Goal: Task Accomplishment & Management: Manage account settings

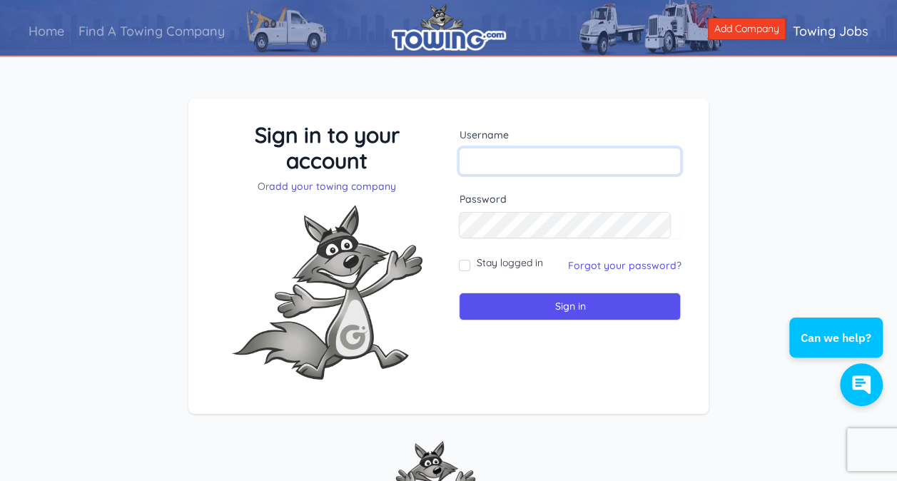
type input "[EMAIL_ADDRESS][DOMAIN_NAME]"
click at [460, 263] on input "Stay logged in" at bounding box center [464, 265] width 11 height 11
checkbox input "true"
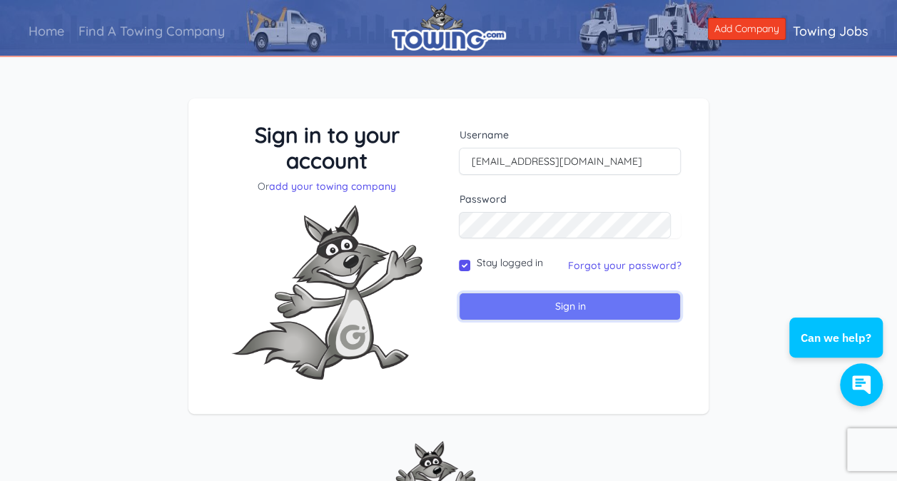
click at [561, 314] on input "Sign in" at bounding box center [570, 307] width 222 height 28
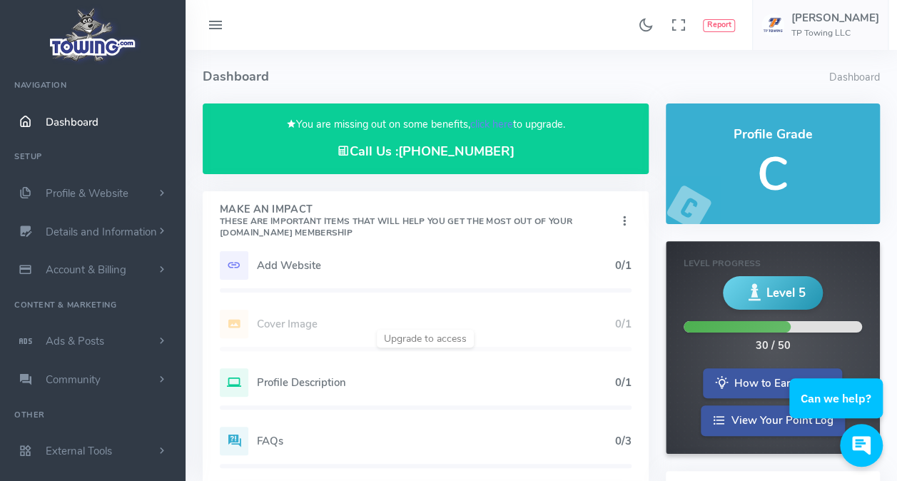
click at [306, 266] on h5 "Add Website" at bounding box center [436, 265] width 358 height 11
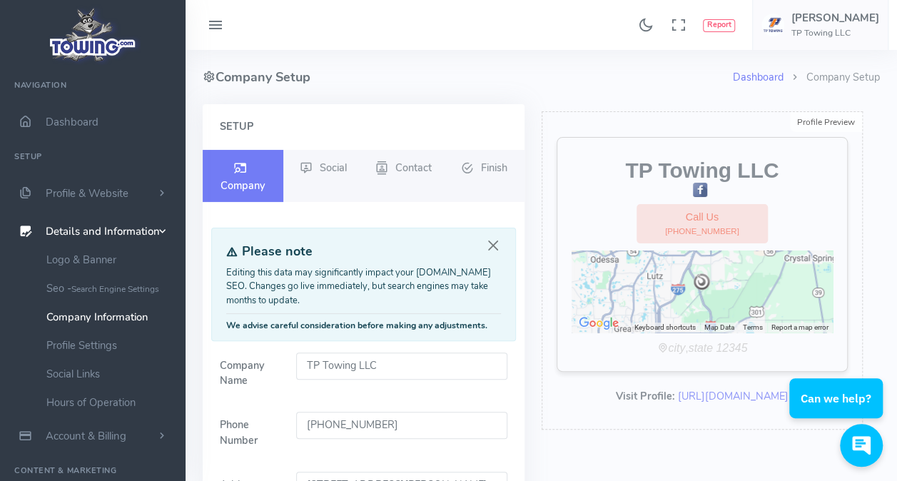
click at [377, 361] on input "TP Towing LLC" at bounding box center [401, 366] width 211 height 27
type input "TP Towing"
click at [502, 400] on form "Company Name TP Towing Phone Number (813) 455-9146 Address 17402 Dona Michelle …" at bounding box center [363, 479] width 305 height 252
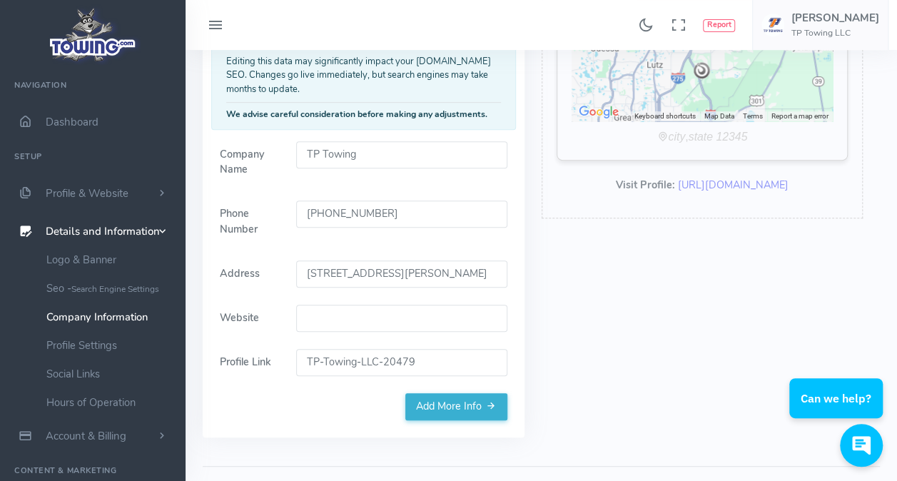
scroll to position [214, 0]
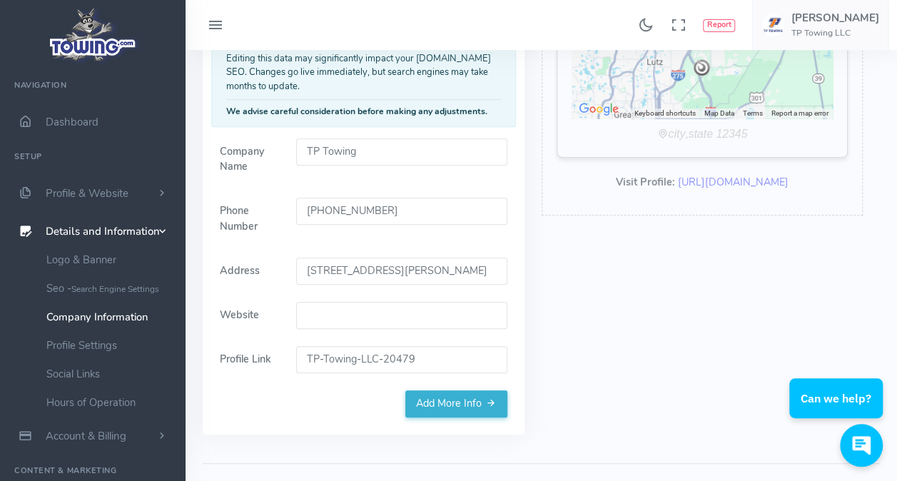
click at [398, 269] on input "17402 Dona Michelle Drive Tampa, FL 33647 USA" at bounding box center [401, 271] width 211 height 27
click at [460, 237] on div "(813) 455-9146" at bounding box center [402, 219] width 228 height 43
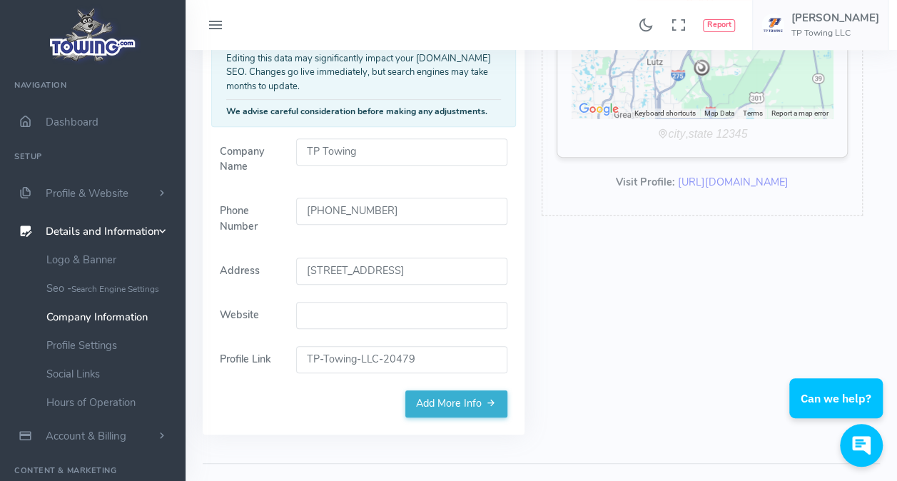
type input "17425 Bridge Hill Ct, Tampa, FL 33647, USA"
click at [336, 326] on input "Website" at bounding box center [401, 315] width 211 height 27
paste input "https://tptowing.com/"
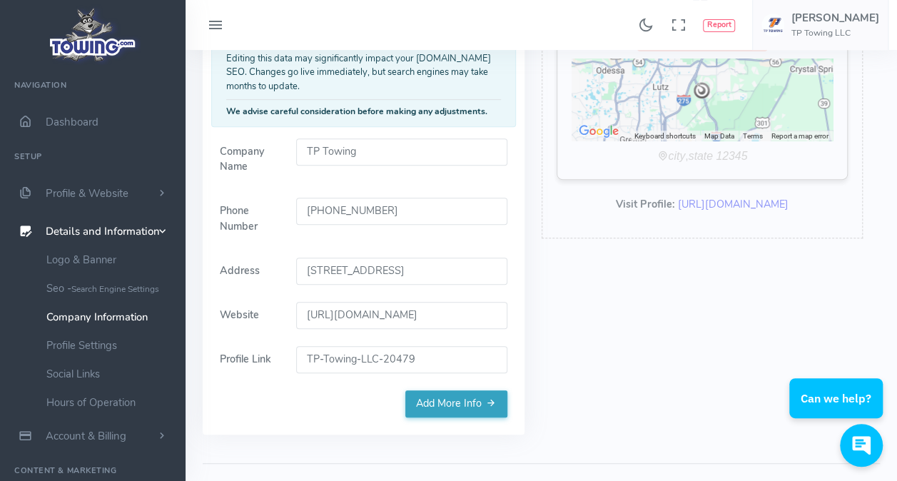
type input "https://tptowing.com/"
click at [446, 407] on link "Add More Info" at bounding box center [456, 403] width 102 height 27
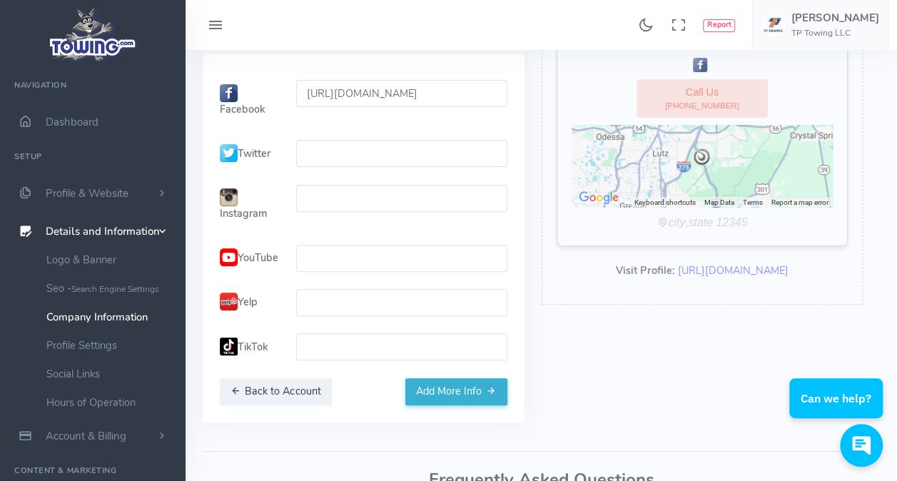
scroll to position [71, 0]
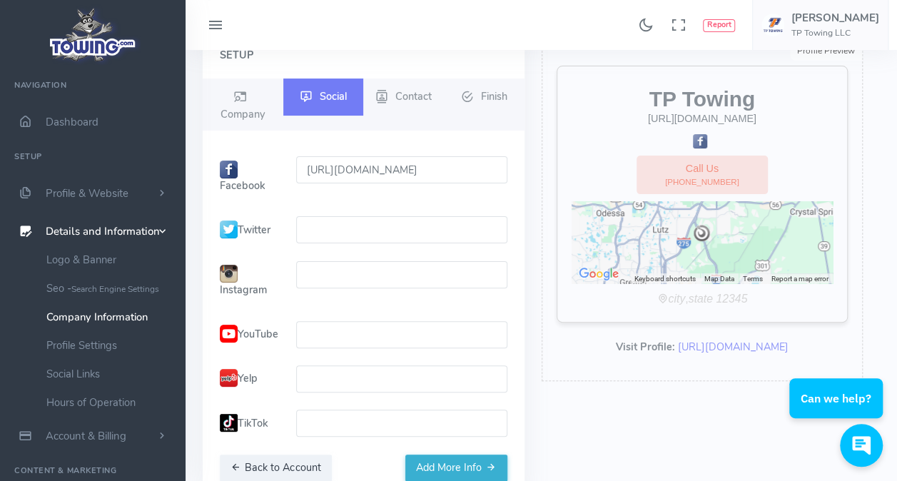
click at [311, 263] on input "text" at bounding box center [401, 274] width 211 height 27
paste input "https://www.instagram.com/tptowing"
type input "https://www.instagram.com/tptowing"
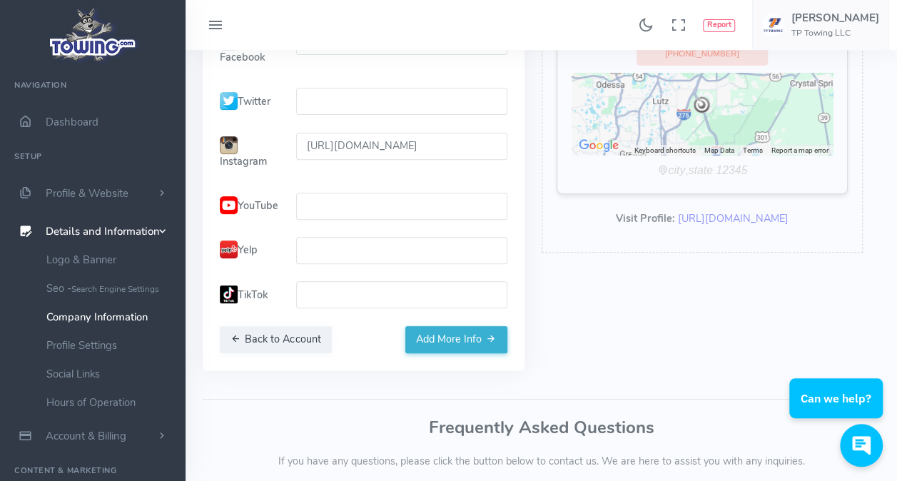
scroll to position [214, 0]
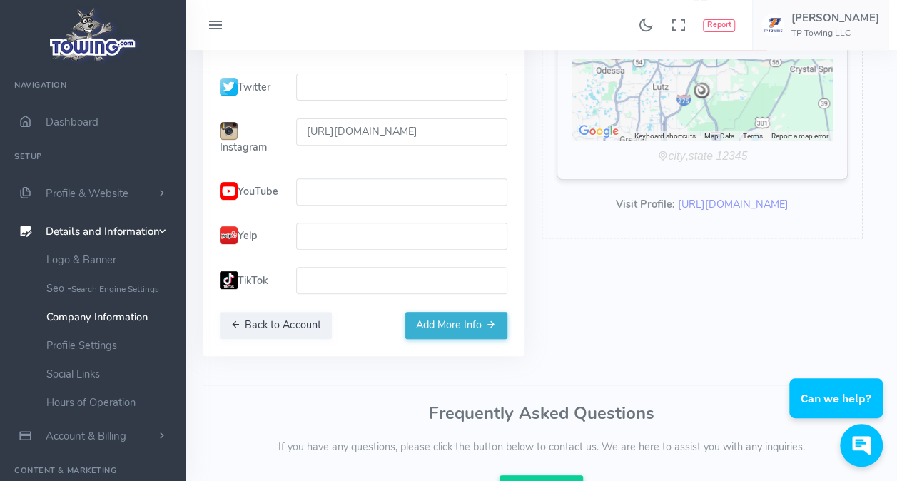
click at [305, 250] on input "text" at bounding box center [401, 236] width 211 height 27
paste input "https://www.yelp.com/biz/tp-towing-tampa"
type input "https://www.yelp.com/biz/tp-towing-tampa"
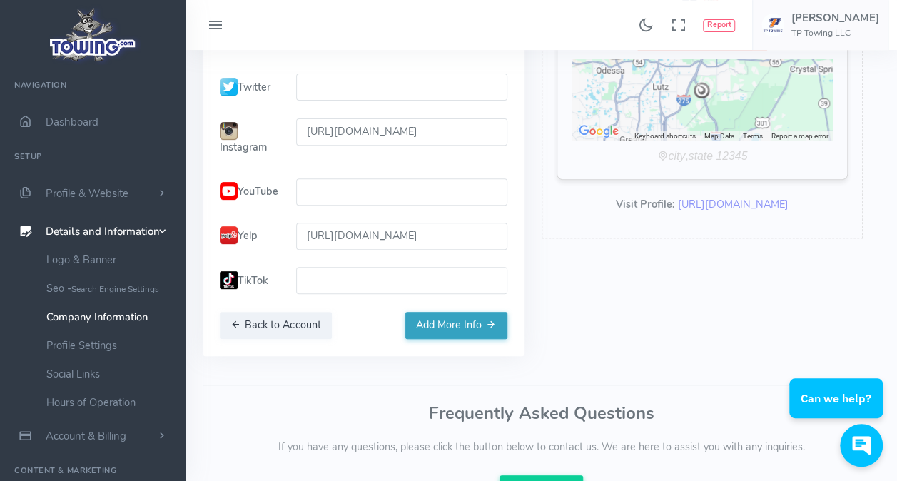
click at [461, 339] on button "Add More Info" at bounding box center [456, 325] width 102 height 27
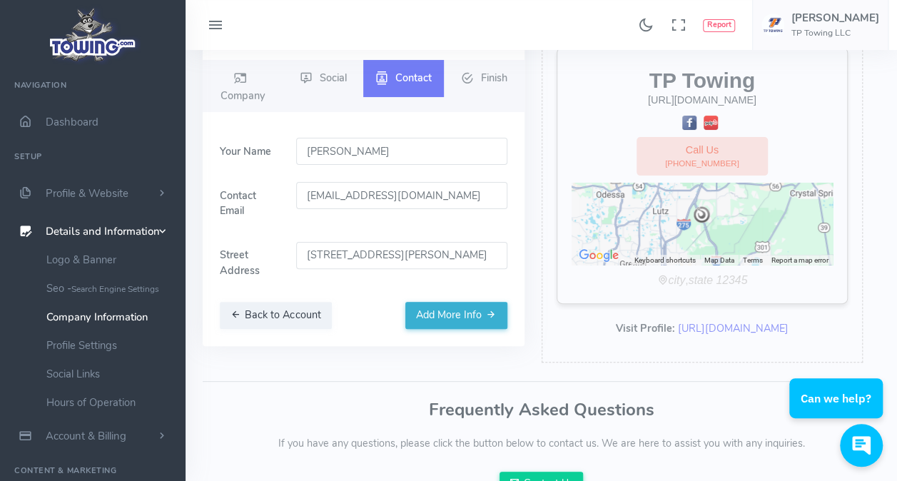
scroll to position [19, 0]
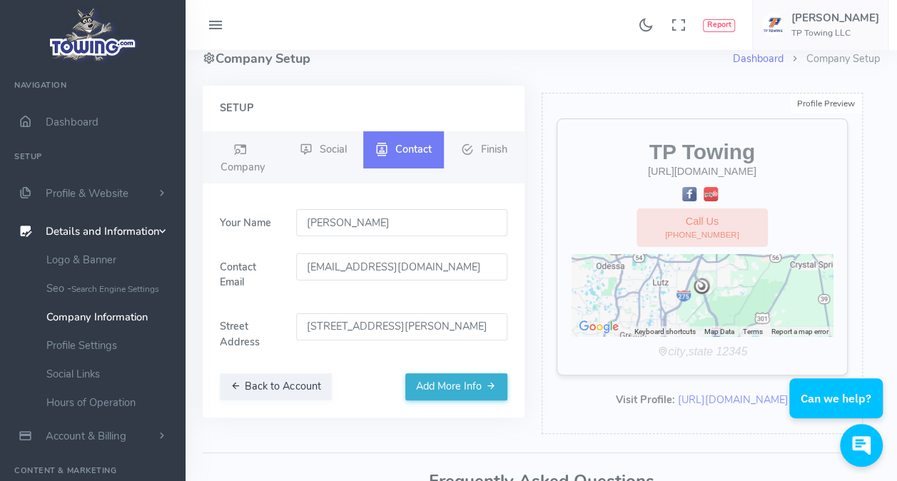
click at [383, 327] on input "2113 Arrowgrass Dr Wesley Chapel, FL 33544" at bounding box center [401, 326] width 211 height 27
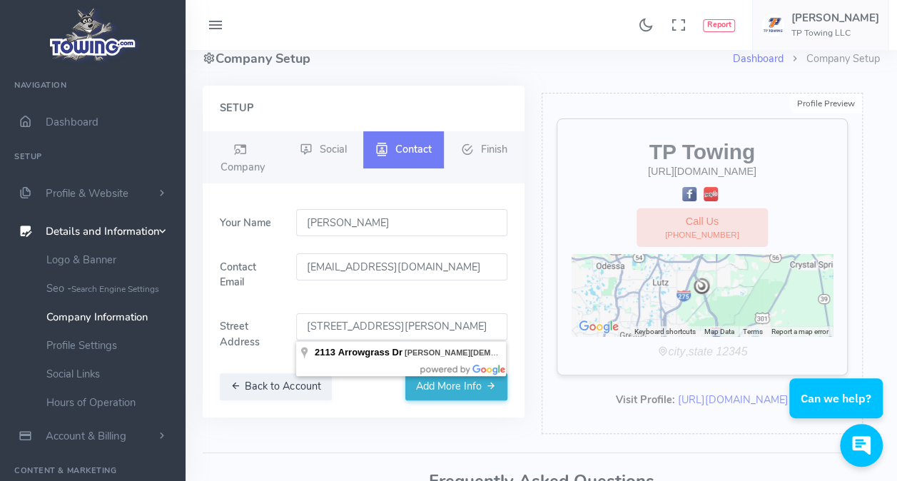
click at [383, 327] on input "2113 Arrowgrass Dr Wesley Chapel, FL 33544" at bounding box center [401, 326] width 211 height 27
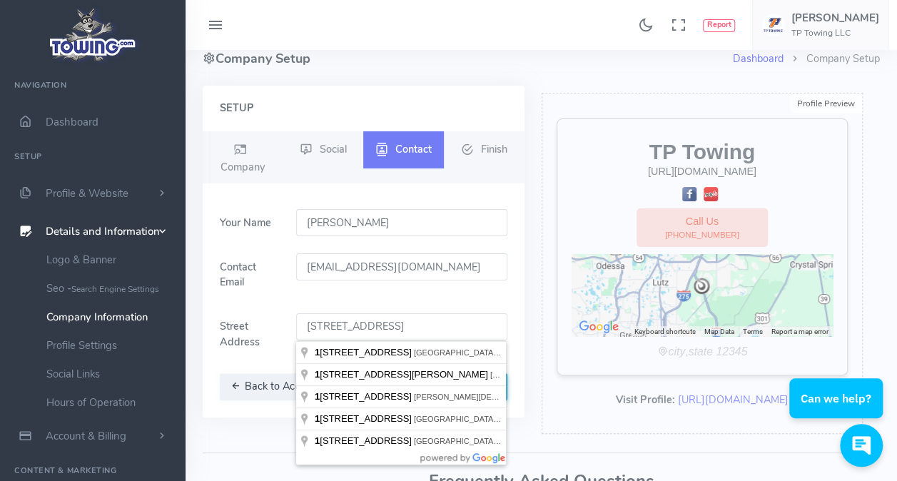
click at [513, 302] on form "Your Name Tomas Pena Contact Email tptowing1@gmail.com Street Address 17425 Bri…" at bounding box center [363, 290] width 305 height 163
type input "17425 Bridge Hill Ct, Tampa, FL 33647, USA"
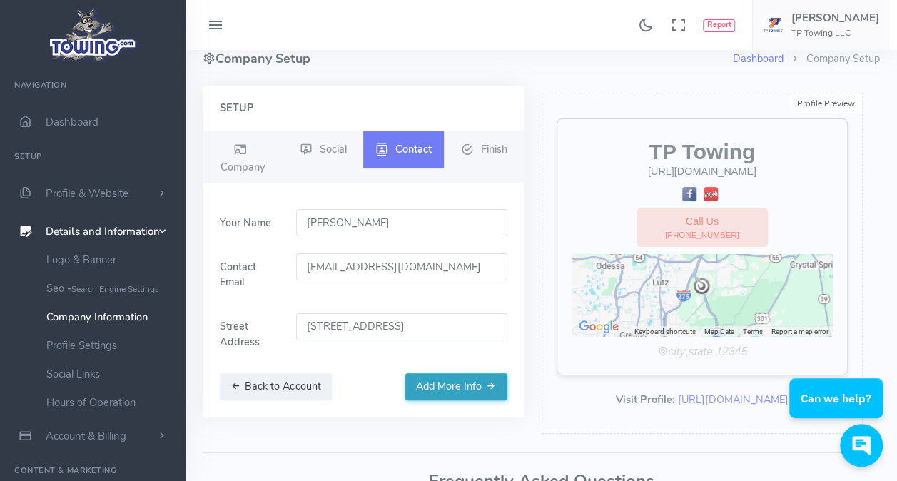
click at [455, 390] on button "Add More Info" at bounding box center [456, 386] width 102 height 27
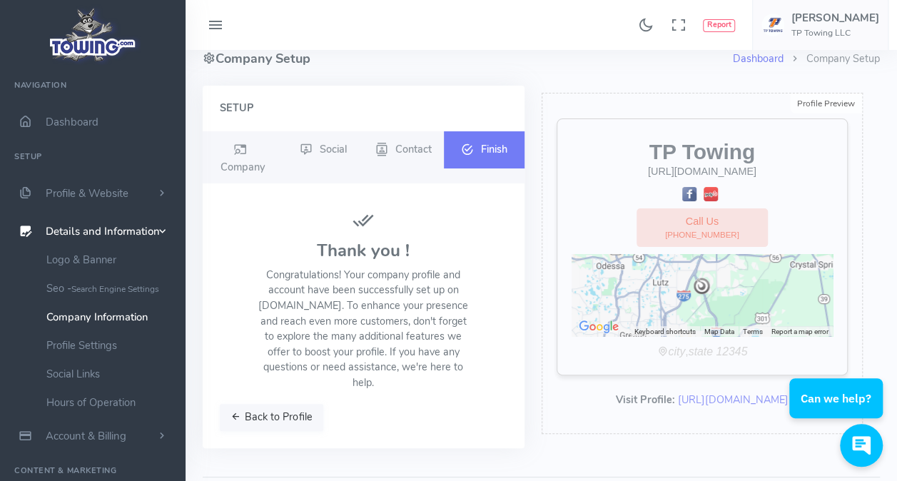
click at [269, 404] on button "Back to Profile" at bounding box center [272, 417] width 104 height 27
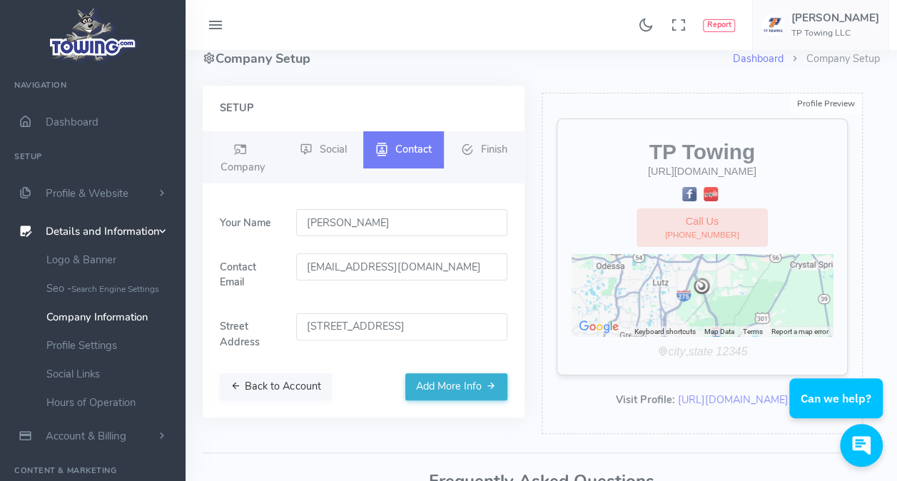
click at [279, 382] on button "Back to Account" at bounding box center [276, 386] width 112 height 27
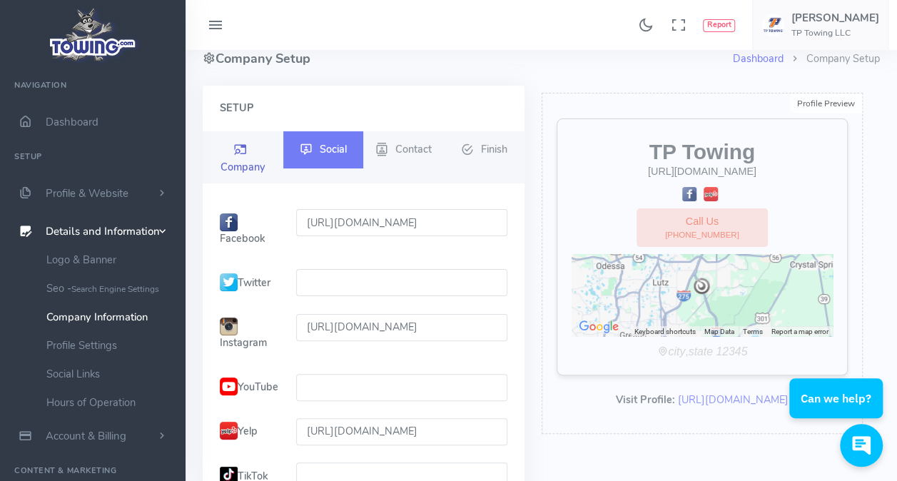
click at [246, 151] on icon at bounding box center [240, 149] width 13 height 17
click at [241, 153] on icon at bounding box center [240, 149] width 13 height 17
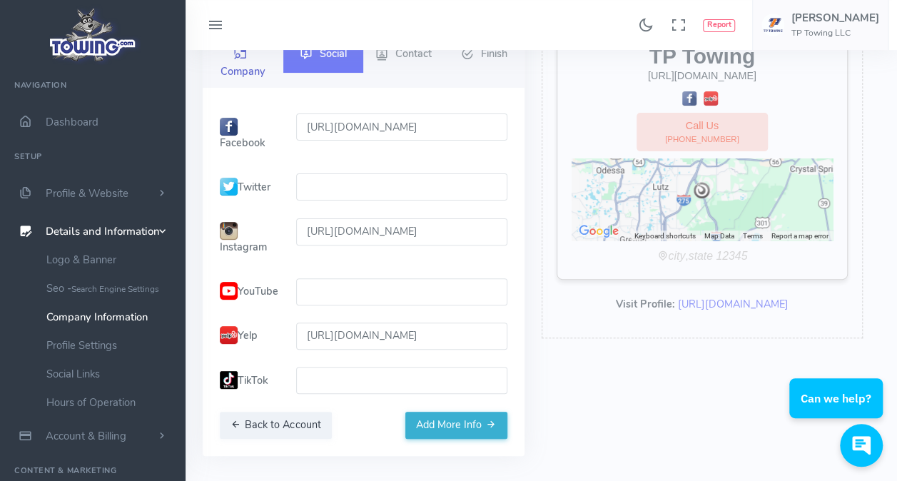
scroll to position [307, 0]
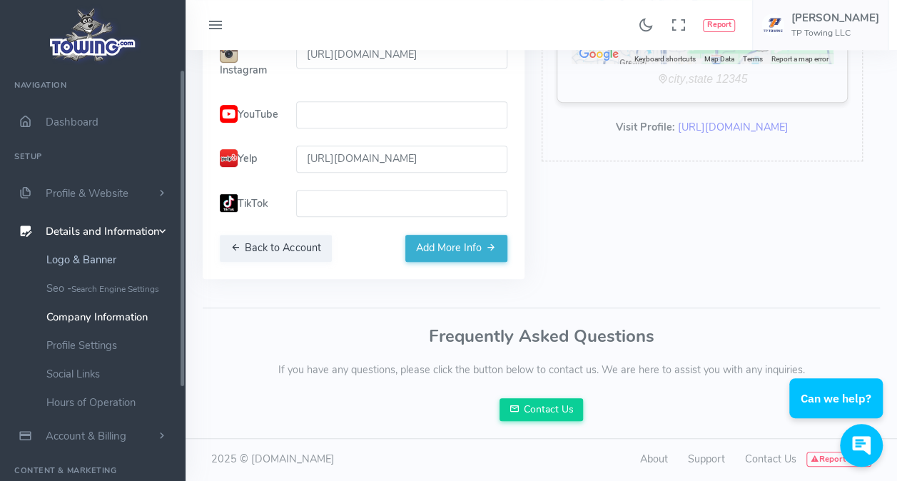
click at [76, 260] on link "Logo & Banner" at bounding box center [111, 260] width 150 height 29
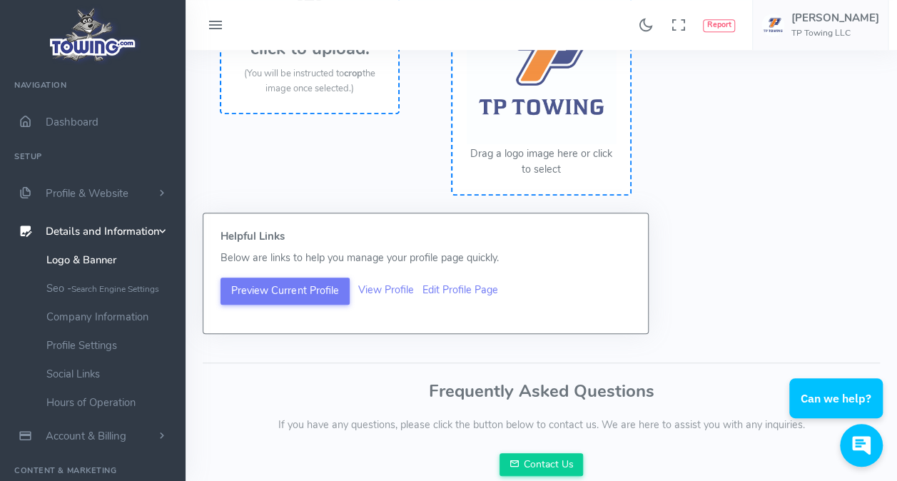
scroll to position [404, 0]
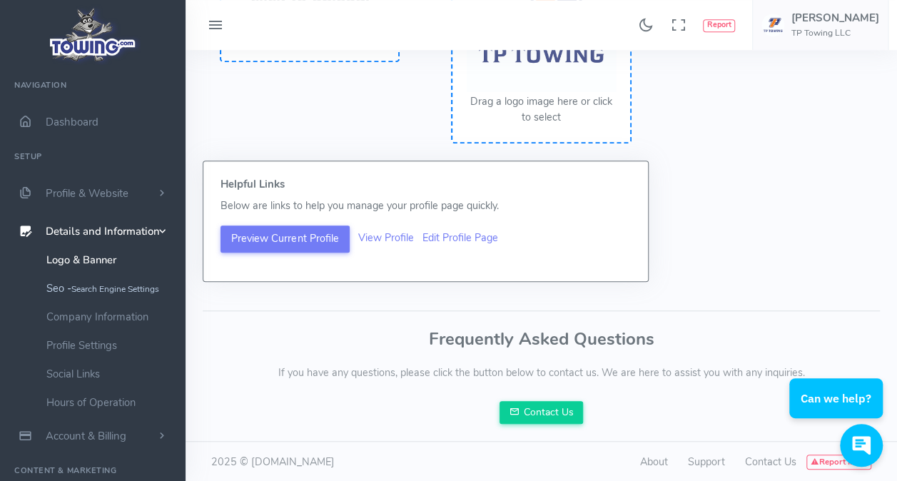
click at [123, 278] on link "Seo - Search Engine Settings" at bounding box center [111, 288] width 150 height 29
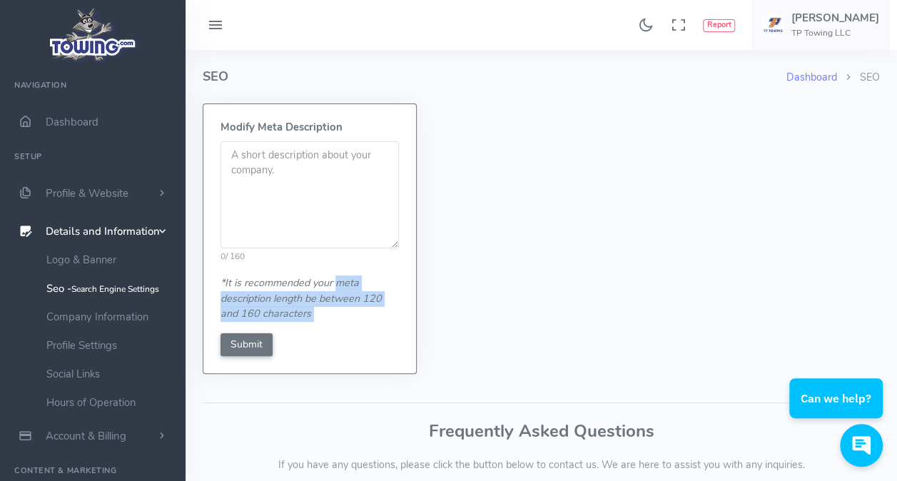
drag, startPoint x: 334, startPoint y: 281, endPoint x: 368, endPoint y: 321, distance: 53.2
click at [368, 321] on div "Modify Meta Description 0 / 160 *It is recommended your meta description length…" at bounding box center [309, 238] width 213 height 269
drag, startPoint x: 368, startPoint y: 321, endPoint x: 354, endPoint y: 286, distance: 38.4
copy div "meta description length be between 120 and 160 characters"
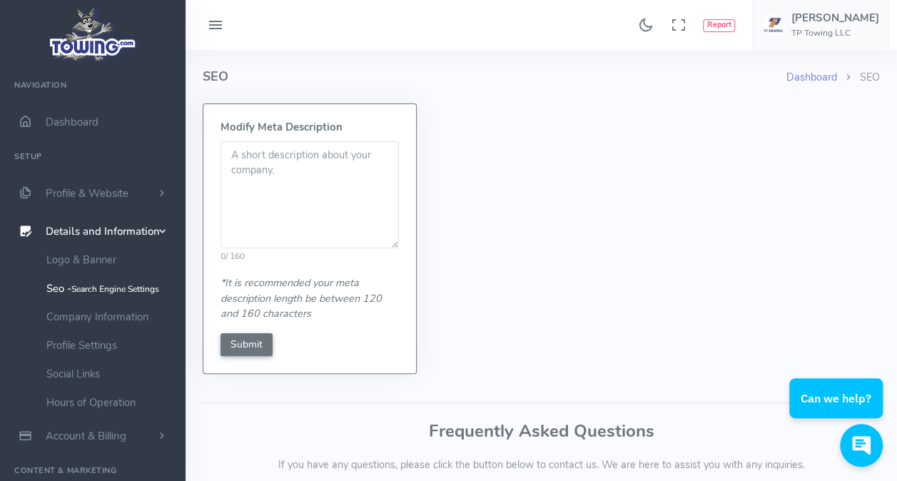
click at [281, 184] on textarea at bounding box center [310, 194] width 178 height 107
paste textarea "TP Towing is your trusted local towing company serving [GEOGRAPHIC_DATA], [GEOG…"
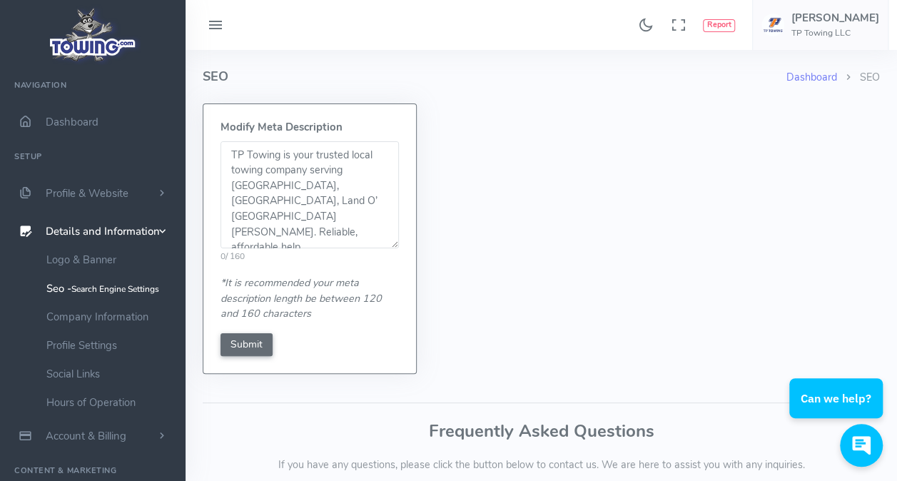
type textarea "TP Towing is your trusted local towing company serving [GEOGRAPHIC_DATA], [GEOG…"
click at [253, 351] on input "Submit" at bounding box center [247, 344] width 52 height 23
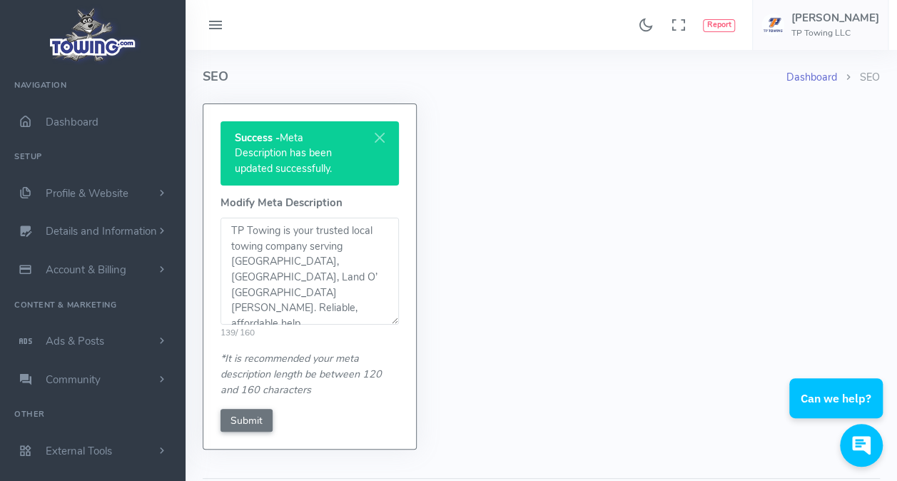
click at [808, 77] on link "Dashboard" at bounding box center [812, 77] width 51 height 14
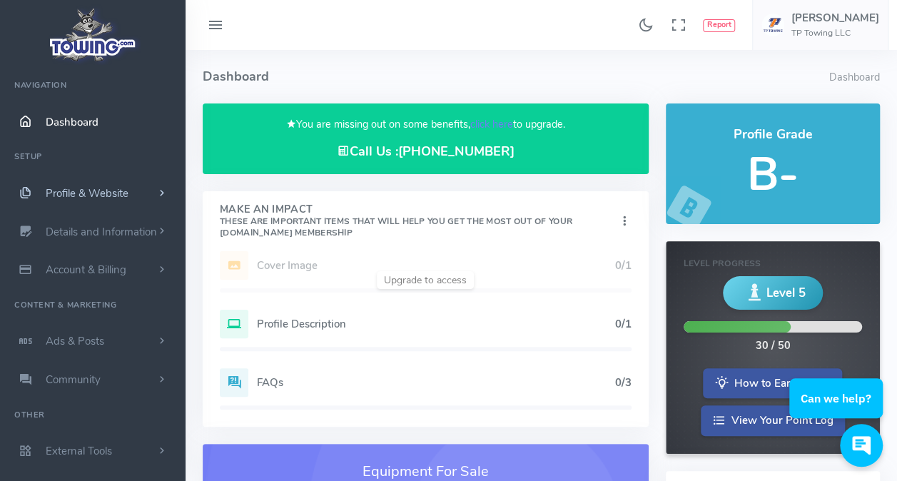
click at [169, 179] on link "Profile & Website" at bounding box center [93, 193] width 186 height 39
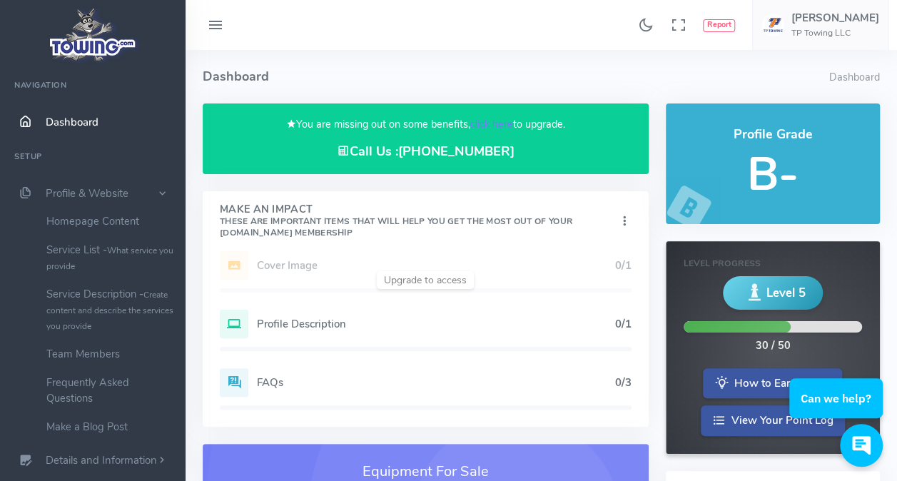
click at [311, 326] on h5 "Profile Description" at bounding box center [436, 323] width 358 height 11
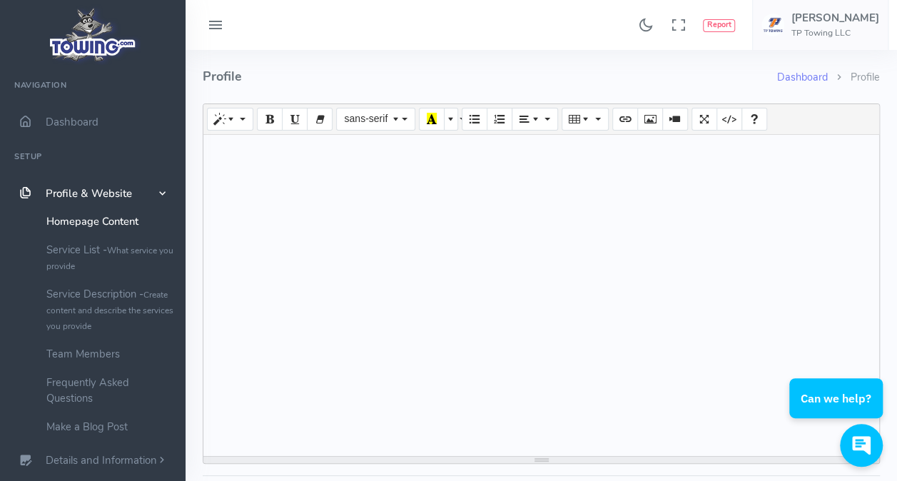
click at [340, 228] on div at bounding box center [541, 295] width 676 height 321
paste div
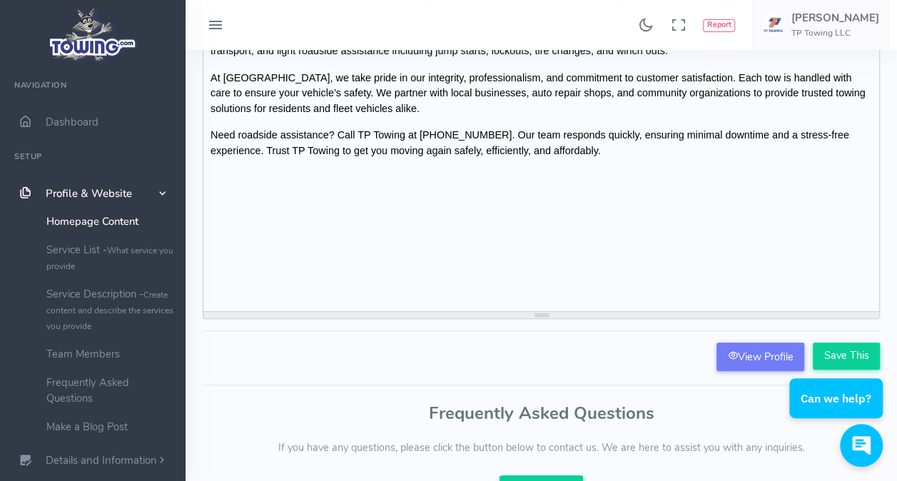
scroll to position [214, 0]
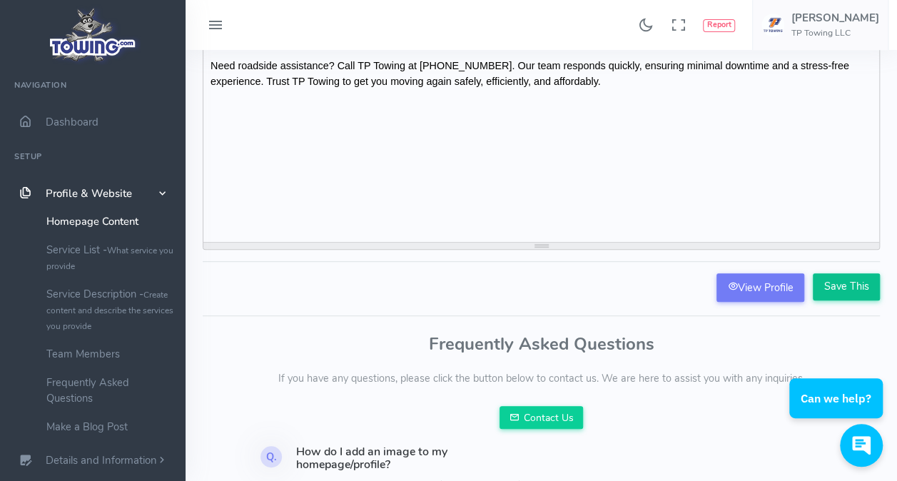
click at [846, 284] on input "Save This" at bounding box center [846, 286] width 67 height 27
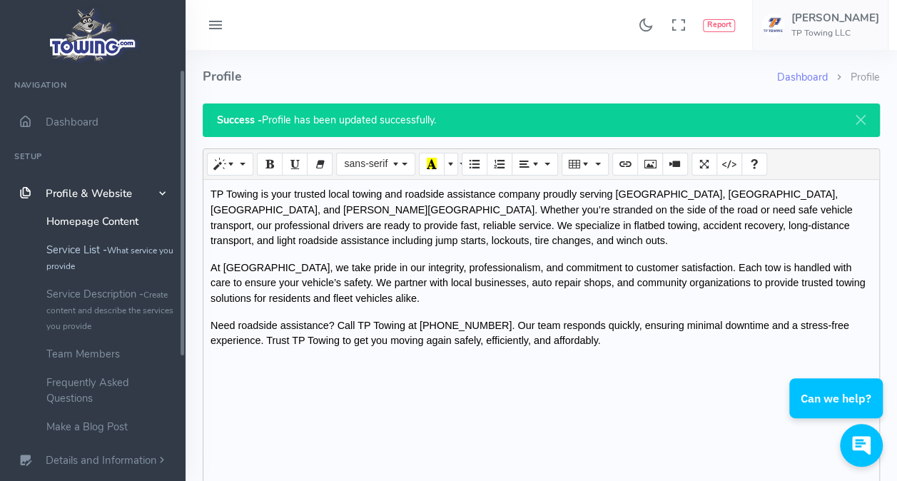
click at [91, 253] on link "Service List - What service you provide" at bounding box center [111, 258] width 150 height 44
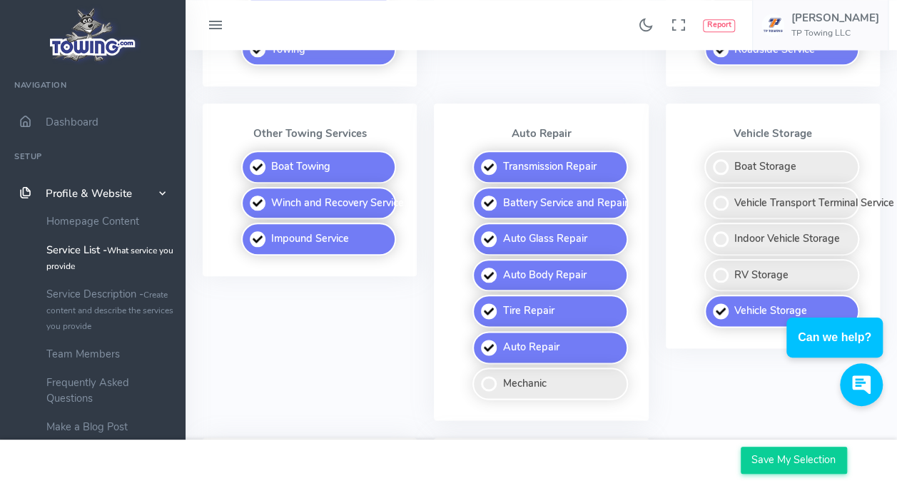
scroll to position [714, 0]
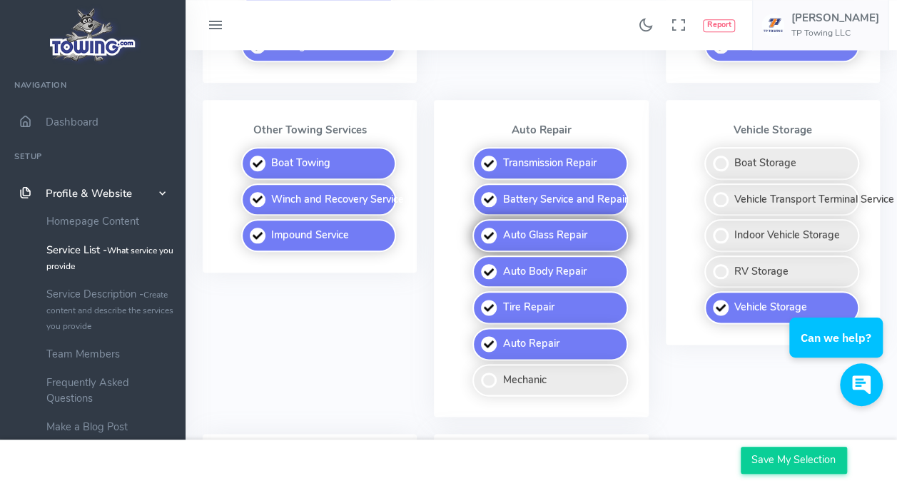
click at [484, 236] on label "Auto Glass Repair" at bounding box center [550, 235] width 155 height 33
click at [478, 228] on input "Auto Glass Repair" at bounding box center [473, 223] width 9 height 9
checkbox input "false"
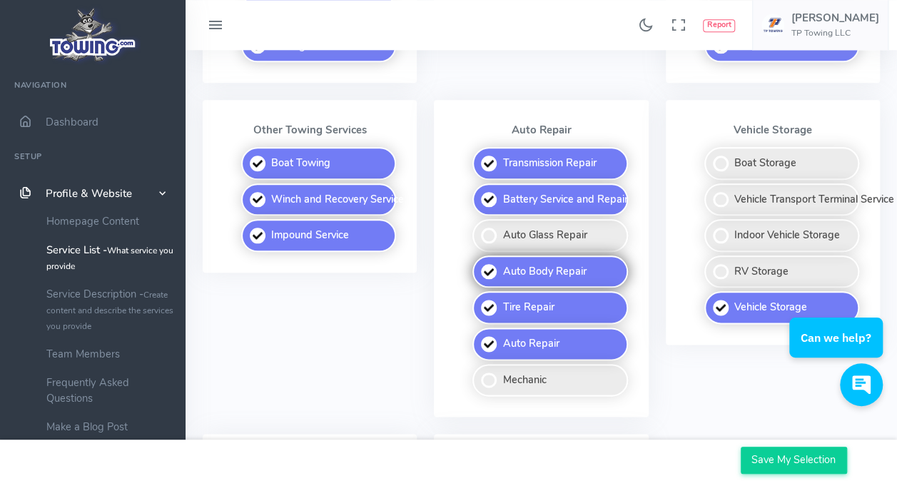
click at [492, 273] on label "Auto Body Repair" at bounding box center [550, 272] width 155 height 33
click at [478, 265] on input "Auto Body Repair" at bounding box center [473, 260] width 9 height 9
checkbox input "false"
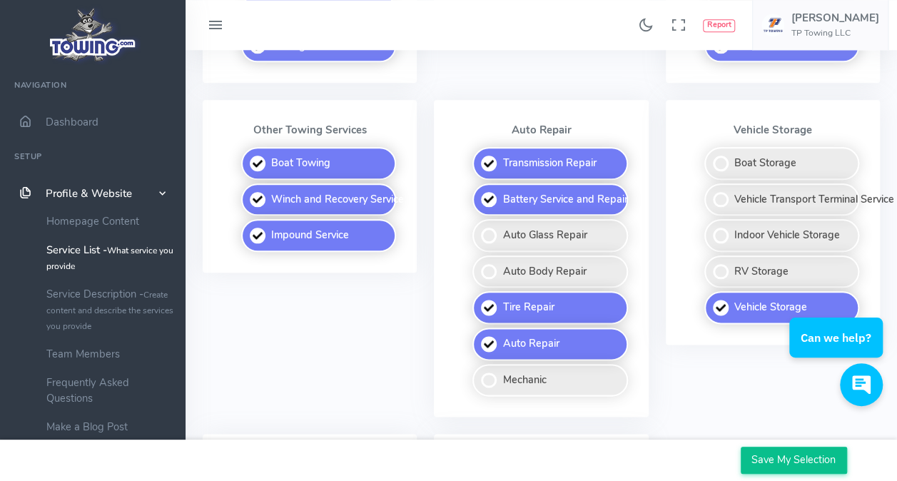
click at [773, 468] on input "Save My Selection" at bounding box center [794, 460] width 106 height 27
click at [111, 308] on small "Create content and describe the services you provide" at bounding box center [109, 310] width 127 height 43
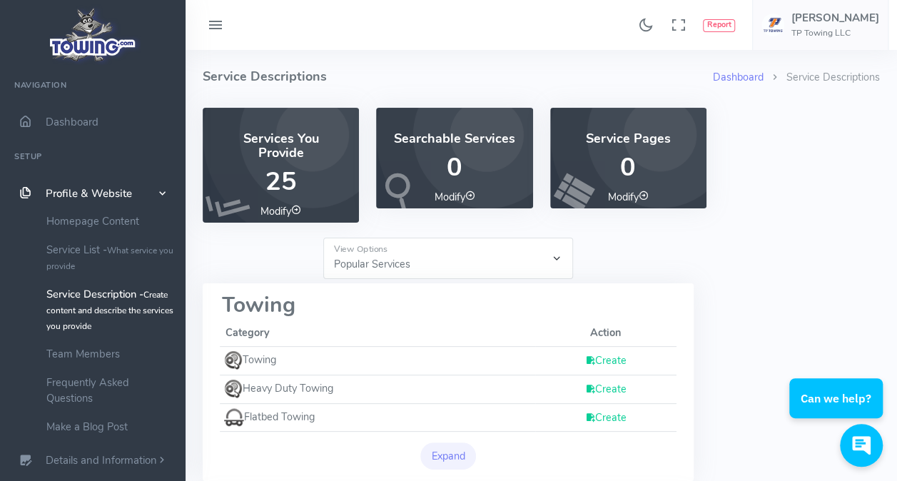
click at [593, 360] on icon at bounding box center [590, 360] width 10 height 14
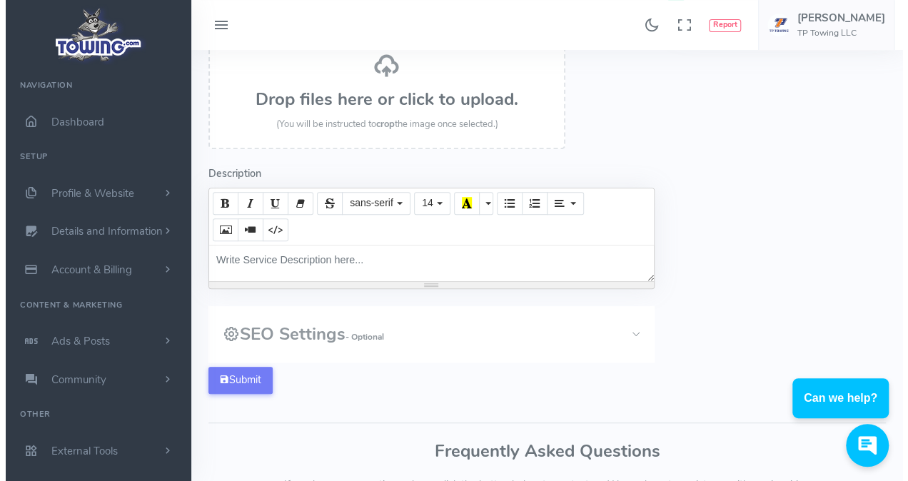
scroll to position [143, 0]
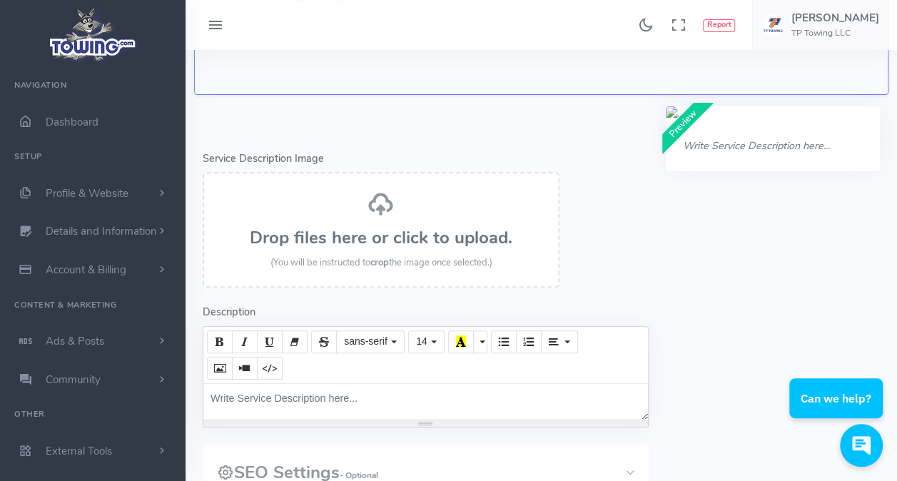
click at [392, 240] on h3 "Drop files here or click to upload." at bounding box center [381, 237] width 326 height 19
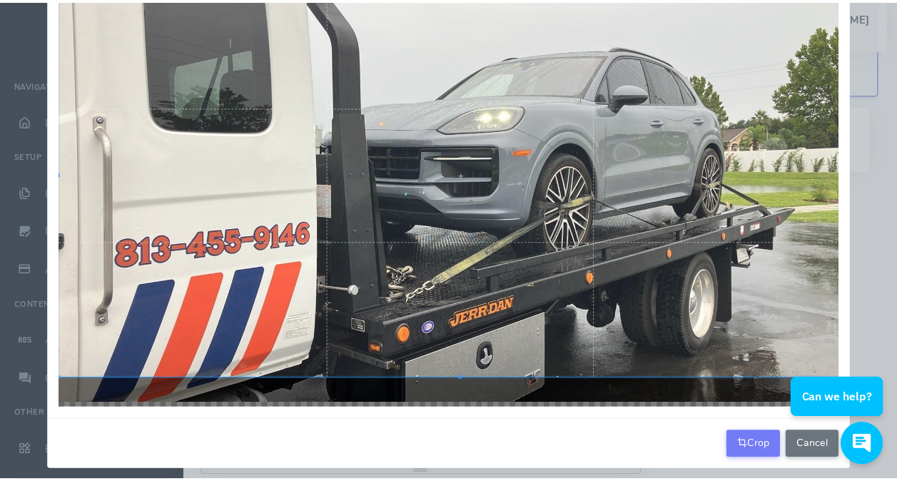
scroll to position [100, 0]
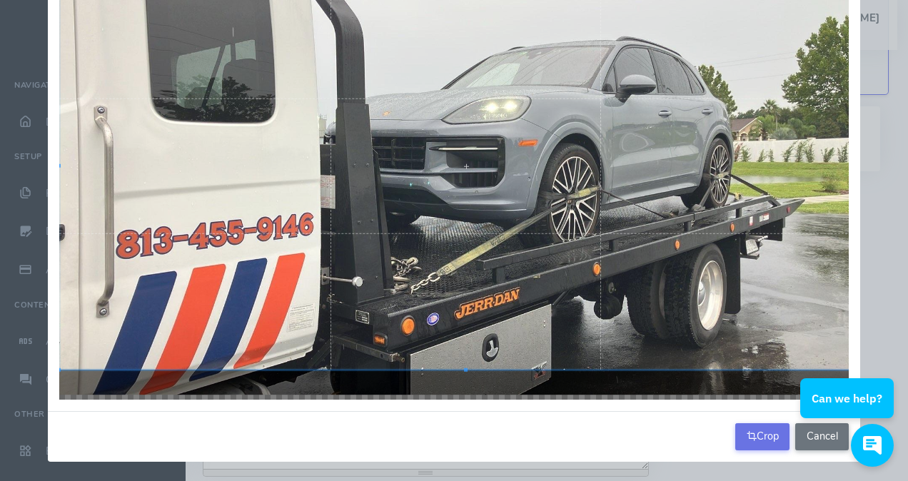
click at [762, 438] on button "Crop" at bounding box center [762, 436] width 54 height 27
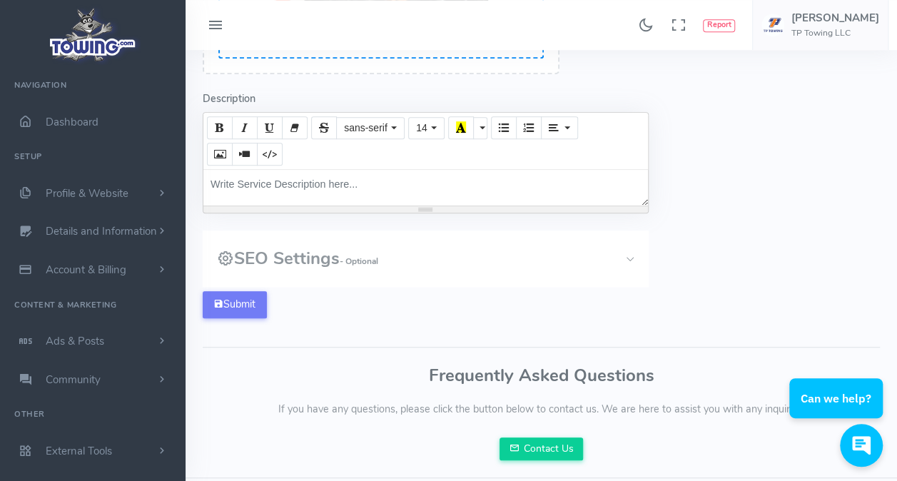
scroll to position [428, 0]
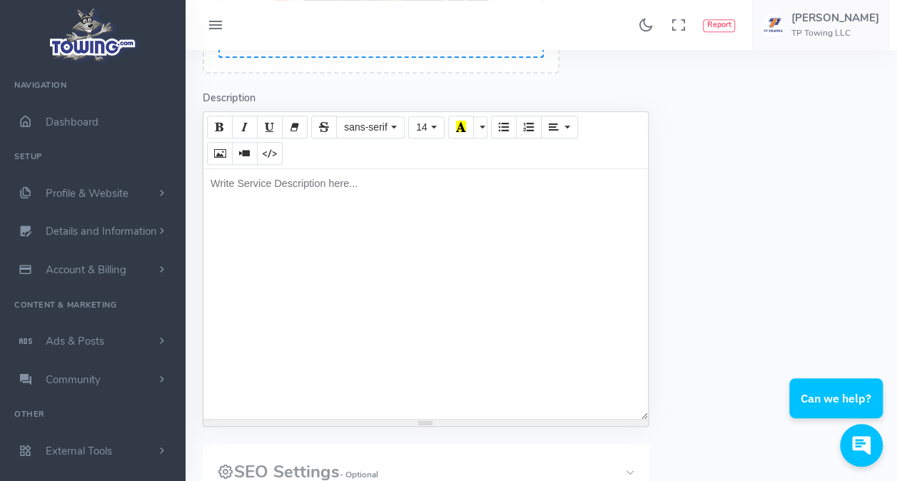
click at [323, 186] on div "Write Service Description here..." at bounding box center [425, 294] width 445 height 250
paste div
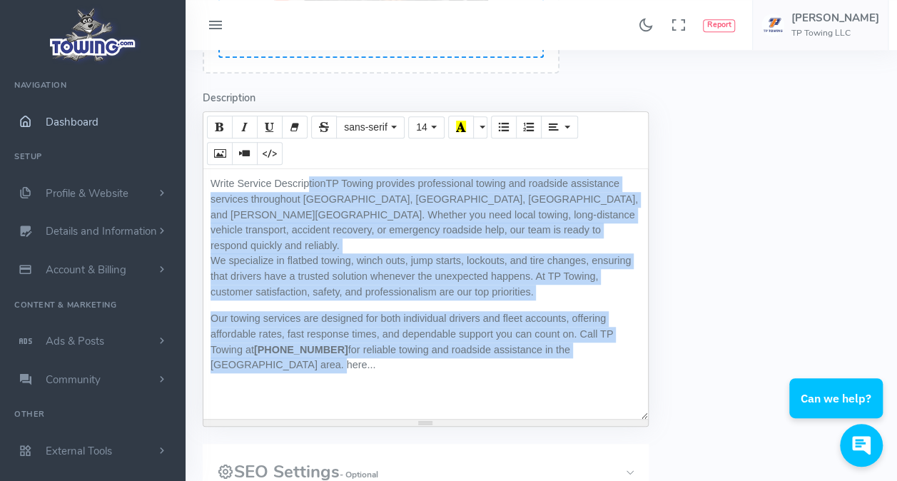
drag, startPoint x: 449, startPoint y: 380, endPoint x: 158, endPoint y: 117, distance: 391.7
click at [158, 117] on div "Found 17 results Analytics Report" at bounding box center [448, 153] width 897 height 1162
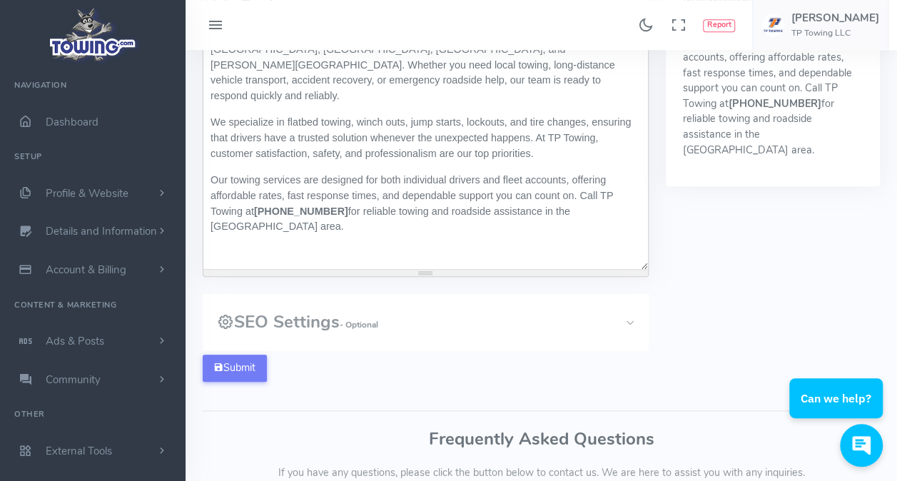
scroll to position [642, 0]
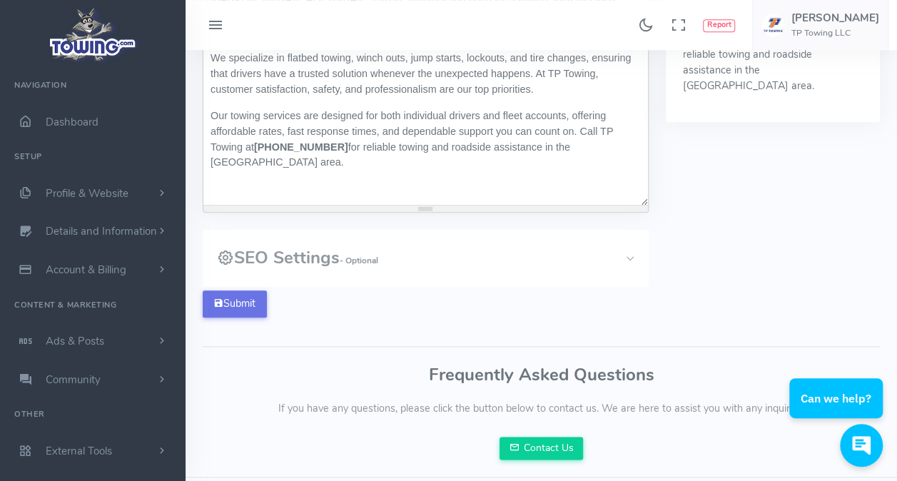
click at [239, 294] on button "Submit" at bounding box center [235, 304] width 64 height 27
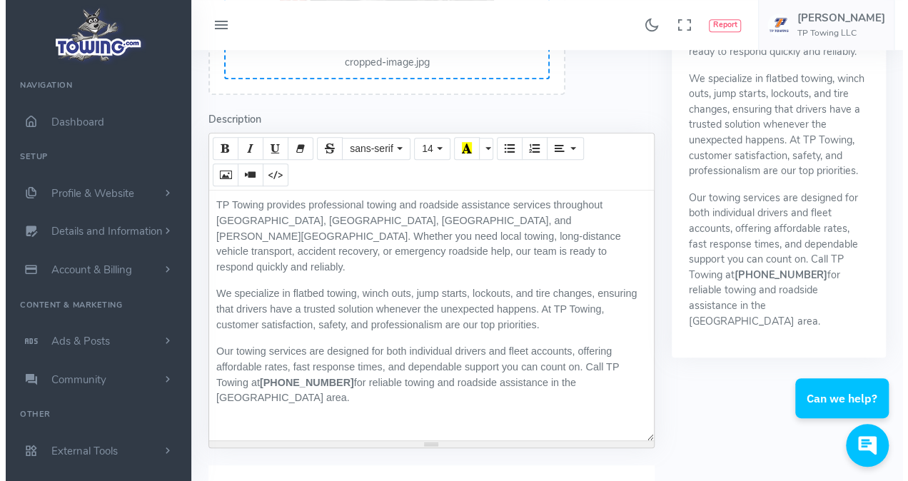
scroll to position [286, 0]
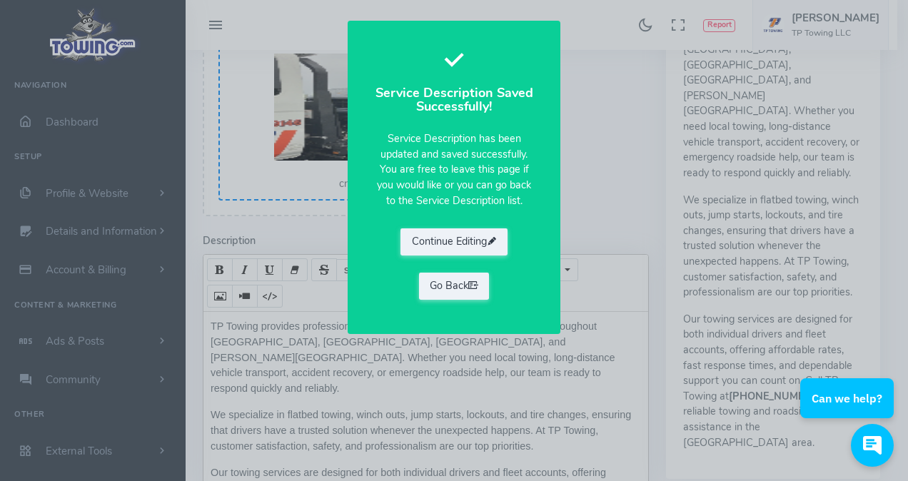
click at [460, 286] on link "Go Back" at bounding box center [454, 286] width 71 height 27
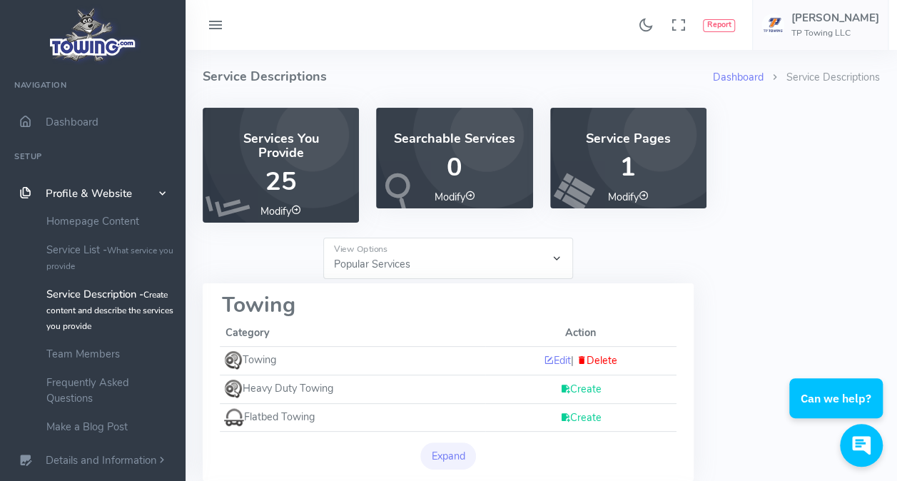
click at [573, 420] on link "Create" at bounding box center [580, 417] width 41 height 14
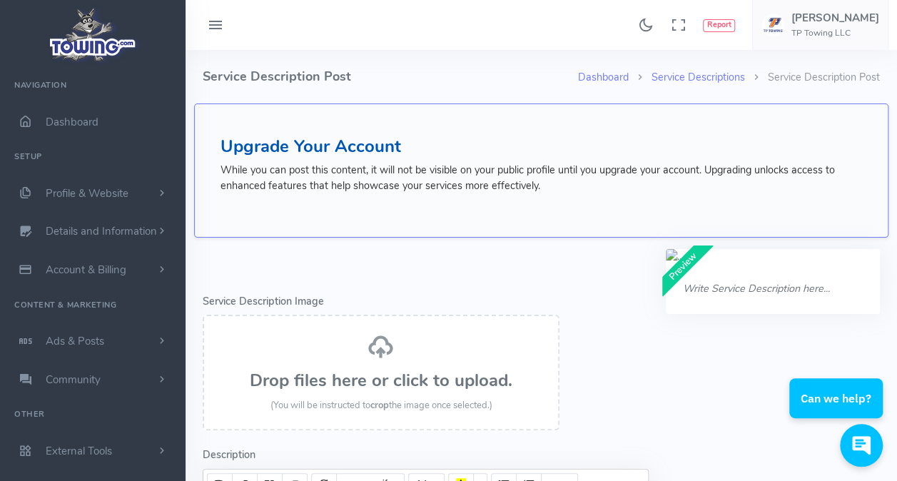
click at [377, 365] on div "Drop files here or click to upload. (You will be instructed to crop the image o…" at bounding box center [381, 373] width 326 height 80
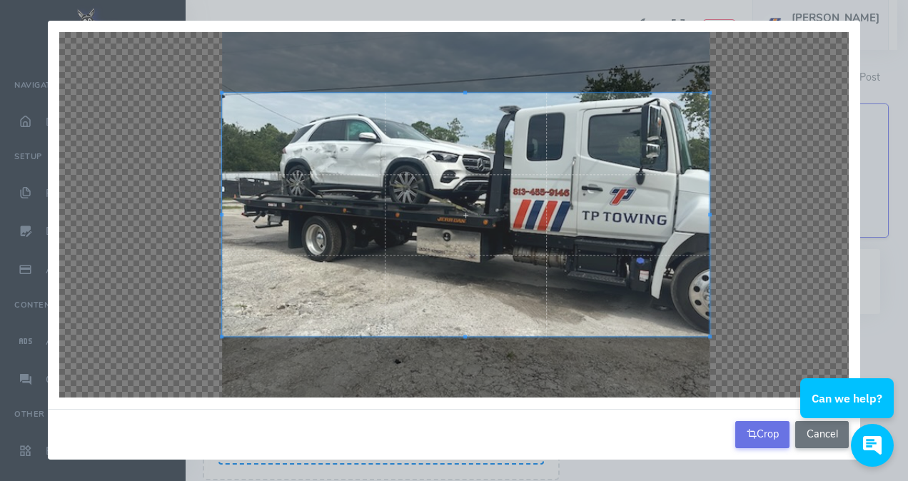
click at [782, 434] on button "Crop" at bounding box center [762, 434] width 54 height 27
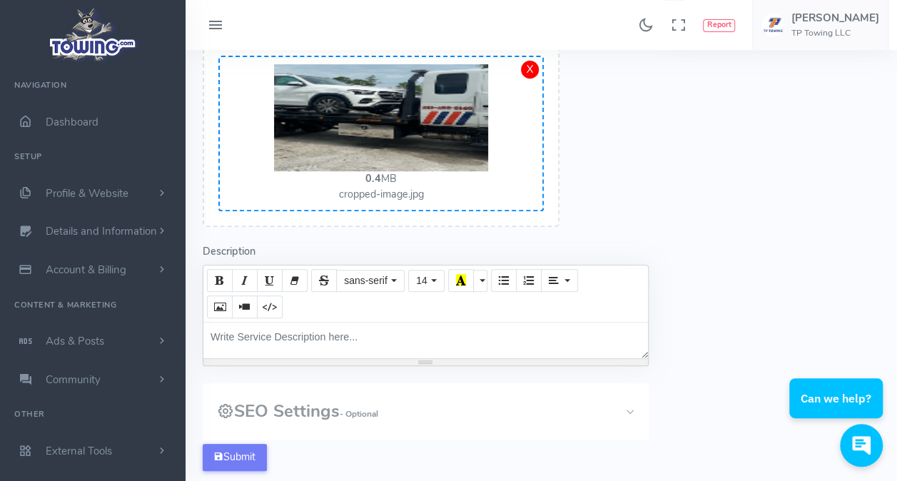
scroll to position [286, 0]
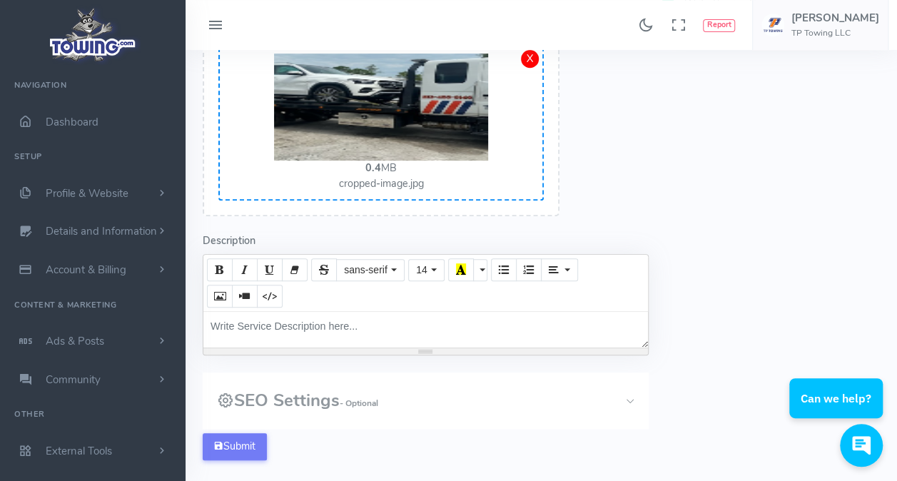
click at [270, 336] on div "Write Service Description here..." at bounding box center [425, 330] width 445 height 36
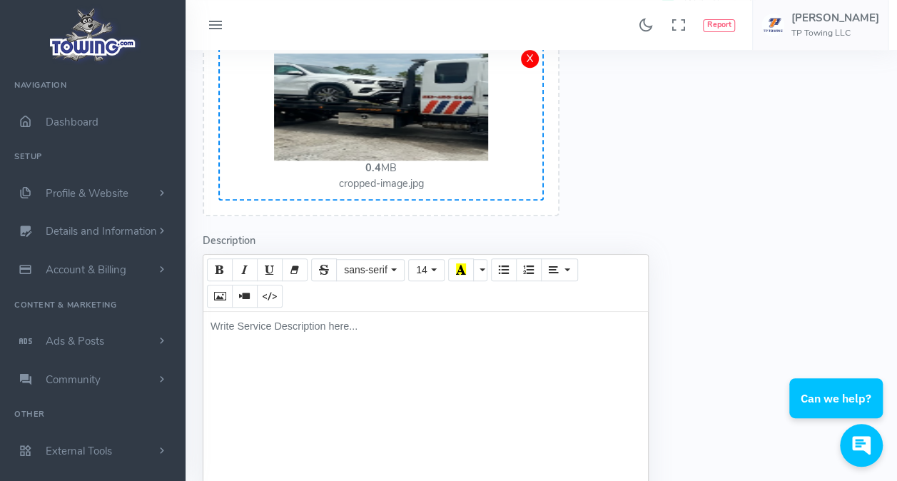
drag, startPoint x: 271, startPoint y: 331, endPoint x: 243, endPoint y: 331, distance: 28.6
click at [243, 331] on div "Write Service Description here..." at bounding box center [425, 437] width 445 height 250
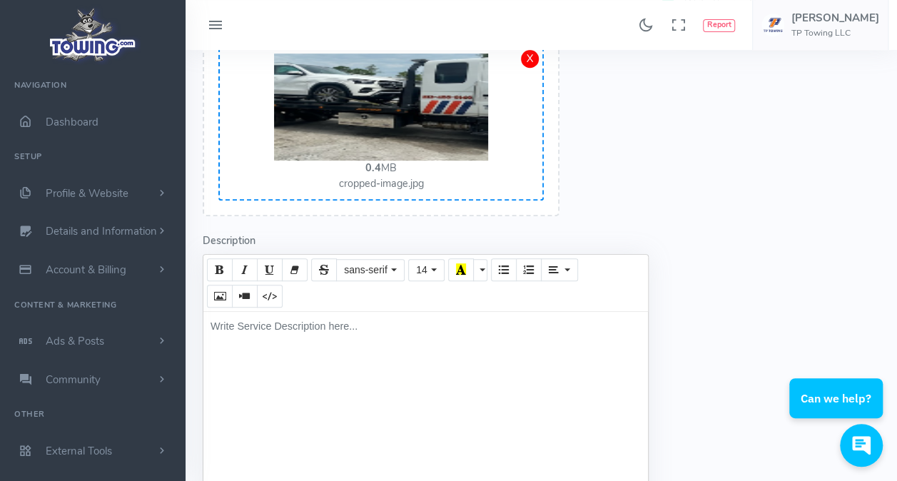
paste div
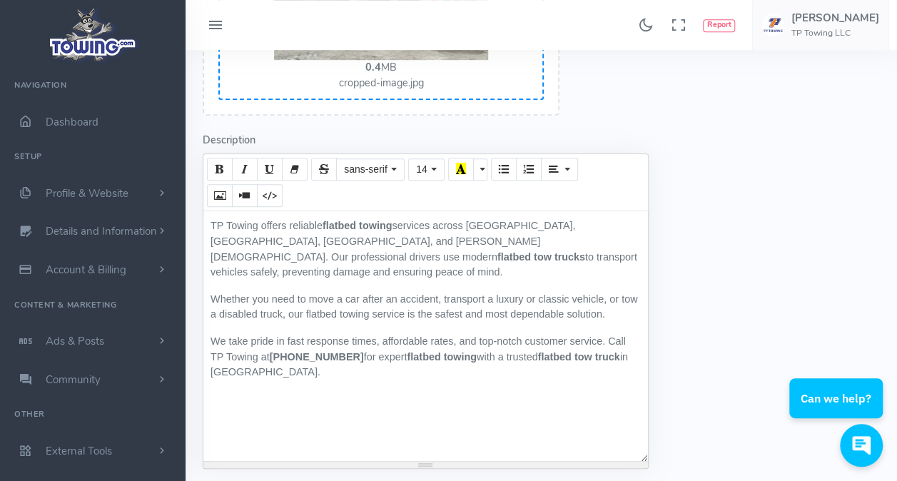
scroll to position [428, 0]
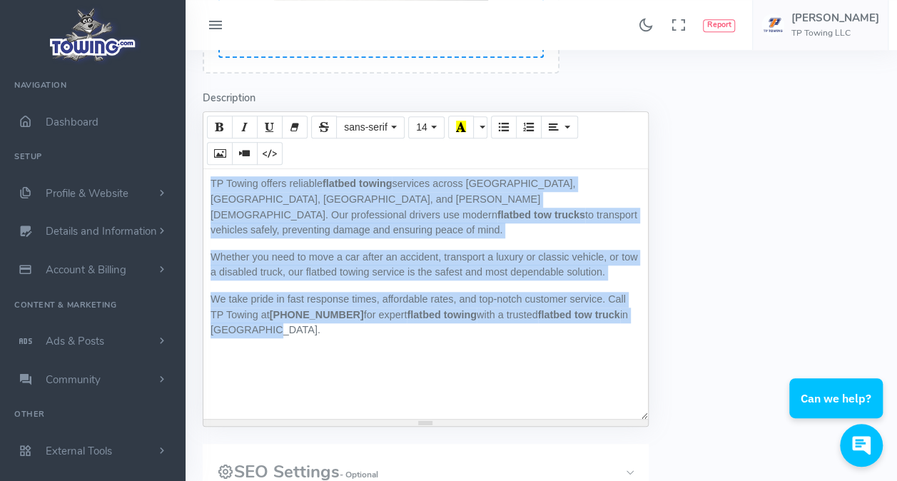
drag, startPoint x: 357, startPoint y: 325, endPoint x: 178, endPoint y: 156, distance: 246.4
click at [177, 157] on div "Found 17 results Analytics Report" at bounding box center [448, 153] width 897 height 1162
click at [219, 127] on icon "Bold (CTRL+B)" at bounding box center [220, 126] width 10 height 11
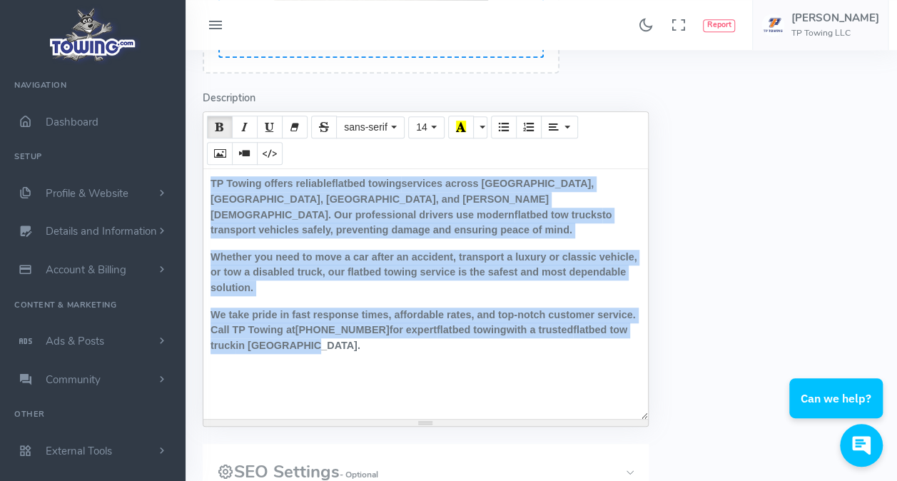
click at [219, 127] on icon "Bold (CTRL+B)" at bounding box center [220, 126] width 10 height 11
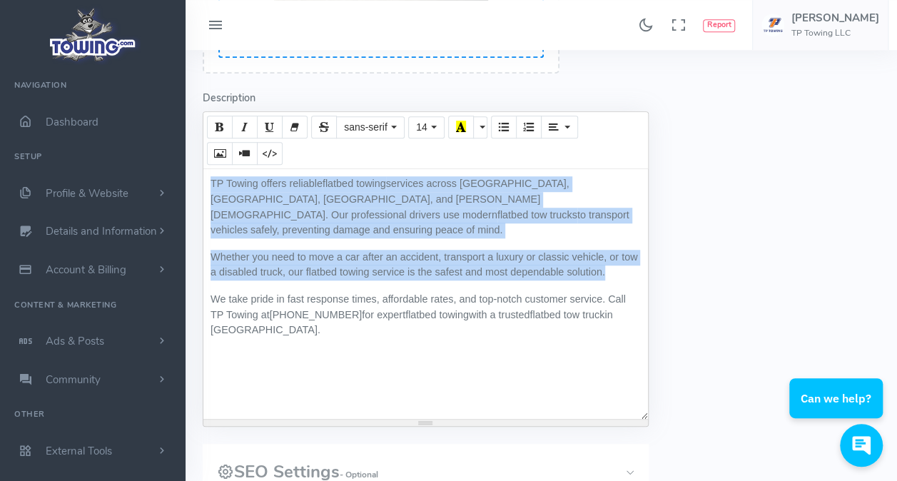
click at [598, 393] on div "TP Towing offers reliable flatbed towing services across Tampa, Lutz, Land O’ L…" at bounding box center [425, 294] width 445 height 250
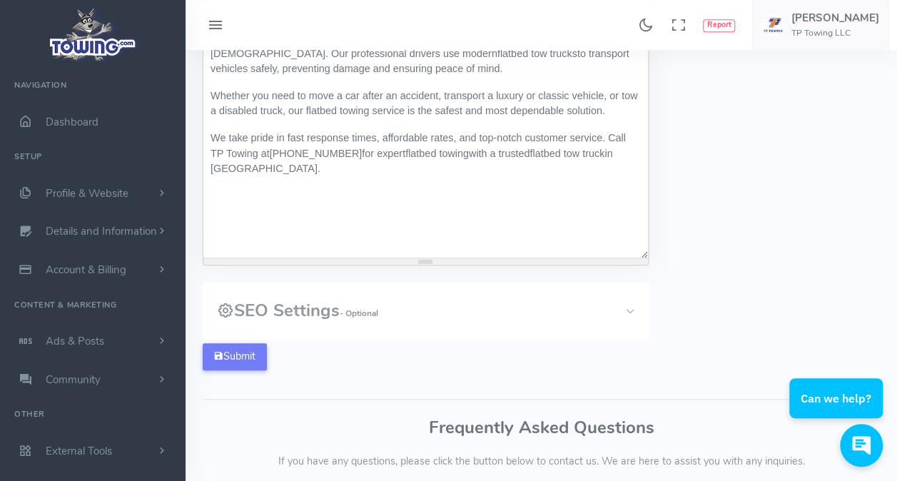
scroll to position [642, 0]
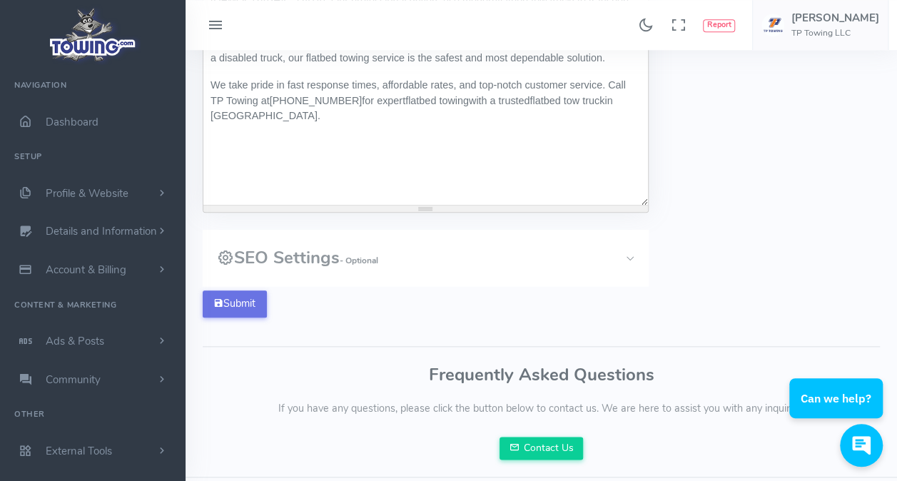
click at [231, 300] on button "Submit" at bounding box center [235, 304] width 64 height 27
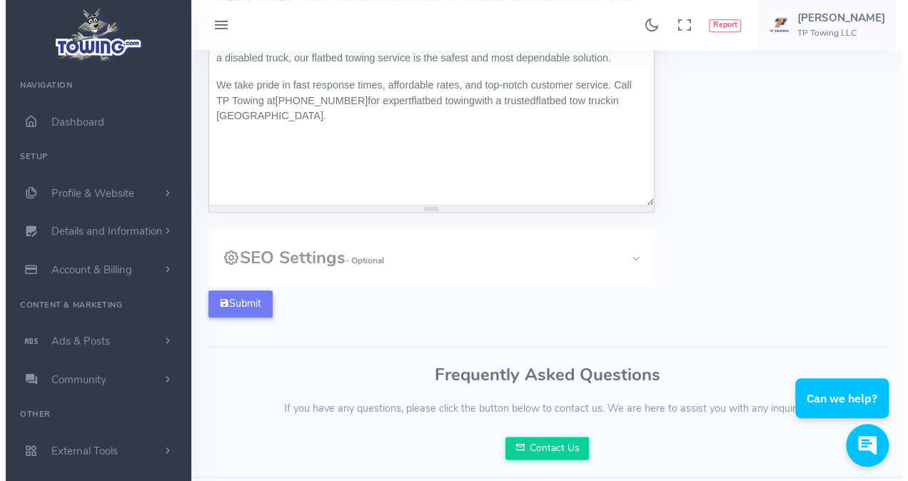
scroll to position [615, 0]
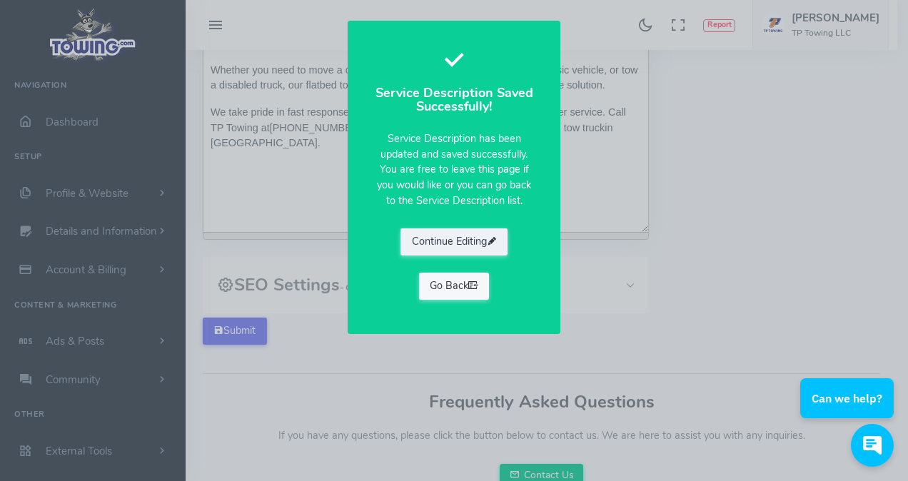
click at [451, 281] on link "Go Back" at bounding box center [454, 286] width 71 height 27
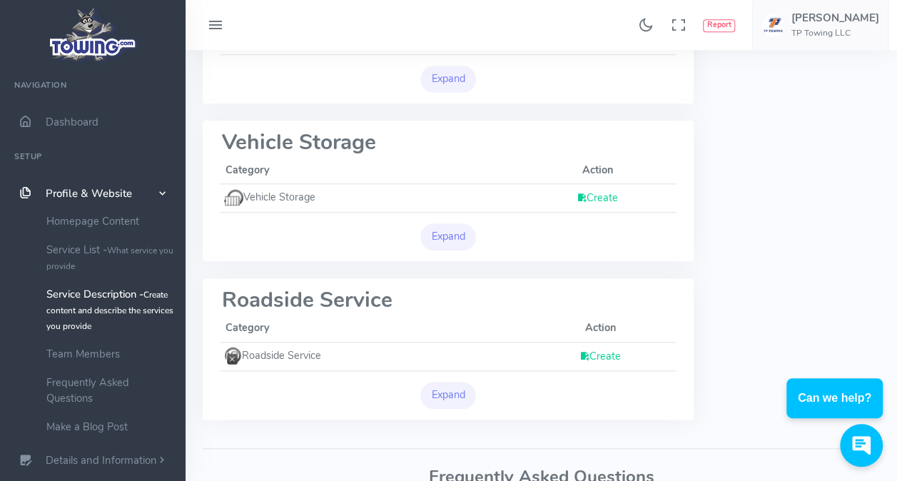
scroll to position [642, 0]
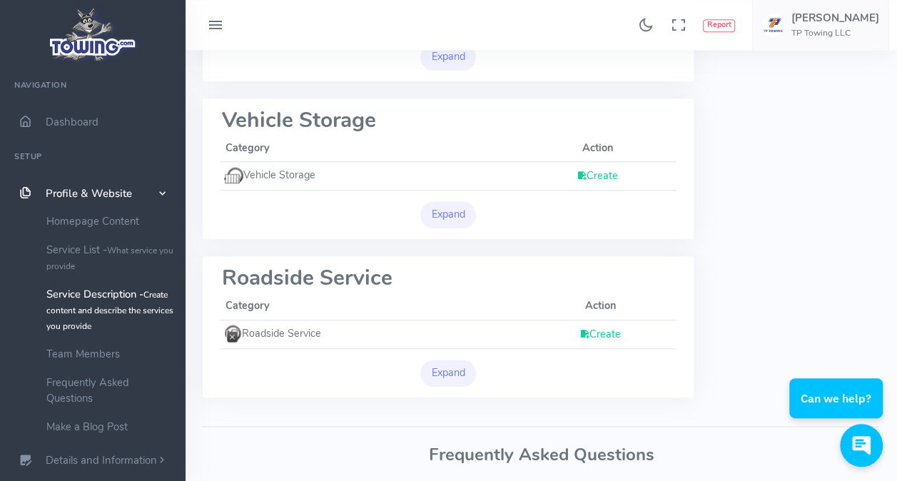
drag, startPoint x: 328, startPoint y: 330, endPoint x: 246, endPoint y: 330, distance: 82.1
click at [246, 330] on td "Roadside Service" at bounding box center [372, 334] width 305 height 29
drag, startPoint x: 246, startPoint y: 330, endPoint x: 265, endPoint y: 324, distance: 20.1
copy td "Roadside Service"
click at [605, 332] on link "Create" at bounding box center [600, 334] width 41 height 14
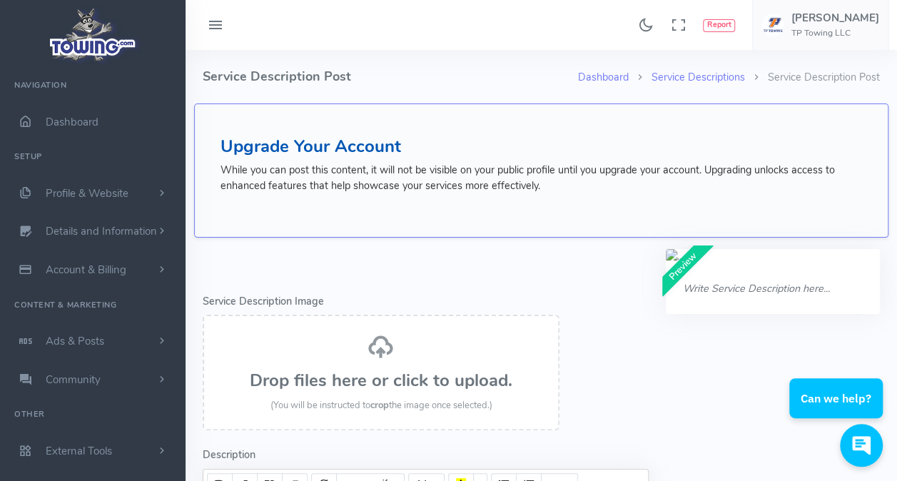
click at [331, 350] on div "Drop files here or click to upload. (You will be instructed to crop the image o…" at bounding box center [381, 373] width 326 height 80
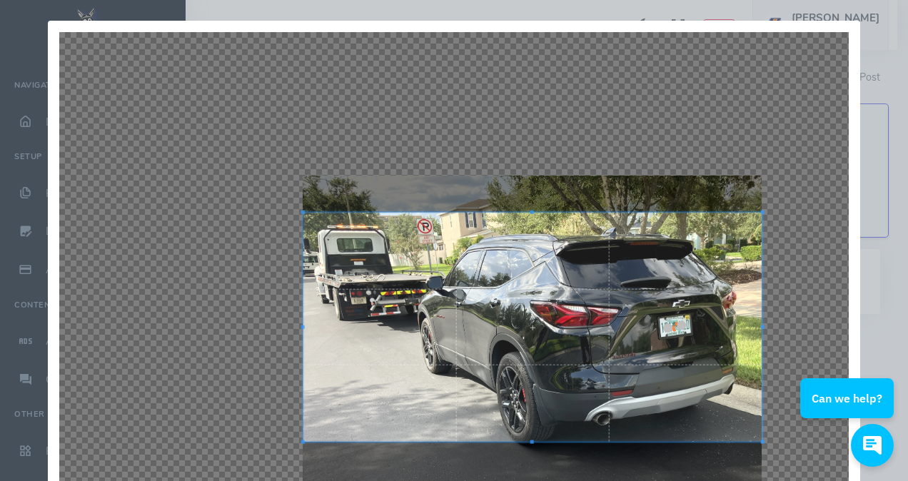
click at [546, 373] on div at bounding box center [532, 327] width 459 height 229
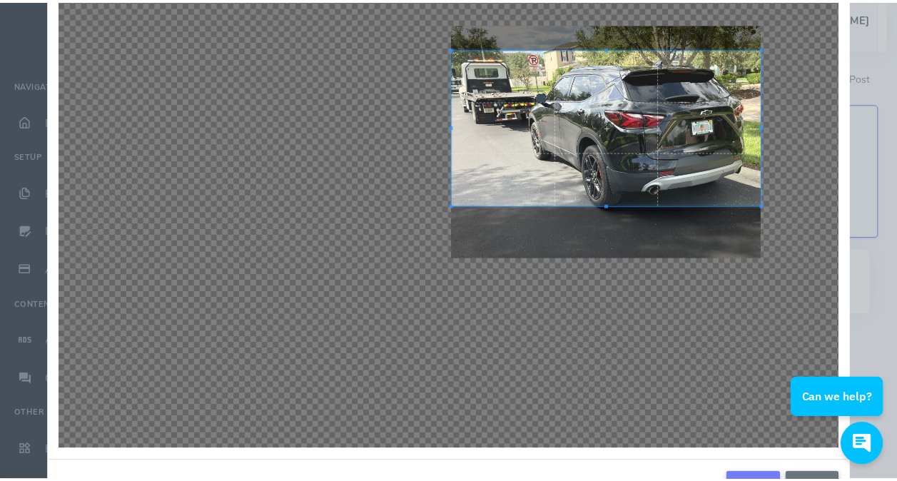
scroll to position [248, 0]
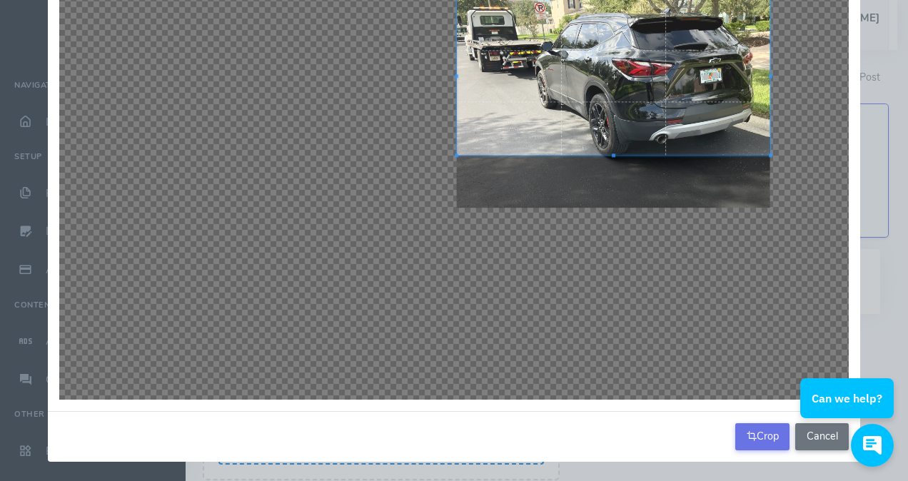
click at [774, 435] on button "Crop" at bounding box center [762, 436] width 54 height 27
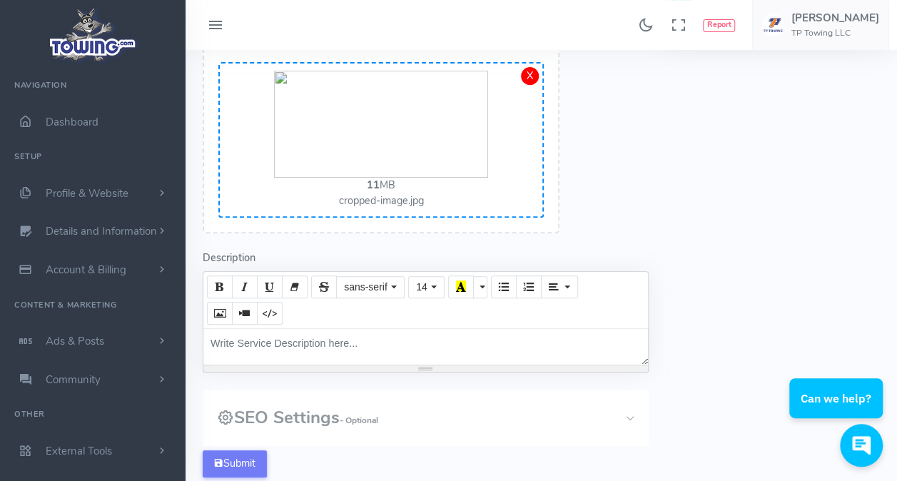
scroll to position [286, 0]
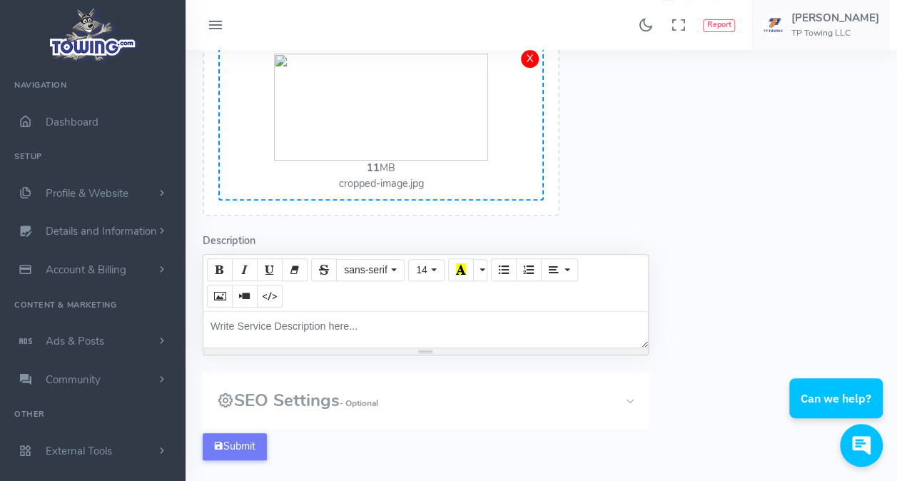
click at [412, 324] on div "Write Service Description here..." at bounding box center [425, 330] width 445 height 36
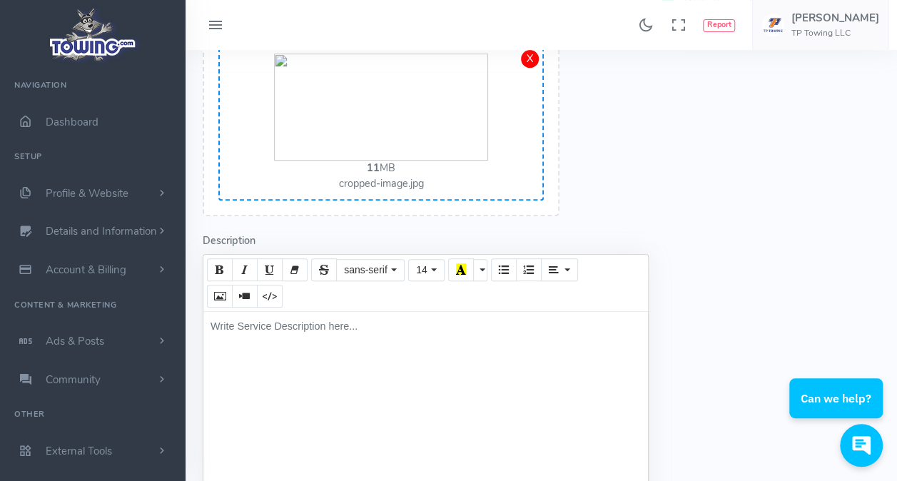
click at [287, 336] on div "Write Service Description here..." at bounding box center [425, 437] width 445 height 250
paste div
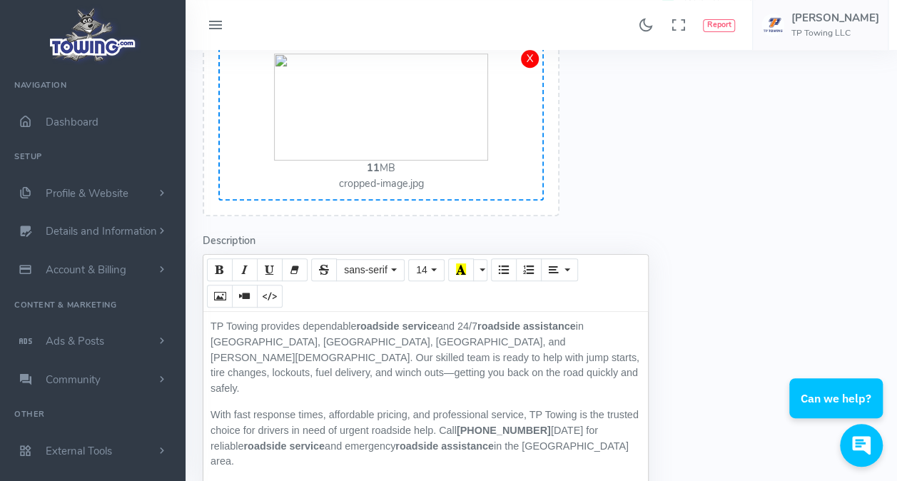
click at [485, 325] on p "TP Towing provides dependable roadside service and 24/7 roadside assistance in …" at bounding box center [426, 357] width 430 height 77
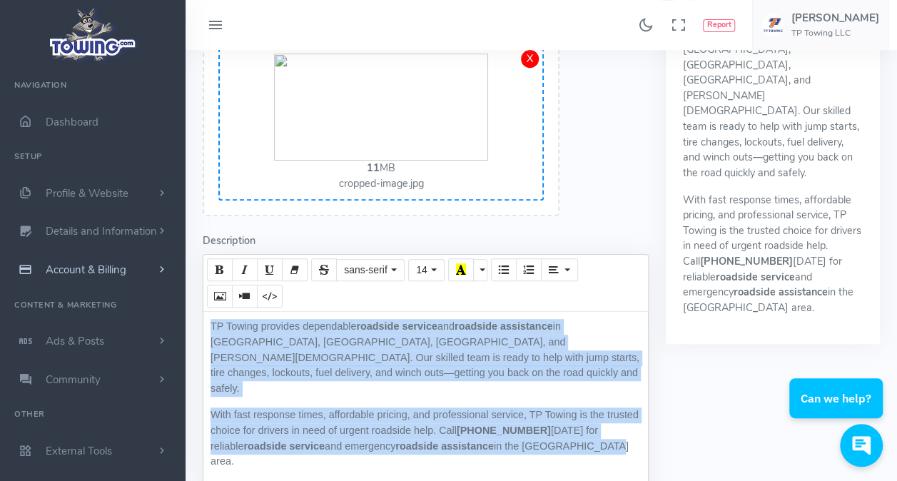
drag, startPoint x: 590, startPoint y: 436, endPoint x: 178, endPoint y: 270, distance: 444.2
click at [178, 270] on div "Found 17 results Analytics Report" at bounding box center [448, 295] width 897 height 1162
click at [220, 268] on icon "Bold (CTRL+B)" at bounding box center [220, 268] width 10 height 11
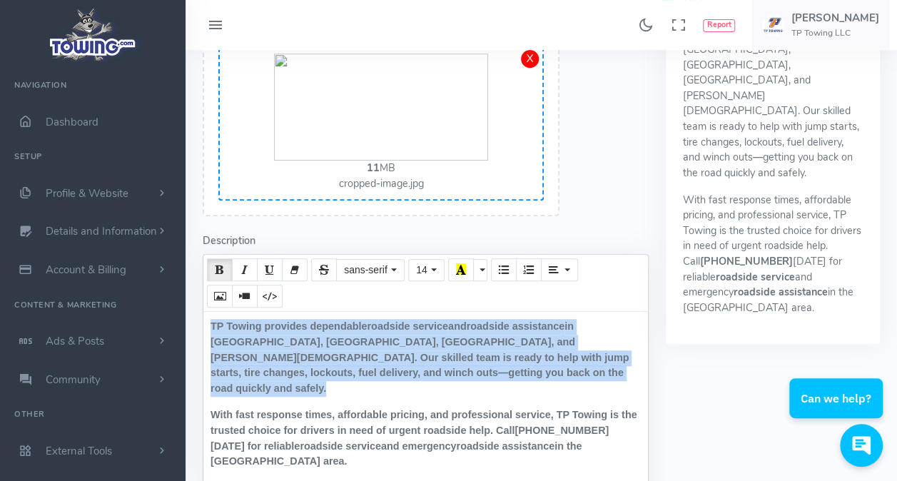
click at [220, 268] on icon "Bold (CTRL+B)" at bounding box center [220, 268] width 10 height 11
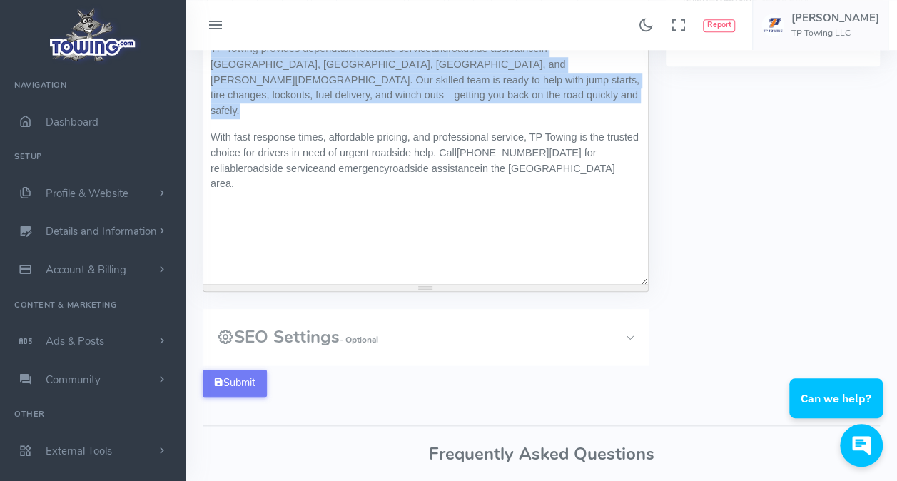
scroll to position [571, 0]
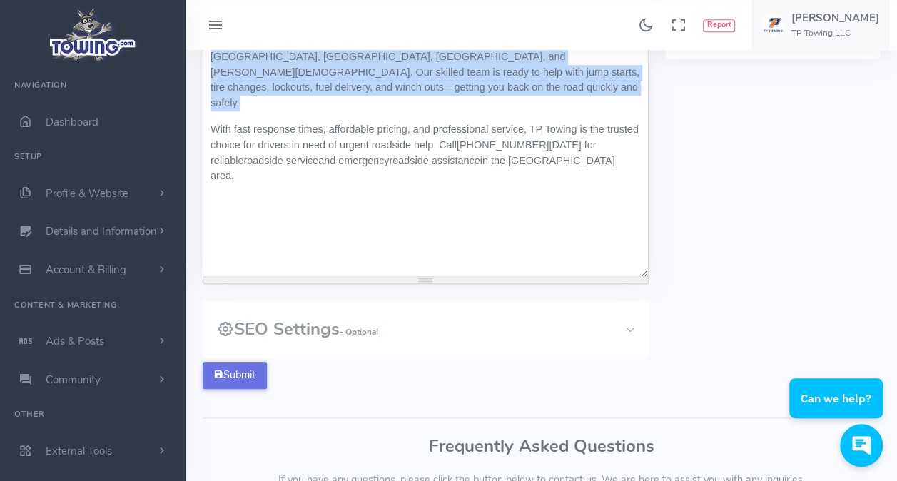
click at [248, 377] on button "Submit" at bounding box center [235, 375] width 64 height 27
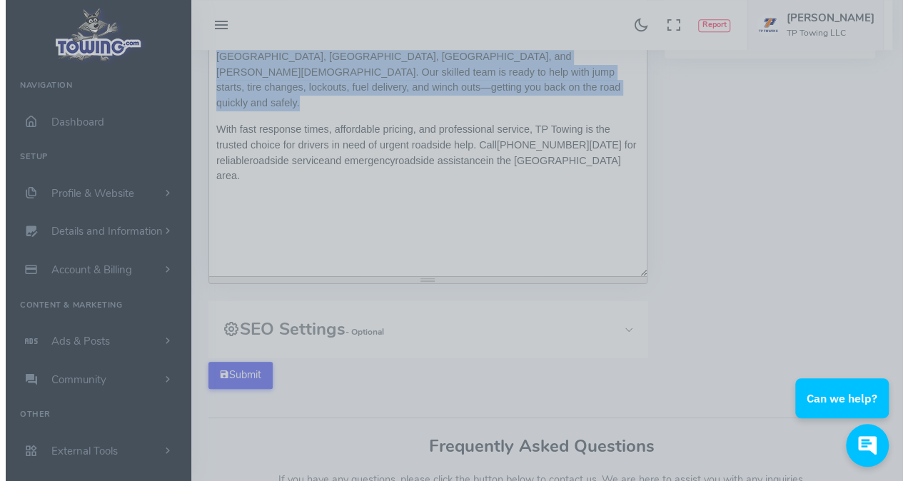
scroll to position [544, 0]
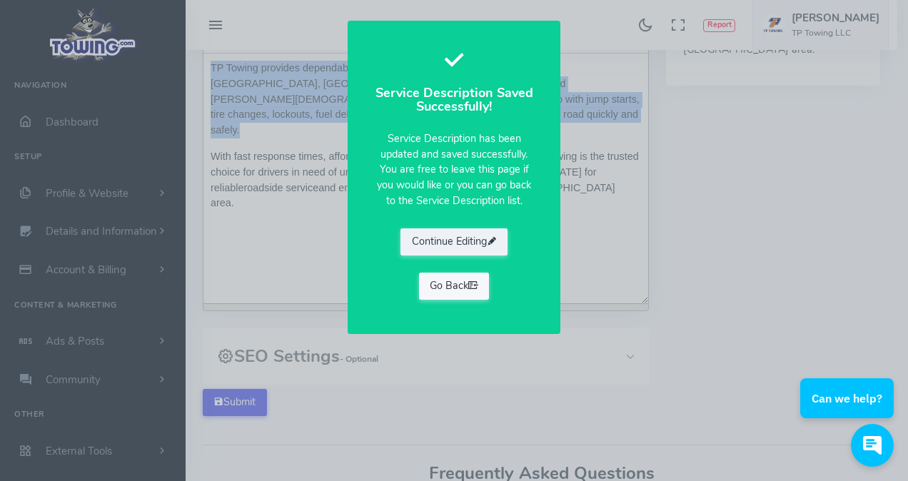
click at [471, 289] on icon at bounding box center [473, 285] width 10 height 14
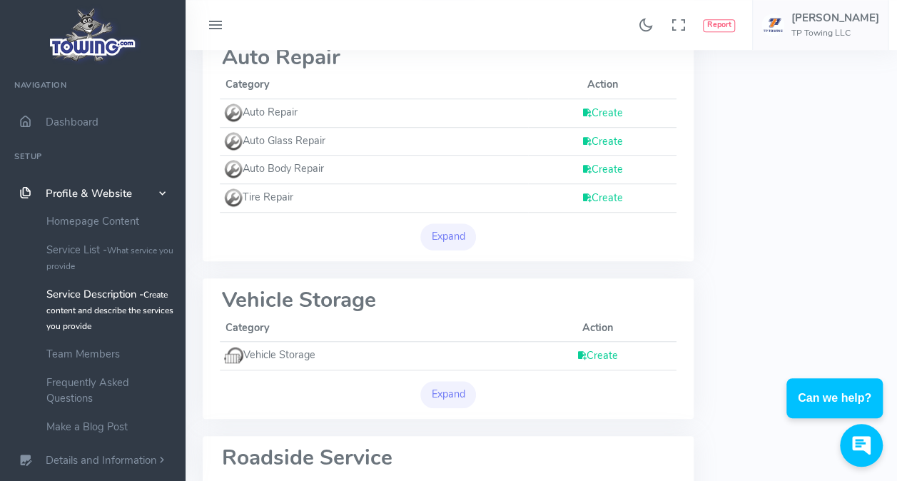
scroll to position [571, 0]
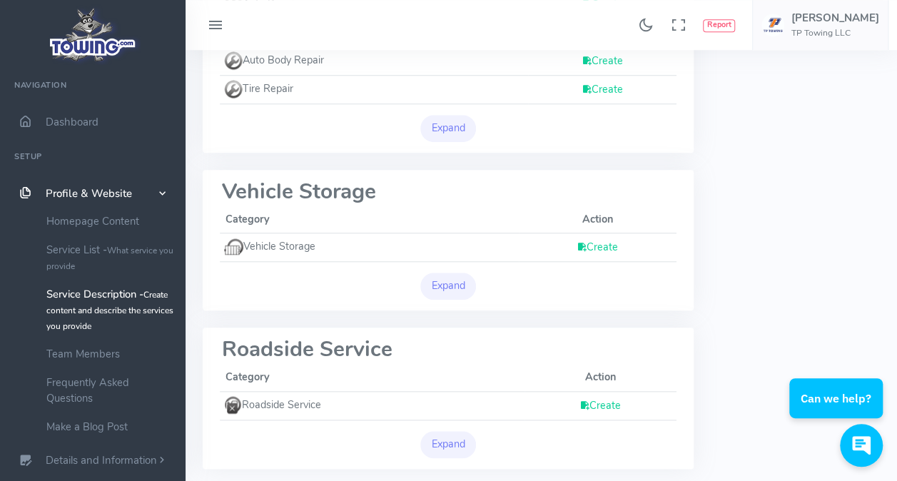
click at [612, 401] on link "Create" at bounding box center [600, 405] width 41 height 14
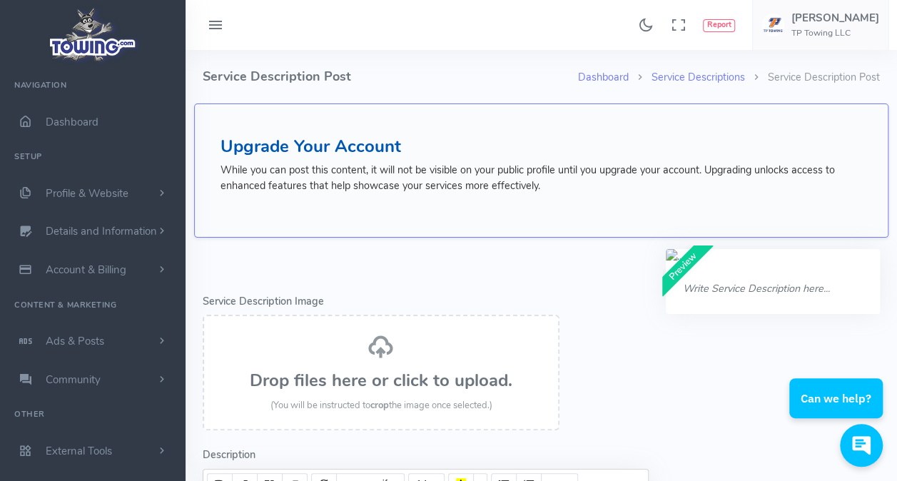
click at [443, 363] on div "Drop files here or click to upload. (You will be instructed to crop the image o…" at bounding box center [381, 373] width 326 height 80
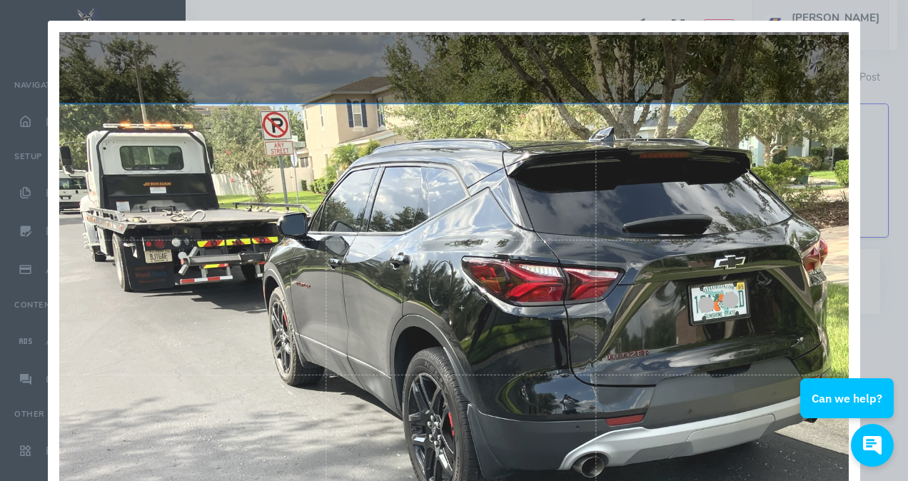
click at [568, 291] on div at bounding box center [460, 307] width 813 height 407
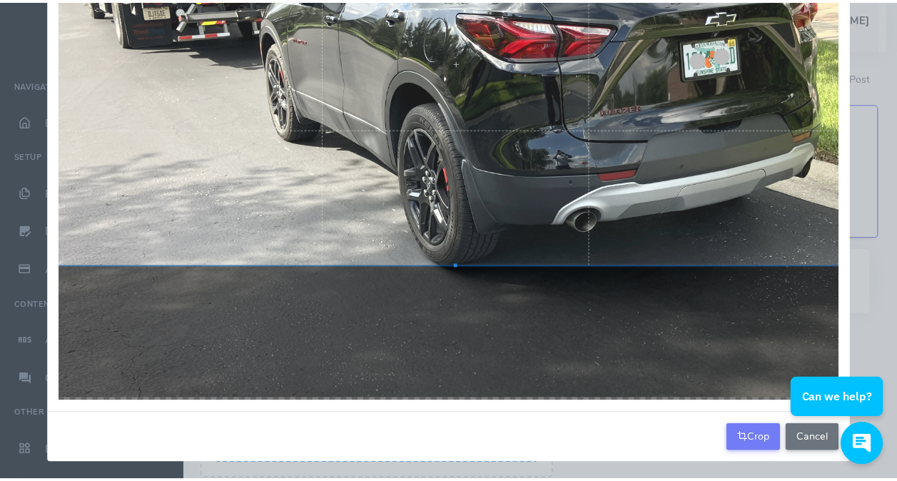
scroll to position [248, 0]
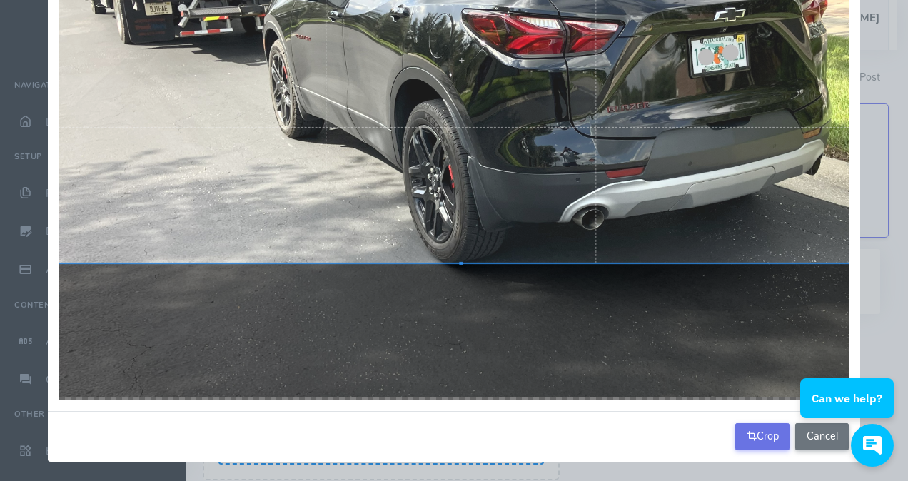
click at [769, 442] on button "Crop" at bounding box center [762, 436] width 54 height 27
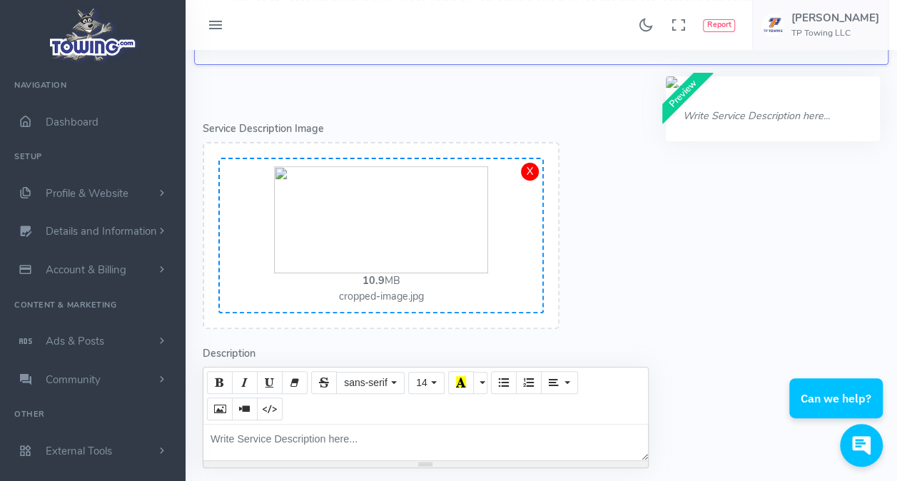
scroll to position [464, 0]
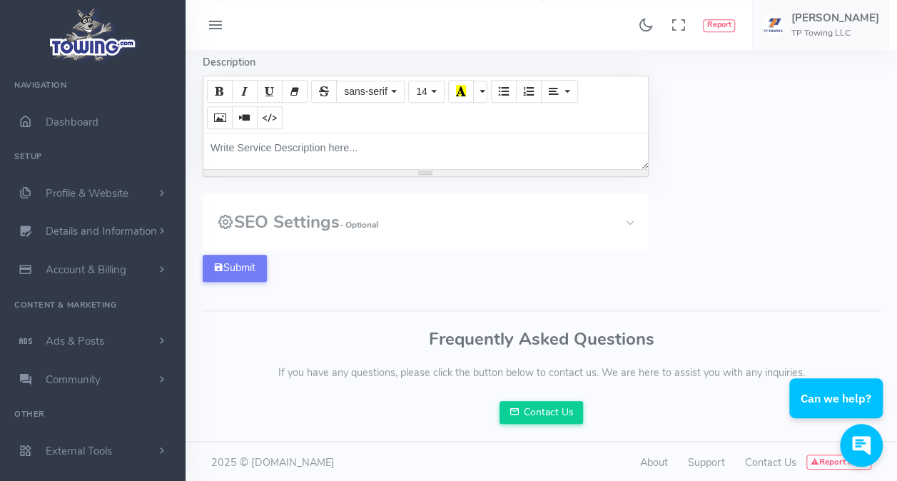
click at [300, 146] on div "Write Service Description here..." at bounding box center [425, 151] width 445 height 36
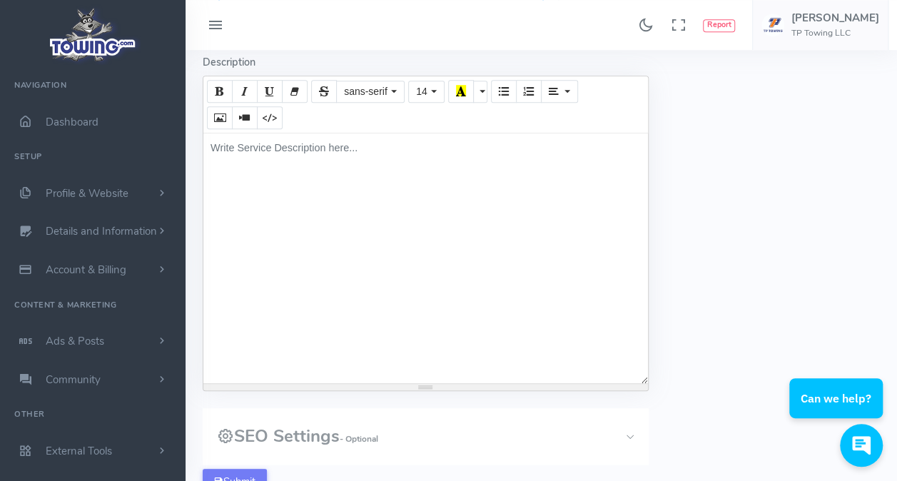
click at [300, 146] on div "Write Service Description here..." at bounding box center [425, 258] width 445 height 250
paste div
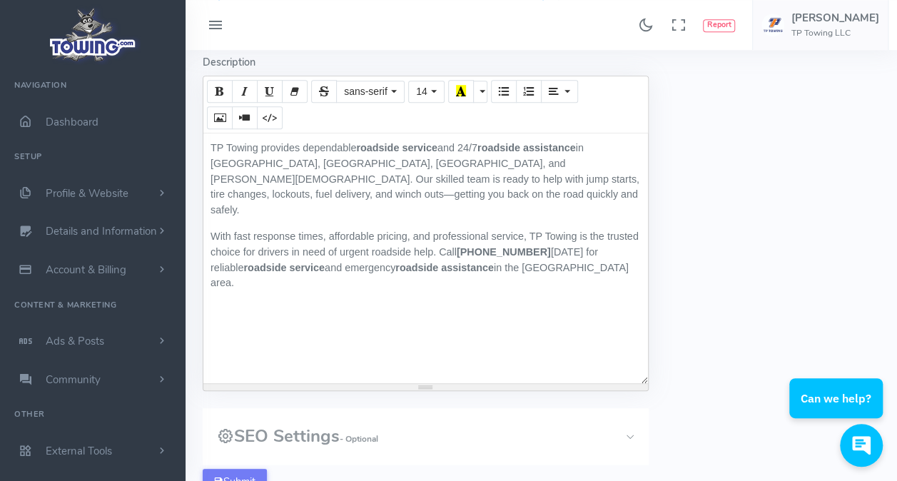
click at [481, 141] on p "TP Towing provides dependable roadside service and 24/7 roadside assistance in …" at bounding box center [426, 179] width 430 height 77
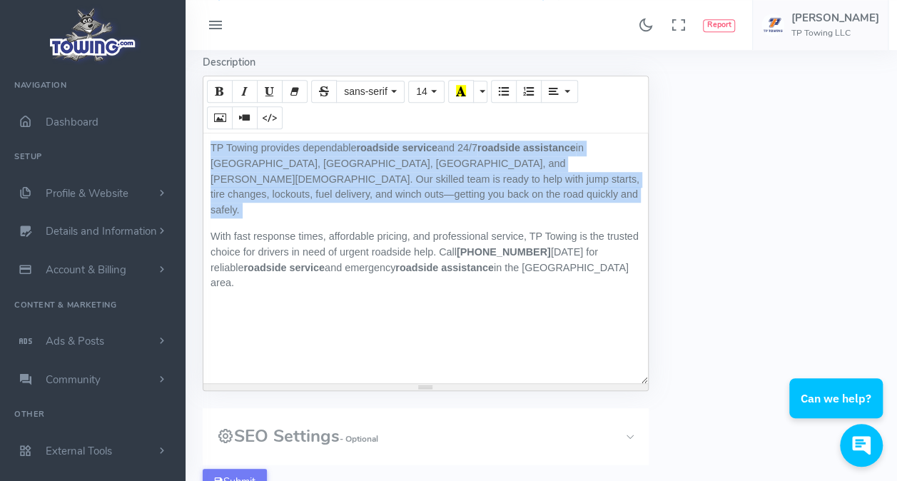
click at [481, 141] on p "TP Towing provides dependable roadside service and 24/7 roadside assistance in …" at bounding box center [426, 179] width 430 height 77
click at [470, 160] on p "TP Towing provides dependable roadside service and 24/7 roadside assistance in …" at bounding box center [426, 179] width 430 height 77
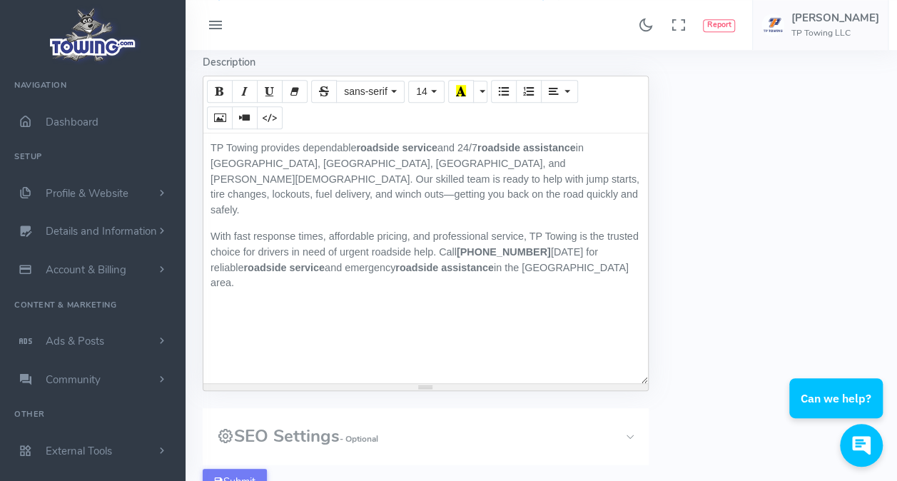
click at [483, 150] on p "TP Towing provides dependable roadside service and 24/7 roadside assistance in …" at bounding box center [426, 179] width 430 height 77
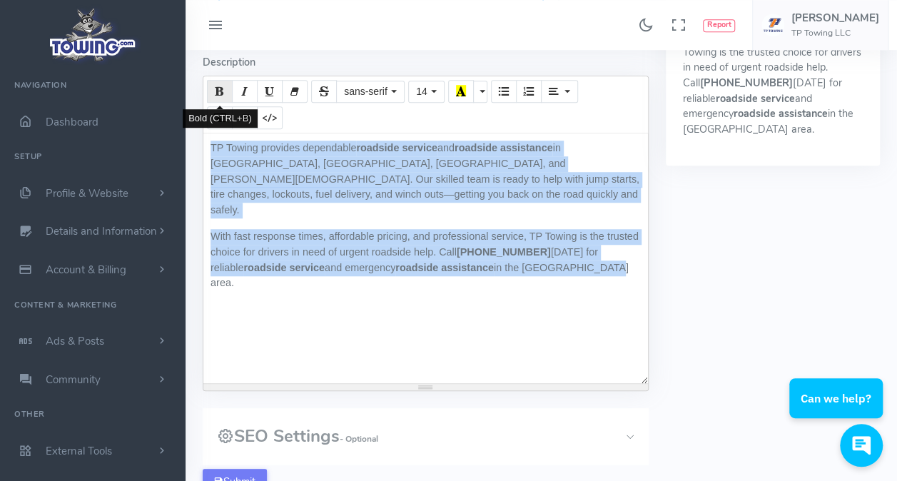
click at [221, 94] on icon "Bold (CTRL+B)" at bounding box center [220, 90] width 10 height 11
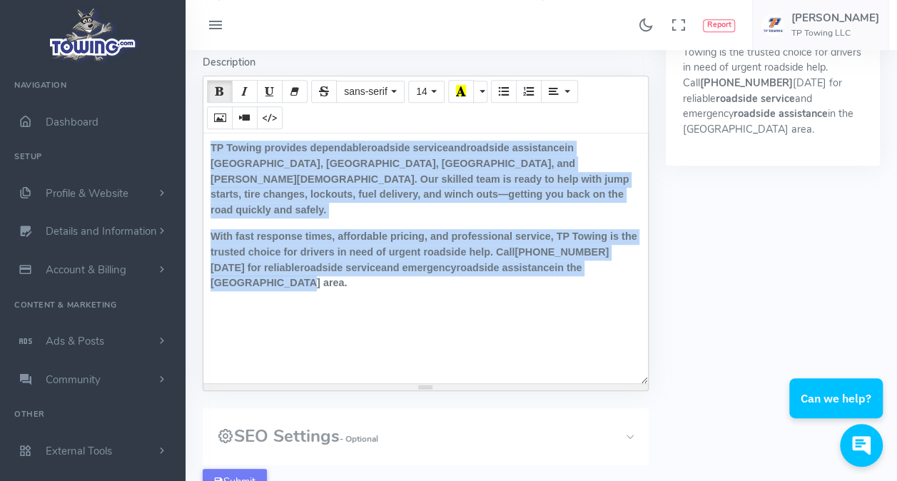
click at [221, 94] on icon "Bold (CTRL+B)" at bounding box center [220, 90] width 10 height 11
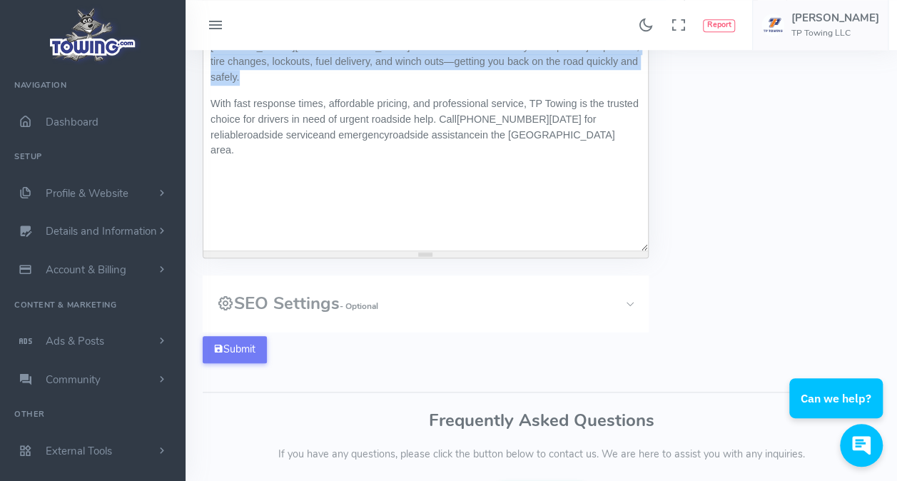
scroll to position [678, 0]
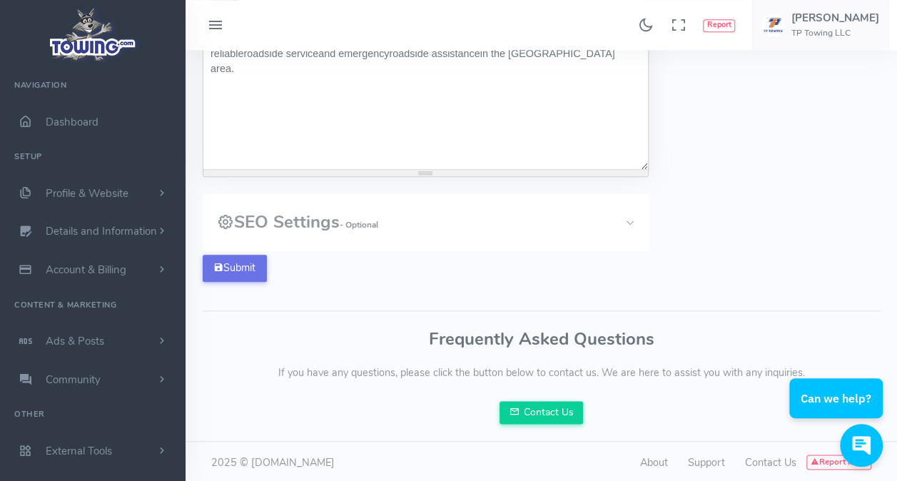
click at [245, 267] on button "Submit" at bounding box center [235, 268] width 64 height 27
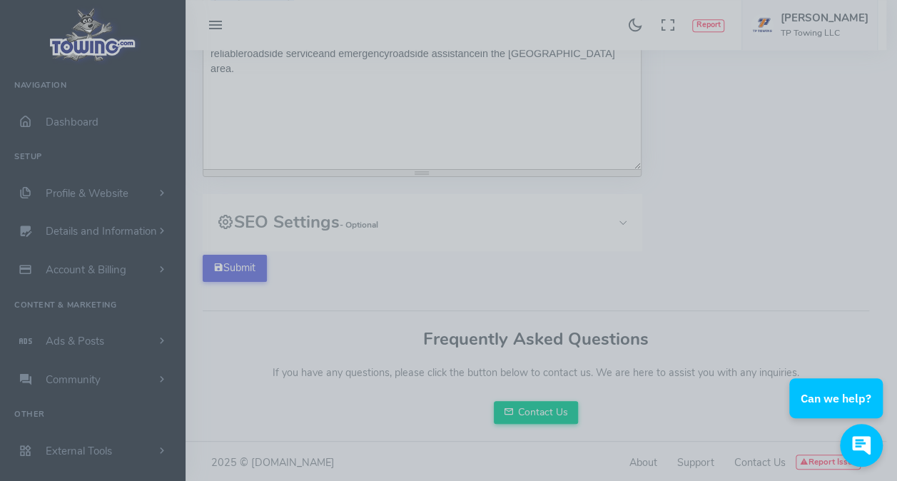
scroll to position [636, 0]
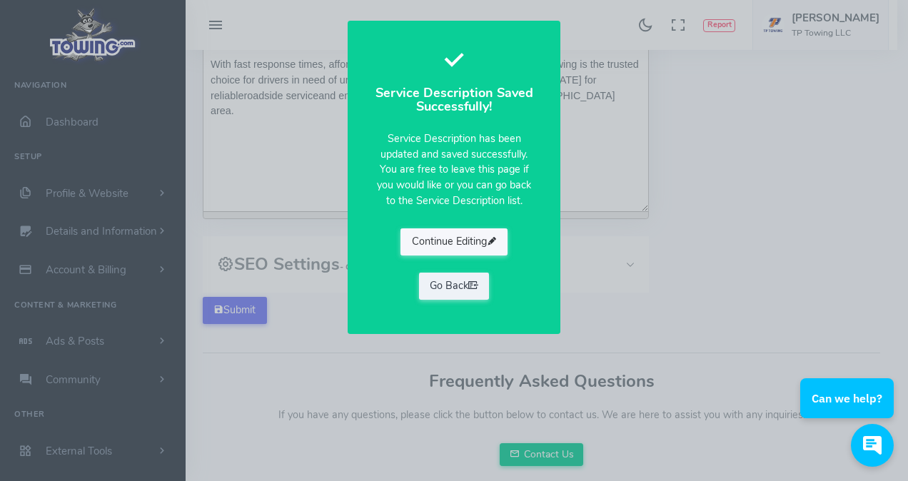
click at [465, 241] on button "Continue Editing" at bounding box center [453, 241] width 107 height 27
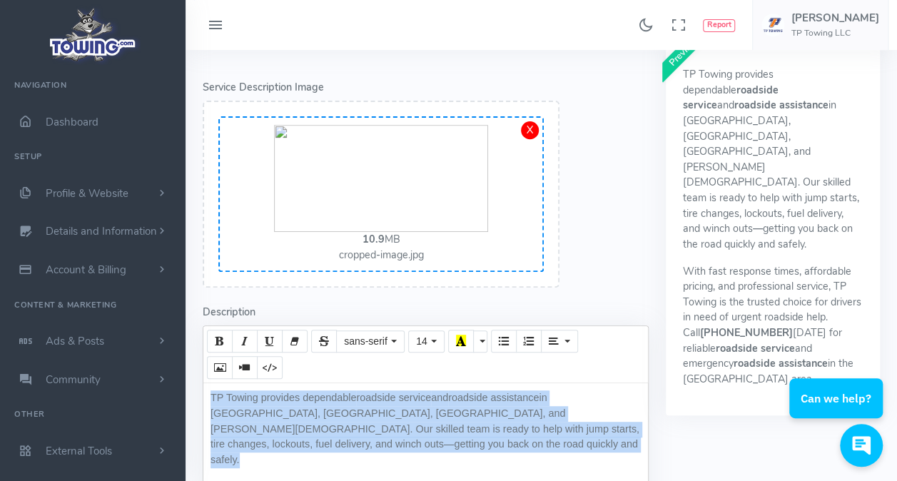
scroll to position [357, 0]
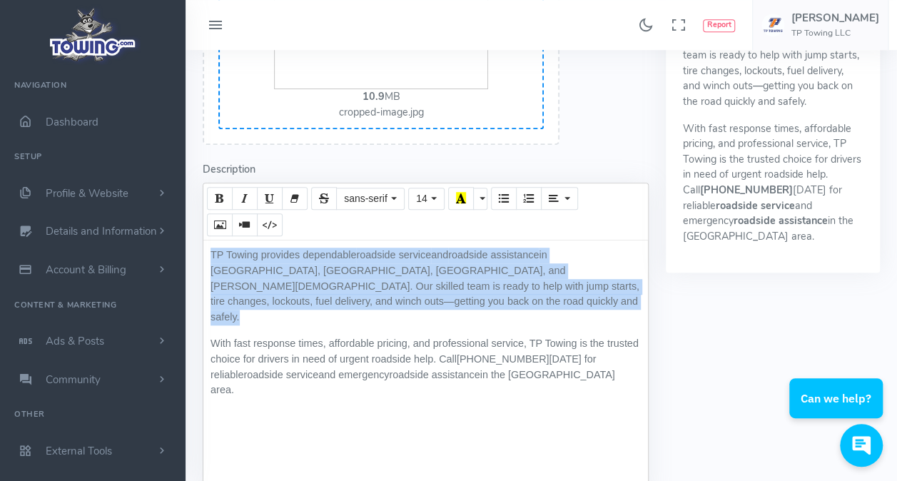
click at [425, 299] on p "TP Towing provides dependable roadside service and roadside assistance in Tampa…" at bounding box center [426, 286] width 430 height 77
click at [488, 280] on p "TP Towing provides dependable roadside service and roadside assistance in Tampa…" at bounding box center [426, 286] width 430 height 77
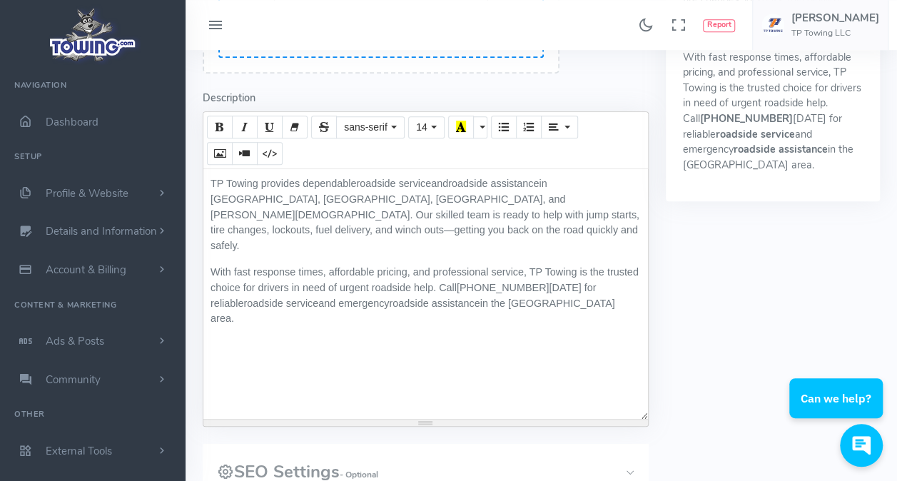
scroll to position [571, 0]
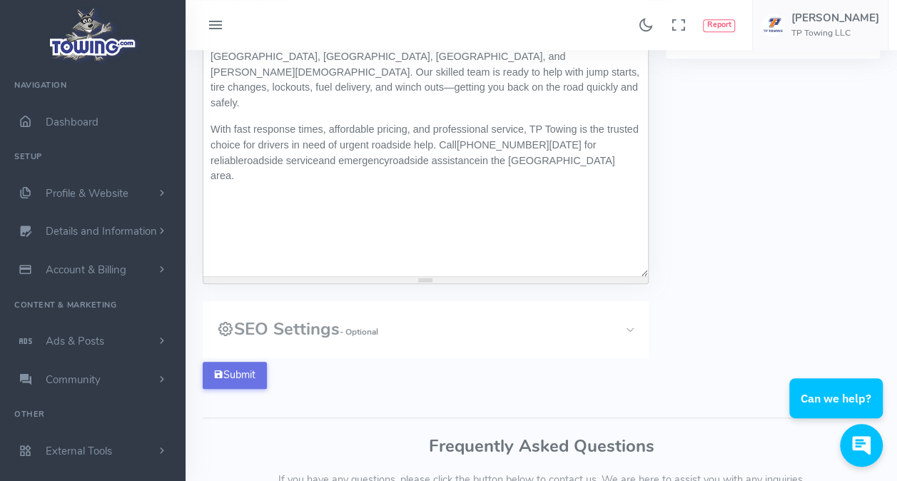
click at [233, 371] on button "Submit" at bounding box center [235, 375] width 64 height 27
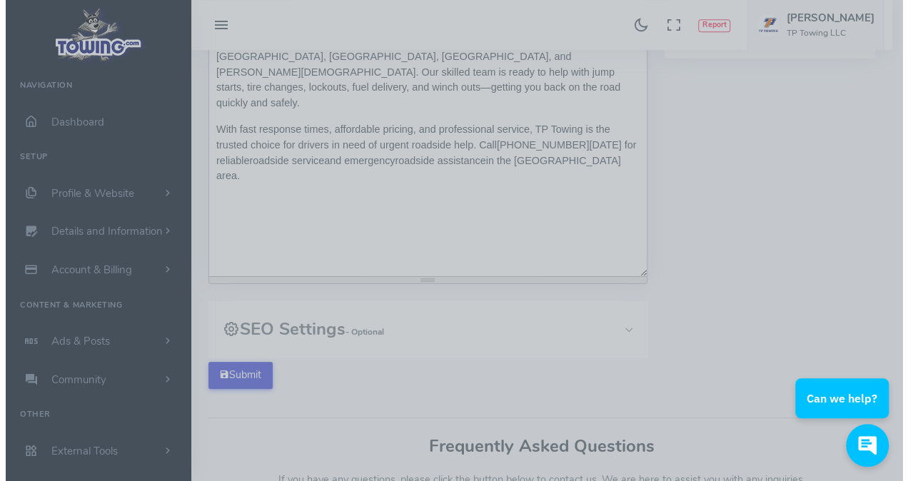
scroll to position [544, 0]
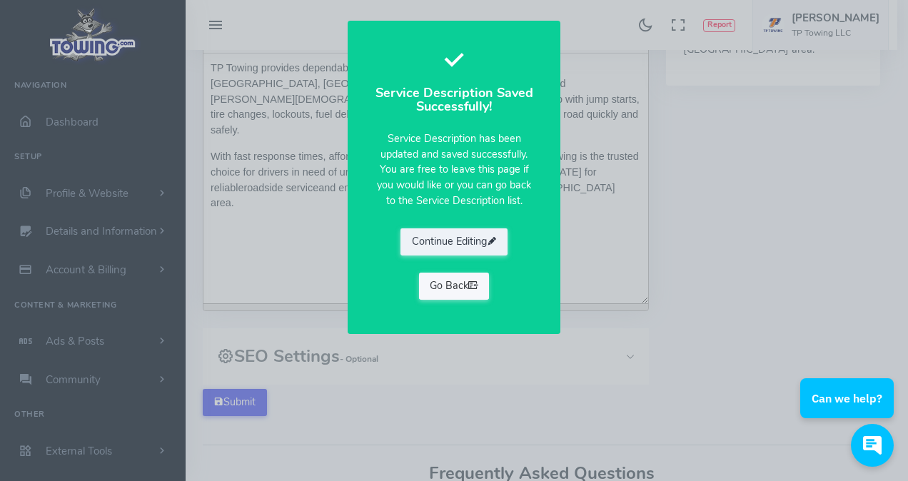
click at [456, 290] on link "Go Back" at bounding box center [454, 286] width 71 height 27
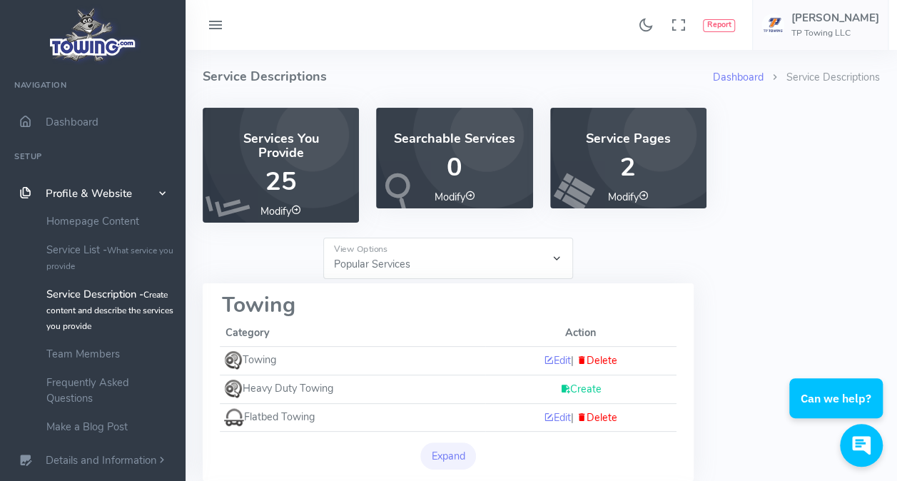
click at [637, 178] on p "2" at bounding box center [629, 167] width 122 height 29
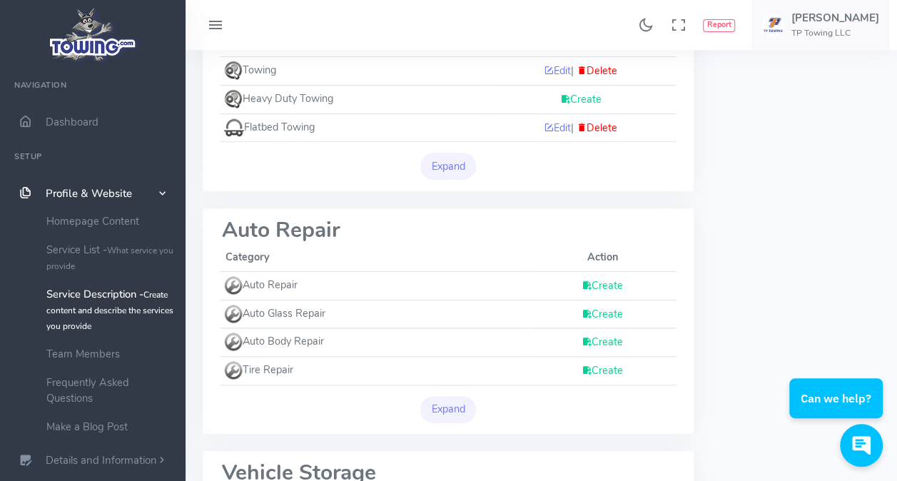
scroll to position [253, 0]
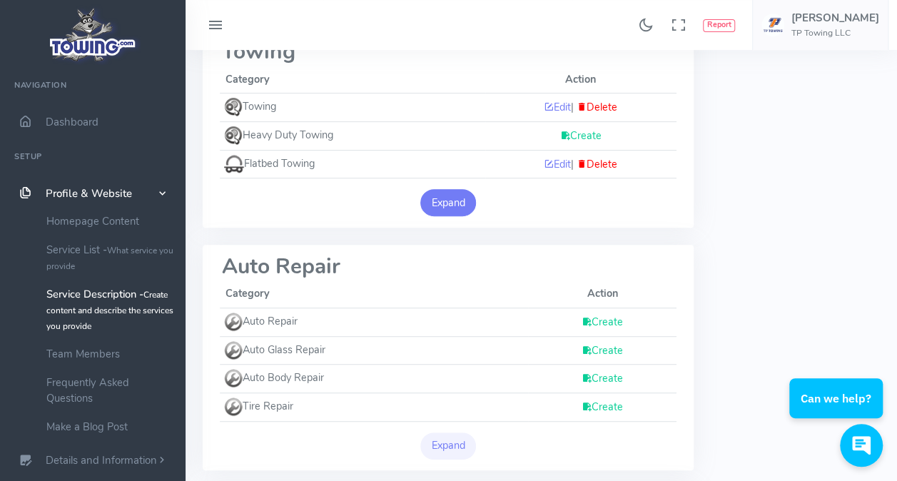
click at [469, 203] on button "Expand" at bounding box center [448, 202] width 56 height 27
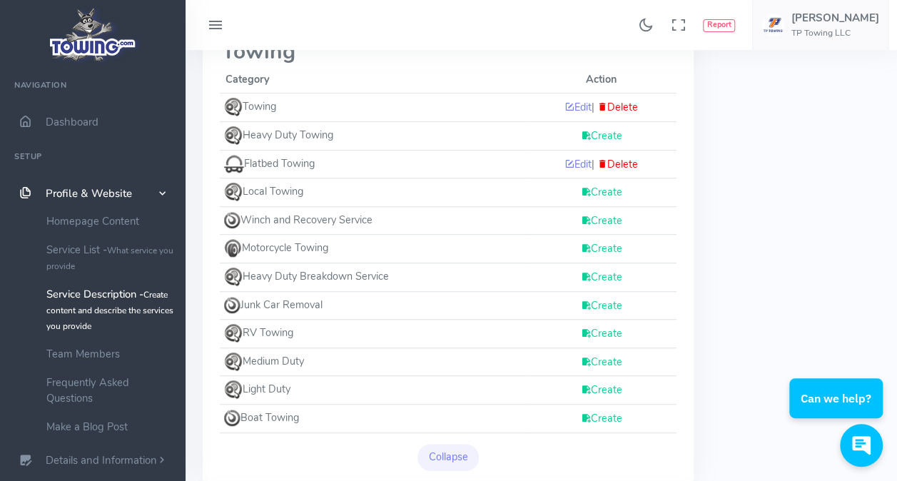
click at [617, 191] on link "Create" at bounding box center [601, 192] width 41 height 14
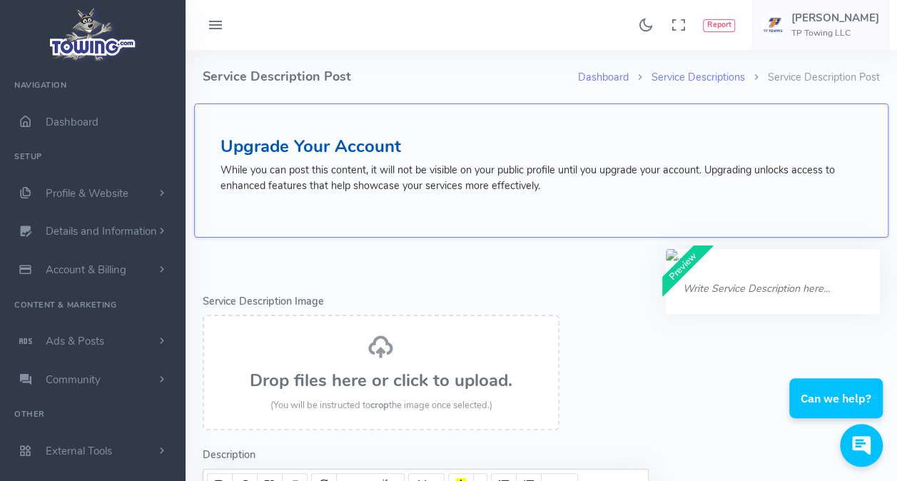
click at [339, 363] on div "Drop files here or click to upload. (You will be instructed to crop the image o…" at bounding box center [381, 373] width 326 height 80
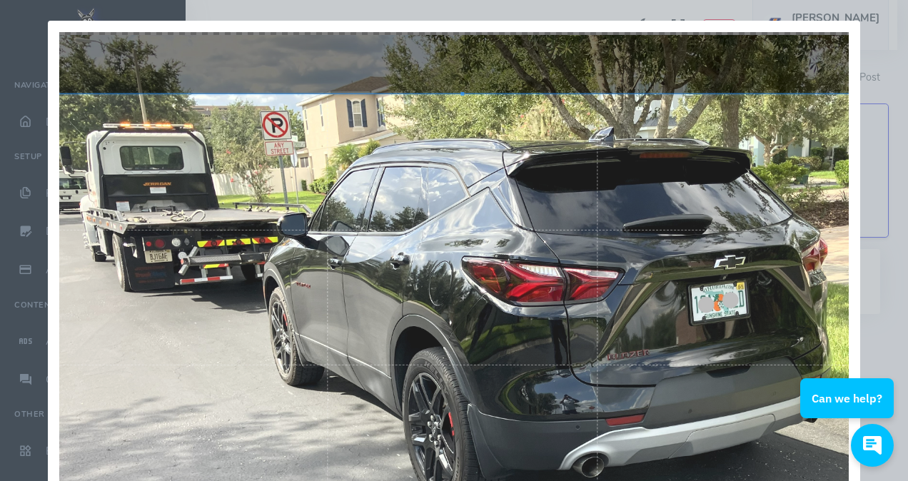
click at [446, 277] on div at bounding box center [462, 297] width 813 height 407
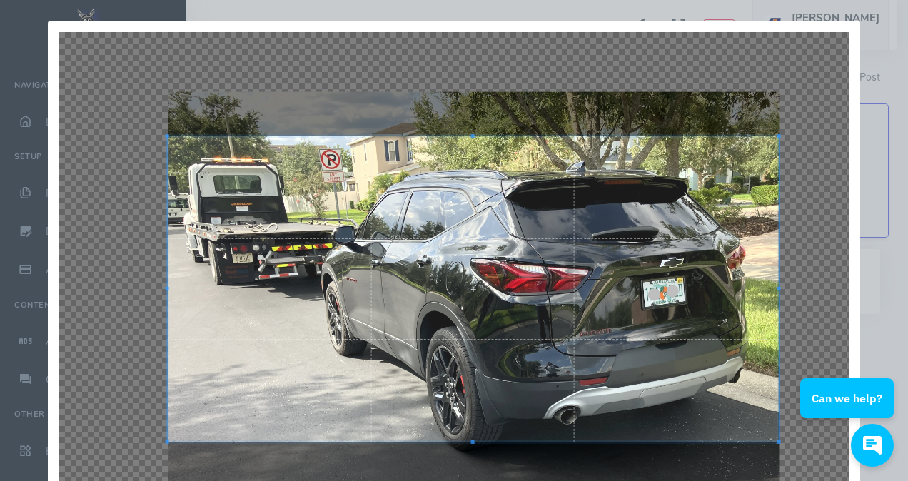
click at [459, 273] on div at bounding box center [473, 289] width 611 height 306
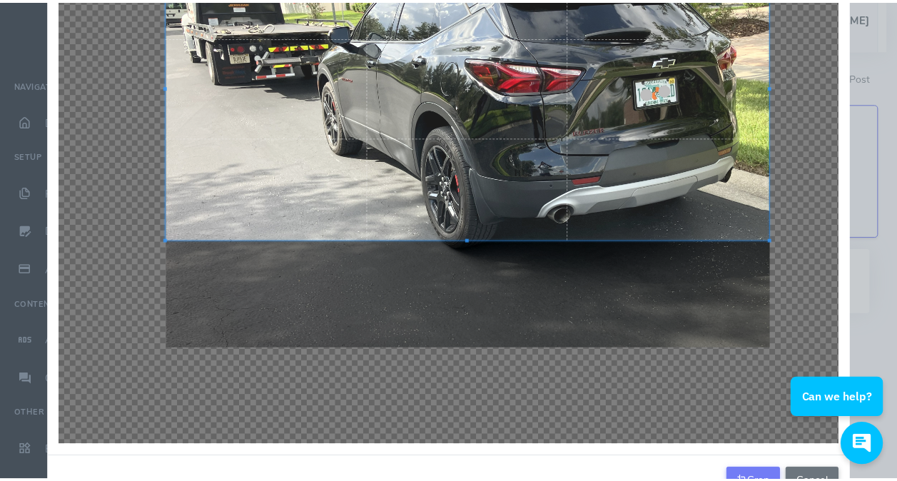
scroll to position [248, 0]
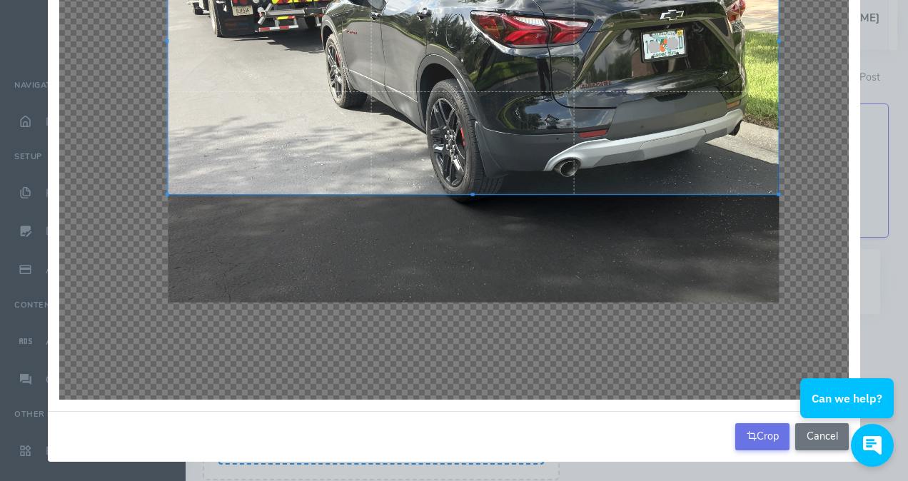
click at [747, 424] on button "Crop" at bounding box center [762, 436] width 54 height 27
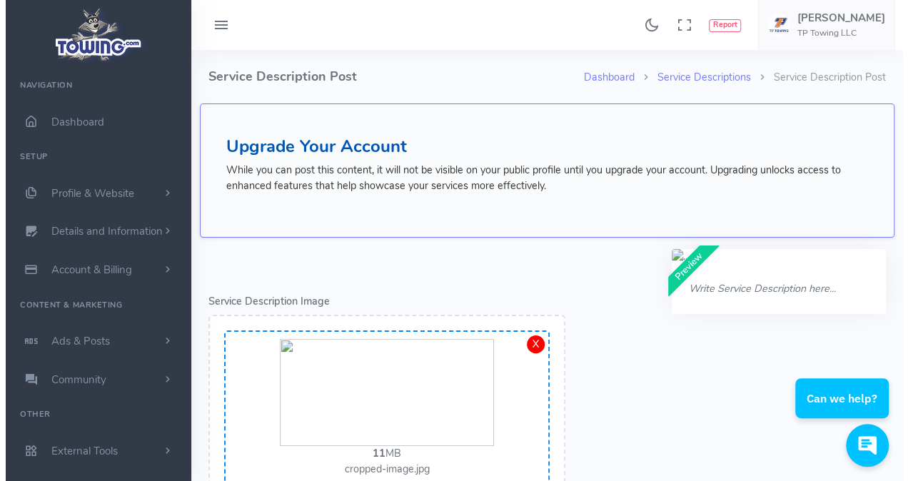
scroll to position [464, 0]
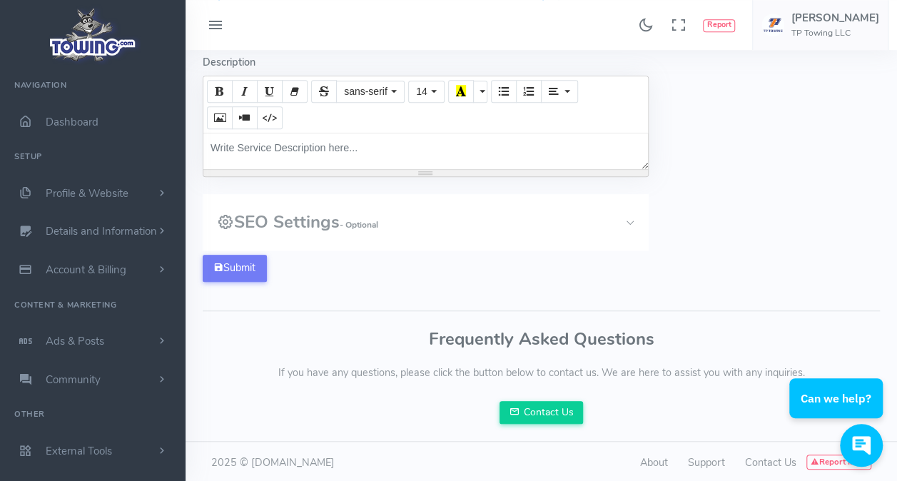
click at [318, 135] on div "Write Service Description here..." at bounding box center [425, 151] width 445 height 36
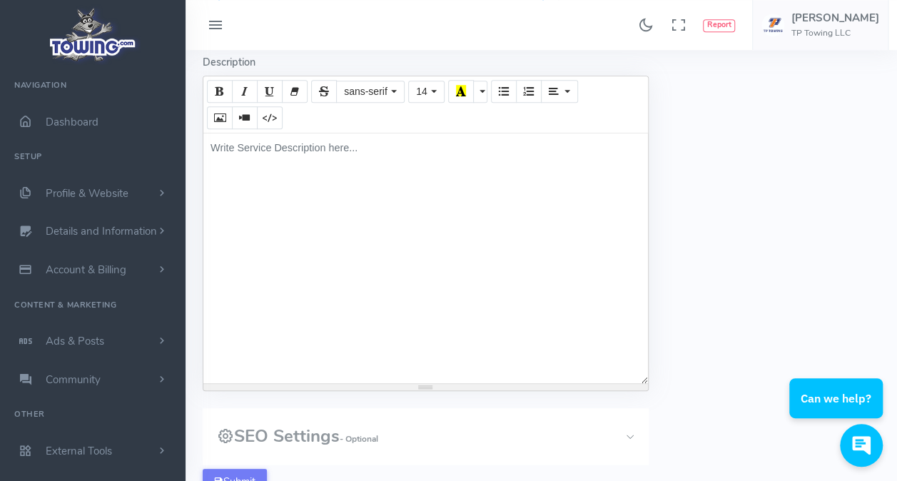
click at [318, 135] on div "Write Service Description here..." at bounding box center [425, 258] width 445 height 250
paste div
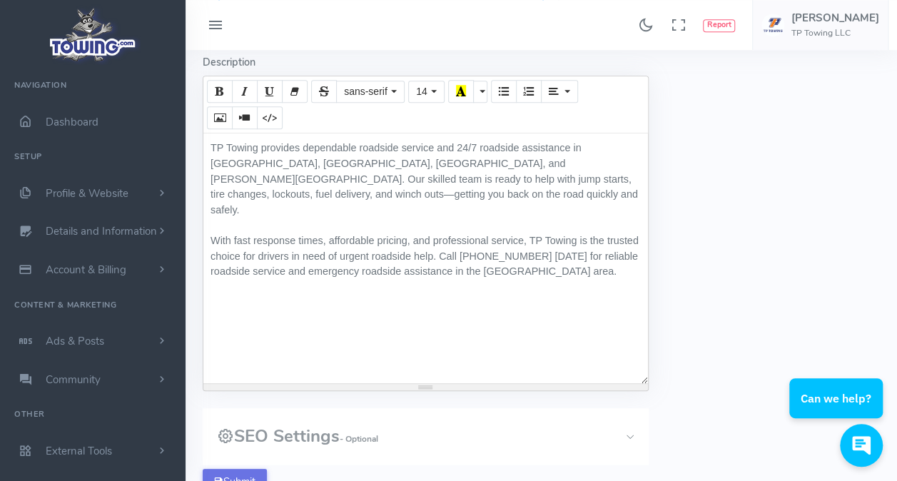
click at [211, 471] on button "Submit" at bounding box center [235, 482] width 64 height 27
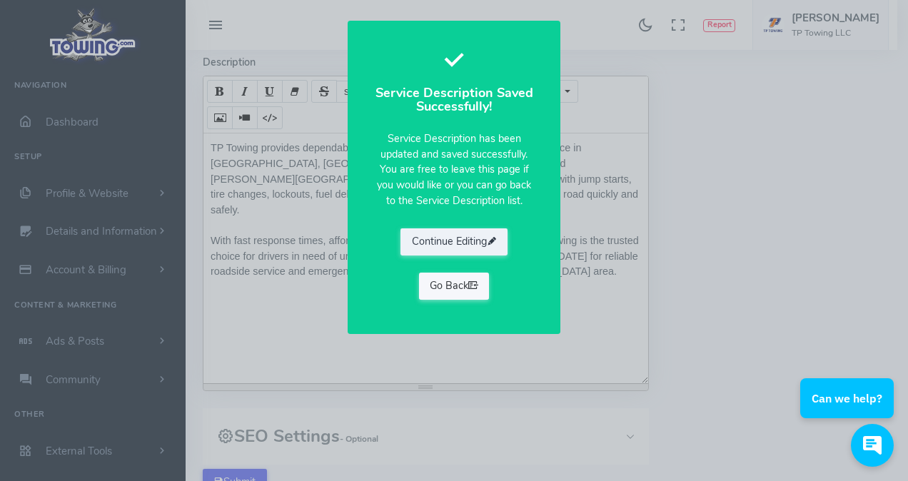
click at [470, 281] on icon at bounding box center [473, 285] width 10 height 14
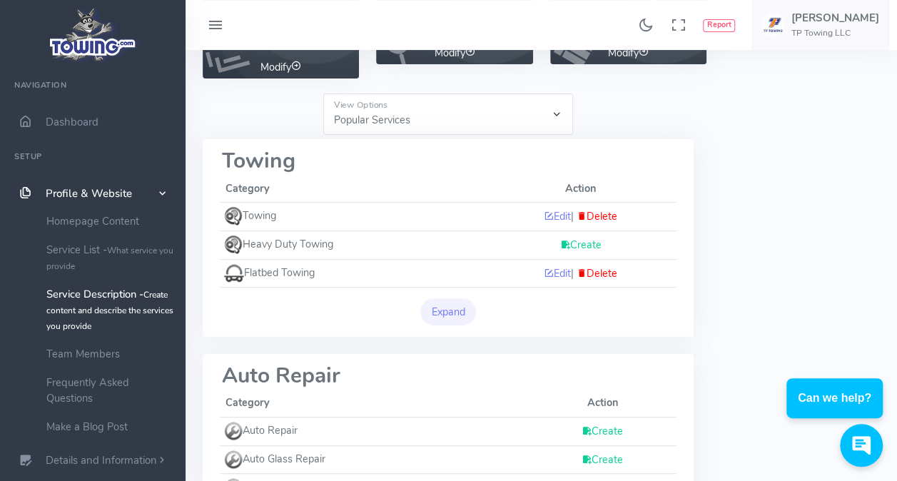
scroll to position [214, 0]
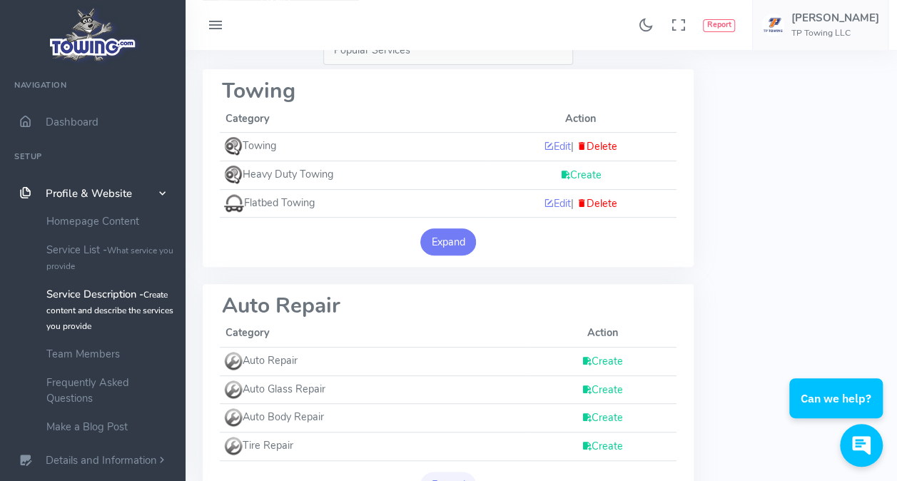
click at [451, 238] on button "Expand" at bounding box center [448, 241] width 56 height 27
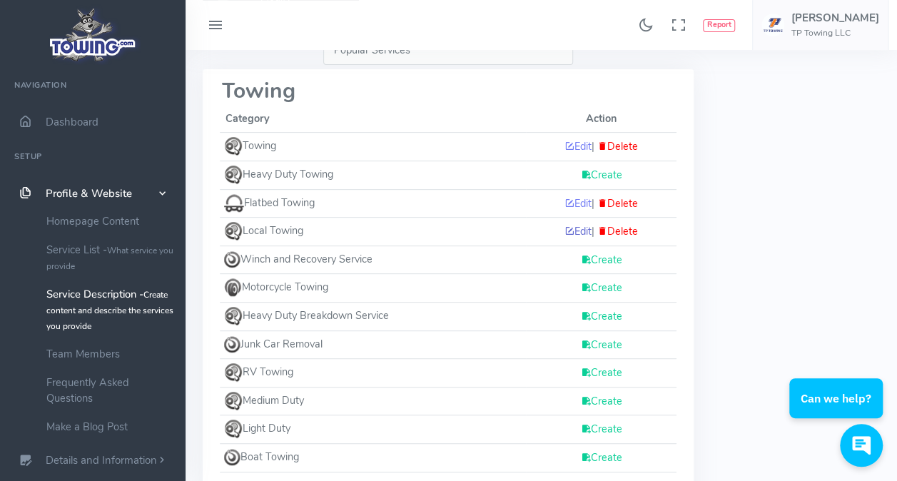
click at [582, 234] on link "Edit" at bounding box center [578, 231] width 27 height 14
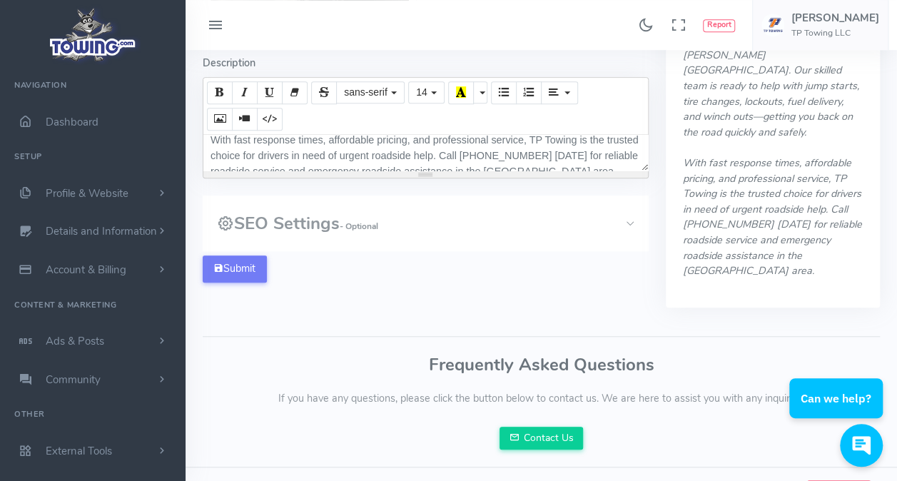
scroll to position [415, 0]
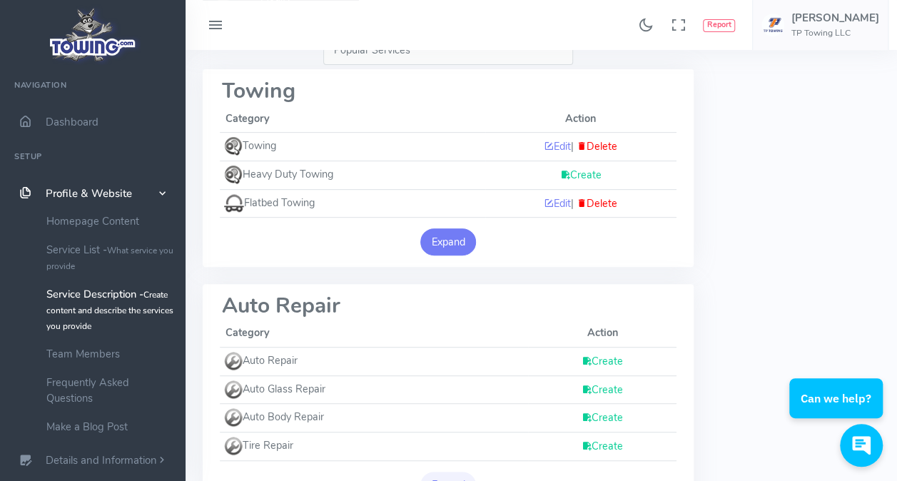
click at [438, 234] on button "Expand" at bounding box center [448, 241] width 56 height 27
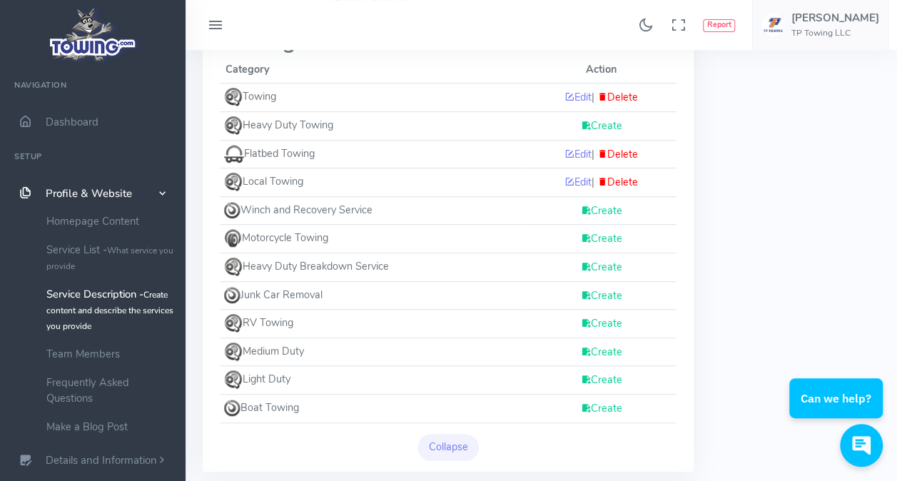
scroll to position [286, 0]
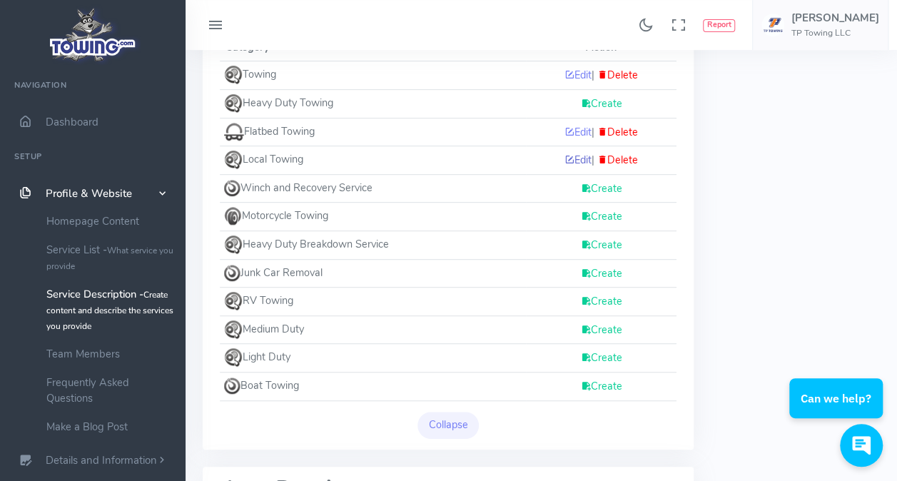
click at [569, 156] on link "Edit" at bounding box center [578, 160] width 27 height 14
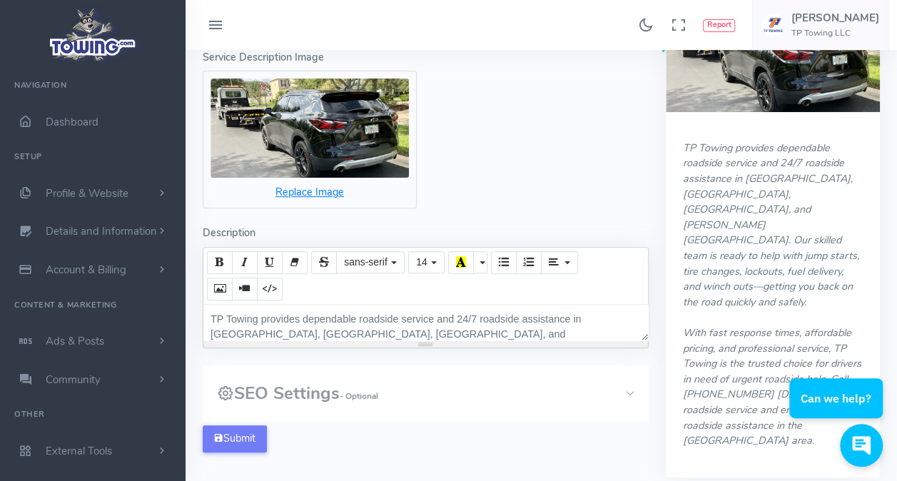
scroll to position [286, 0]
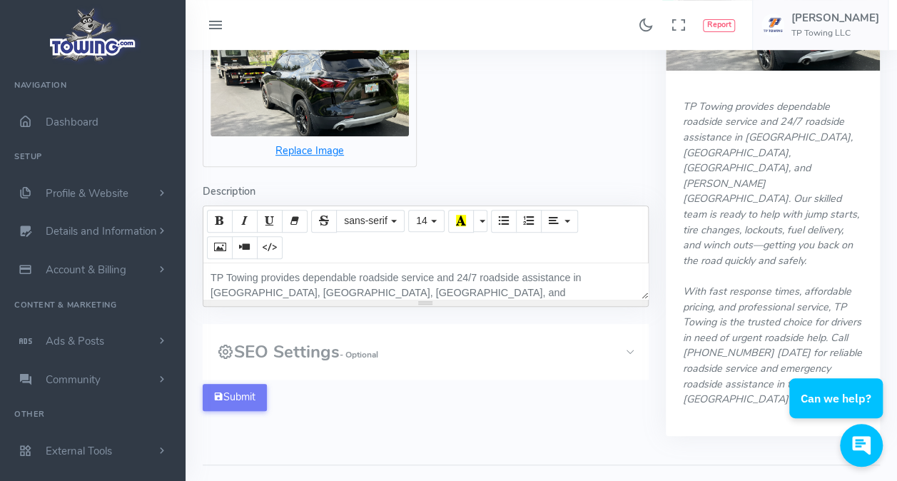
click at [384, 272] on span "TP Towing provides dependable roadside service and 24/7 roadside assistance in …" at bounding box center [425, 308] width 428 height 73
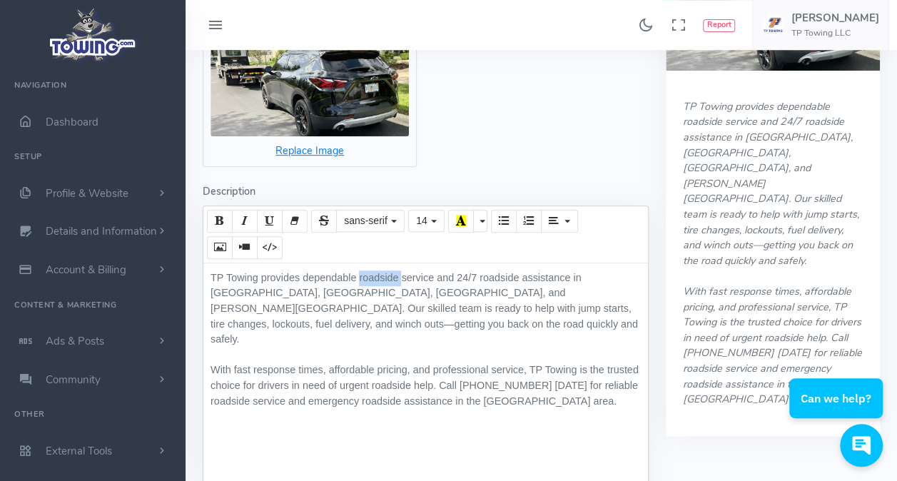
click at [384, 272] on span "TP Towing provides dependable roadside service and 24/7 roadside assistance in …" at bounding box center [425, 308] width 428 height 73
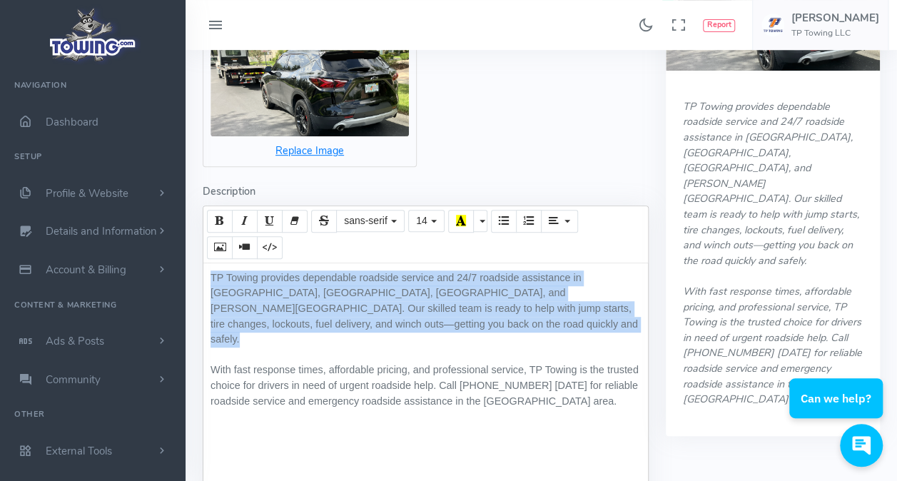
click at [384, 272] on span "TP Towing provides dependable roadside service and 24/7 roadside assistance in …" at bounding box center [425, 308] width 428 height 73
click at [359, 310] on span "TP Towing provides dependable roadside service and 24/7 roadside assistance in …" at bounding box center [425, 308] width 428 height 73
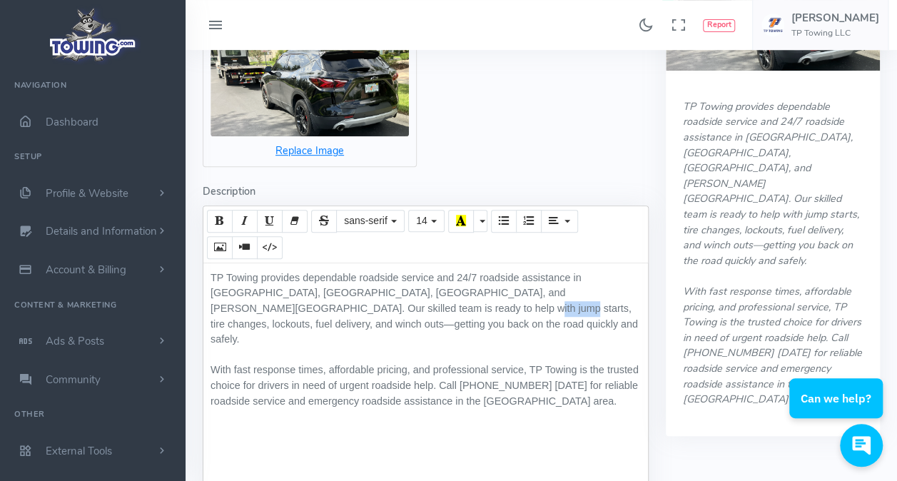
click at [359, 310] on span "TP Towing provides dependable roadside service and 24/7 roadside assistance in …" at bounding box center [425, 308] width 428 height 73
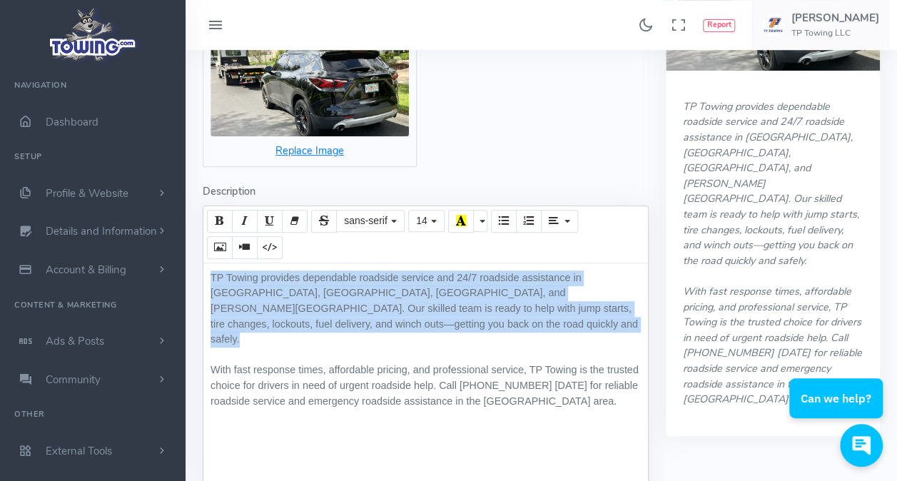
click at [359, 310] on span "TP Towing provides dependable roadside service and 24/7 roadside assistance in …" at bounding box center [425, 308] width 428 height 73
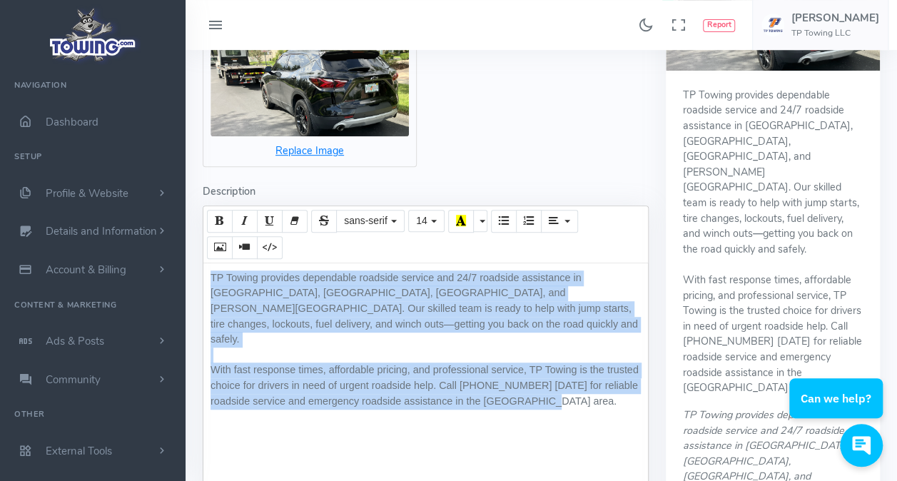
paste div
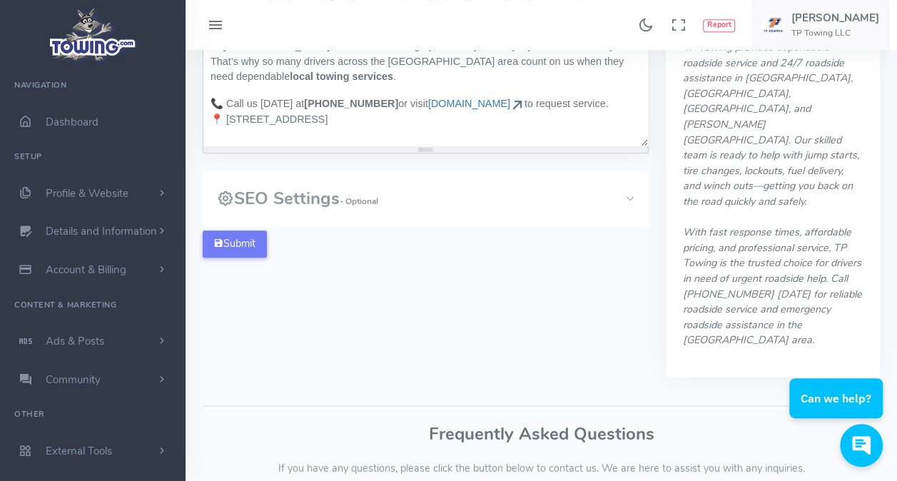
scroll to position [657, 0]
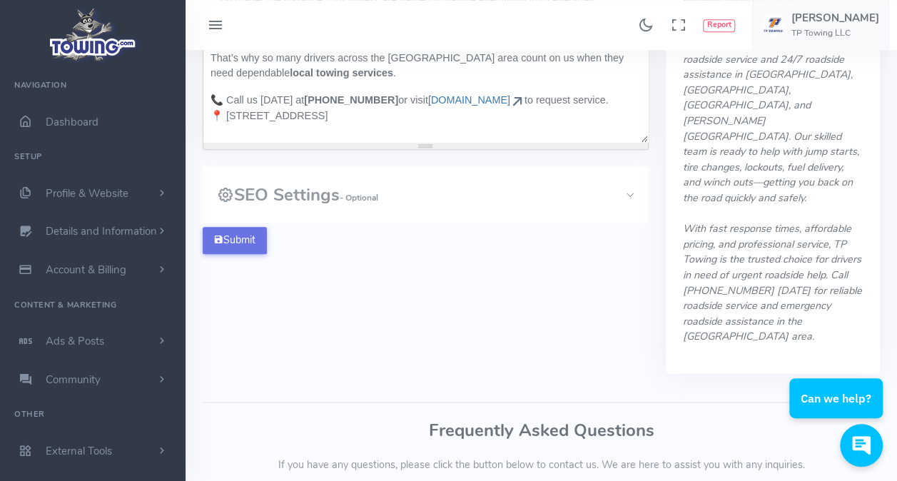
click at [251, 230] on button "Submit" at bounding box center [235, 240] width 64 height 27
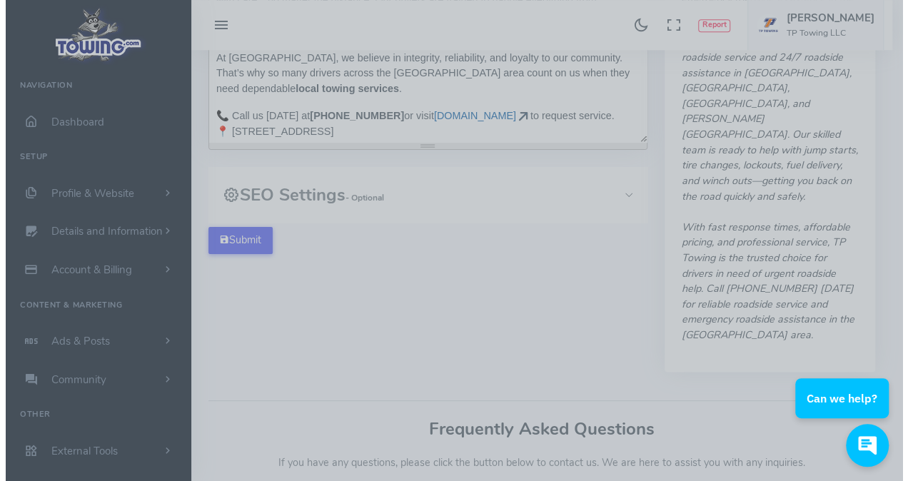
scroll to position [645, 0]
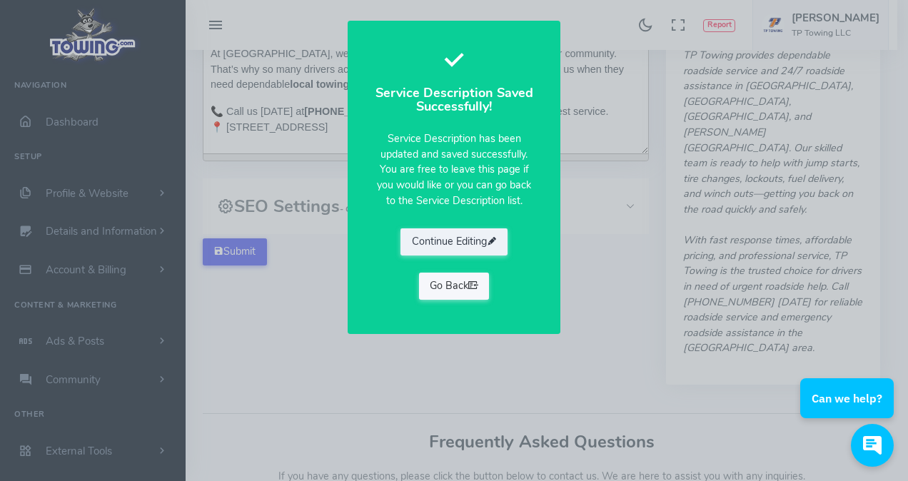
click at [474, 284] on icon at bounding box center [473, 285] width 10 height 14
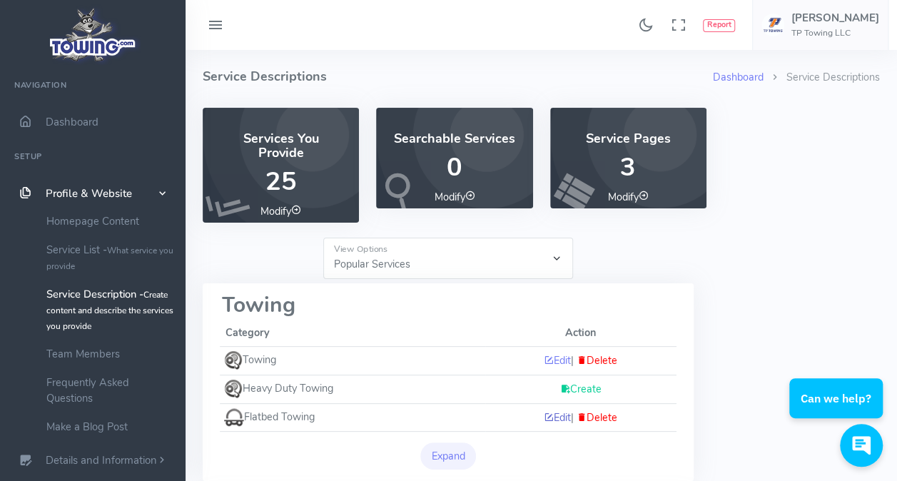
click at [552, 415] on link "Edit" at bounding box center [557, 417] width 27 height 14
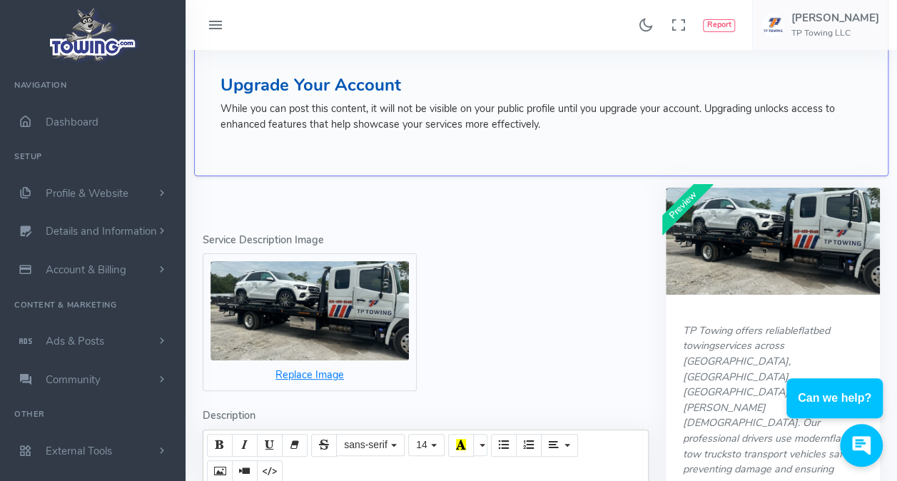
scroll to position [286, 0]
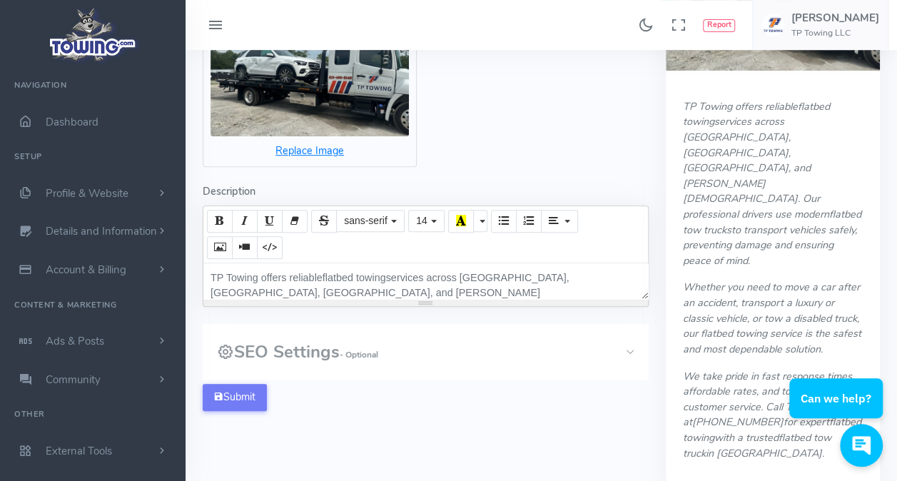
click at [233, 276] on p "TP Towing offers reliable flatbed towing services across Tampa, Lutz, Land O’ L…" at bounding box center [426, 301] width 430 height 61
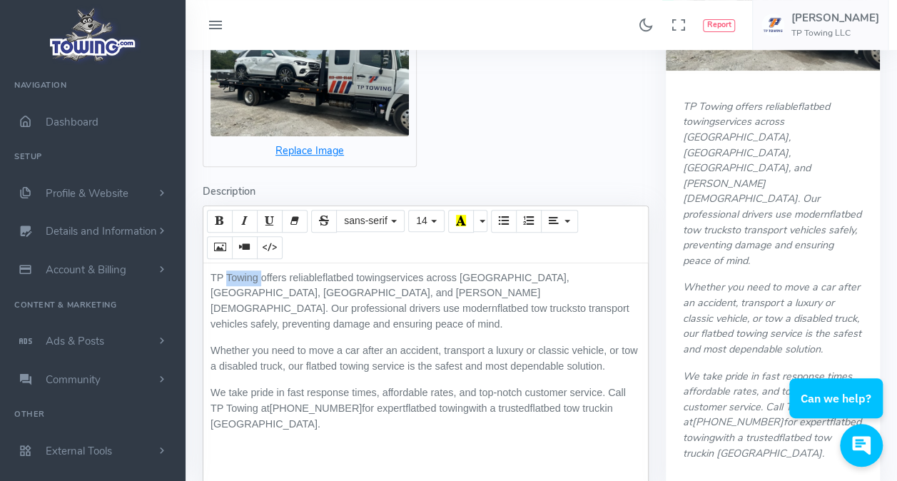
click at [233, 276] on p "TP Towing offers reliable flatbed towing services across Tampa, Lutz, Land O’ L…" at bounding box center [426, 301] width 430 height 61
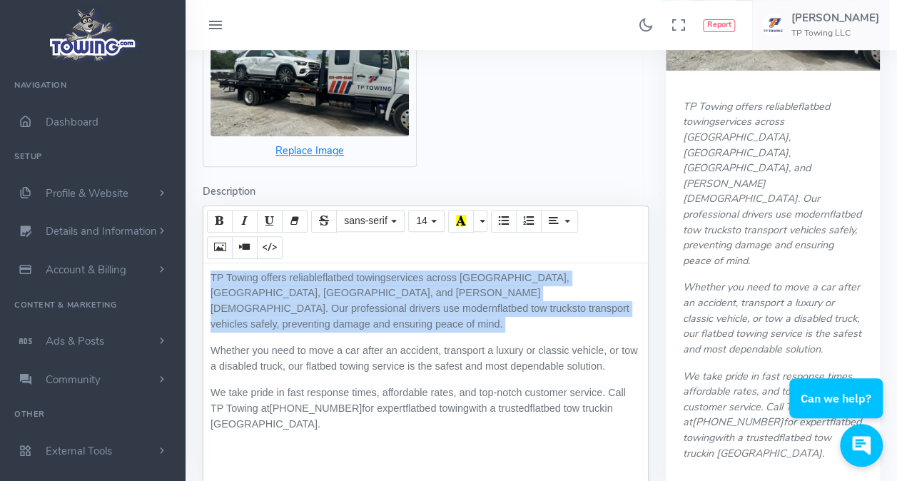
click at [233, 276] on p "TP Towing offers reliable flatbed towing services across Tampa, Lutz, Land O’ L…" at bounding box center [426, 301] width 430 height 61
click at [224, 278] on p "TP Towing offers reliable flatbed towing services across Tampa, Lutz, Land O’ L…" at bounding box center [426, 301] width 430 height 61
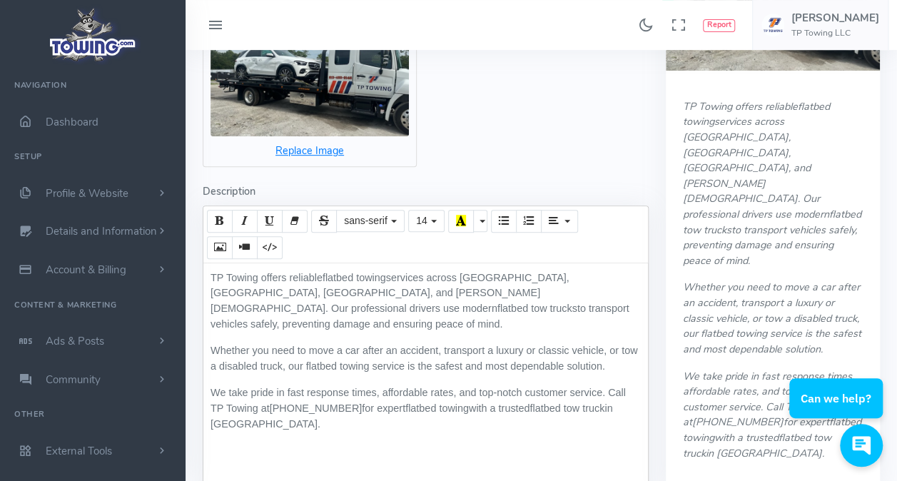
click at [213, 278] on p "TP Towing offers reliable flatbed towing services across Tampa, Lutz, Land O’ L…" at bounding box center [426, 301] width 430 height 61
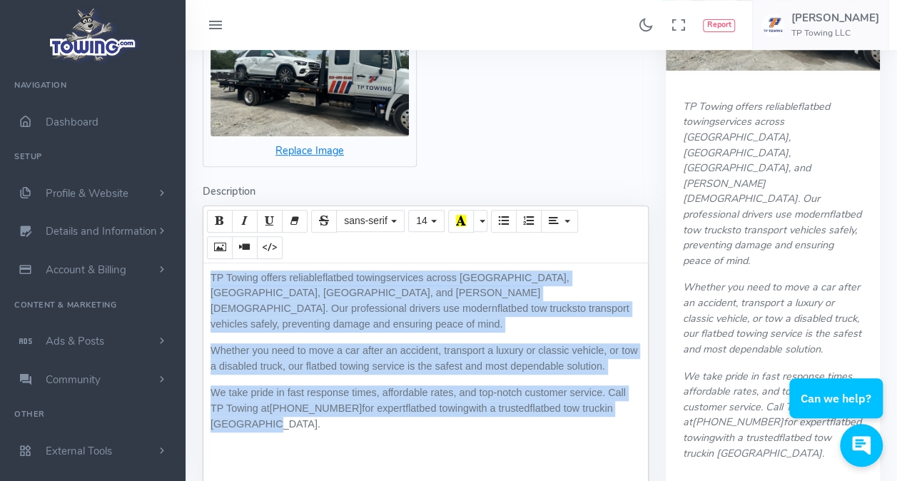
drag, startPoint x: 208, startPoint y: 276, endPoint x: 394, endPoint y: 457, distance: 259.5
click at [394, 457] on div "TP Towing offers reliable flatbed towing services across Tampa, Lutz, Land O’ L…" at bounding box center [425, 388] width 445 height 250
paste div
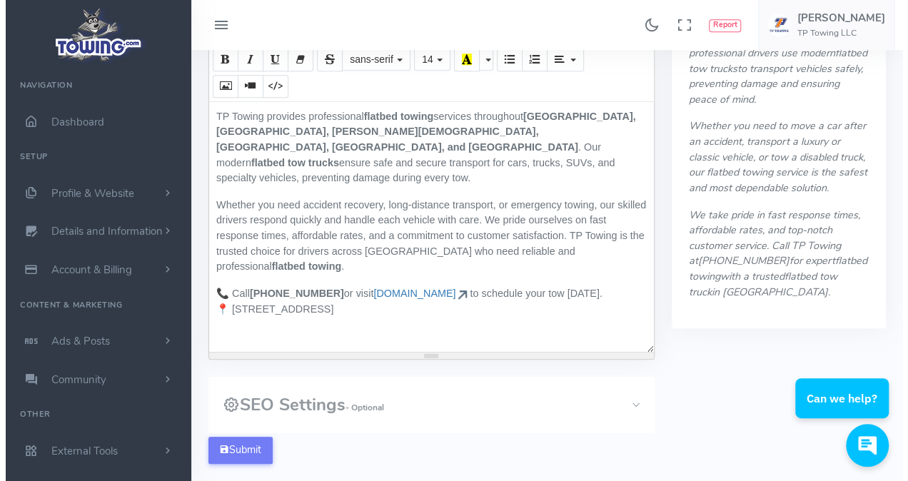
scroll to position [500, 0]
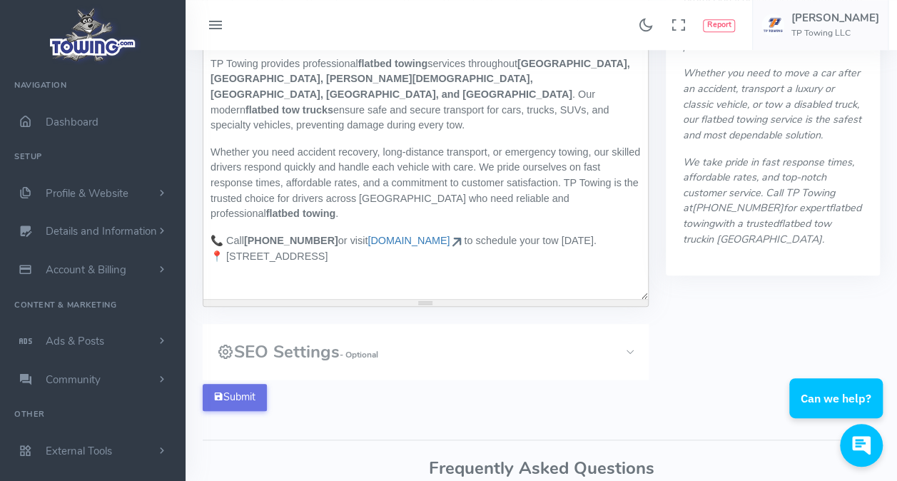
click at [258, 392] on button "Submit" at bounding box center [235, 397] width 64 height 27
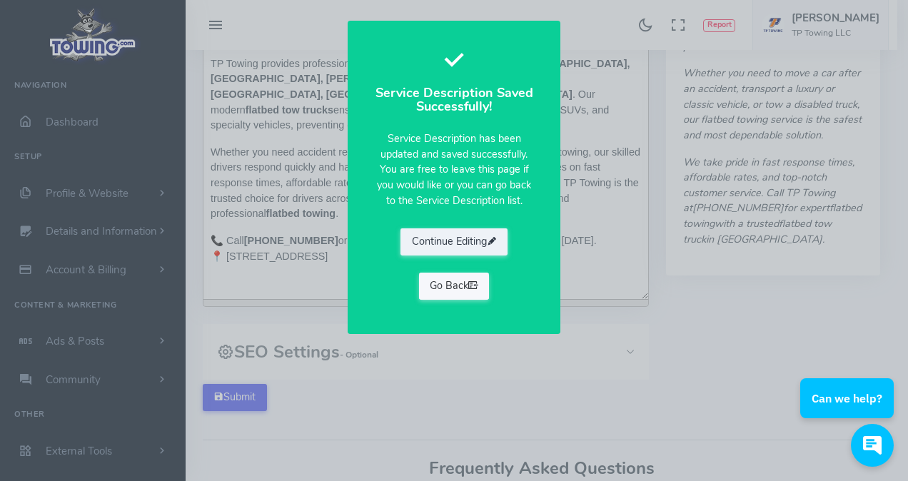
click at [473, 281] on icon at bounding box center [473, 285] width 10 height 14
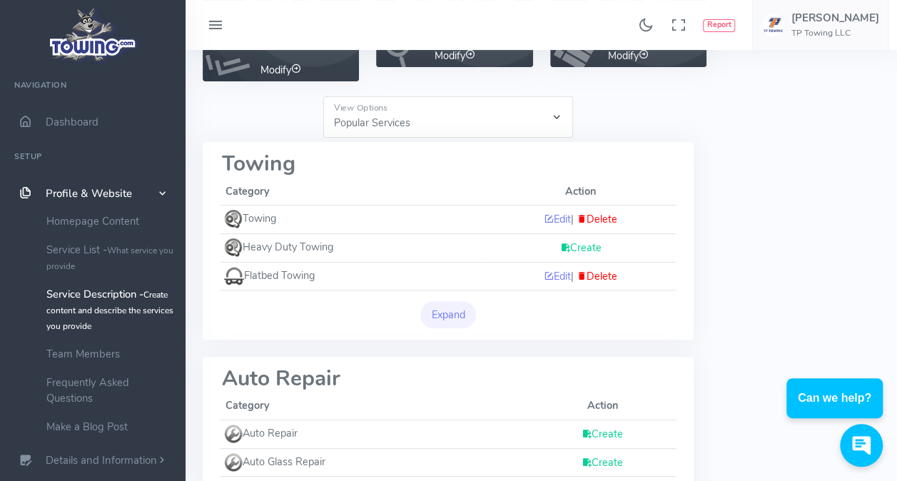
scroll to position [143, 0]
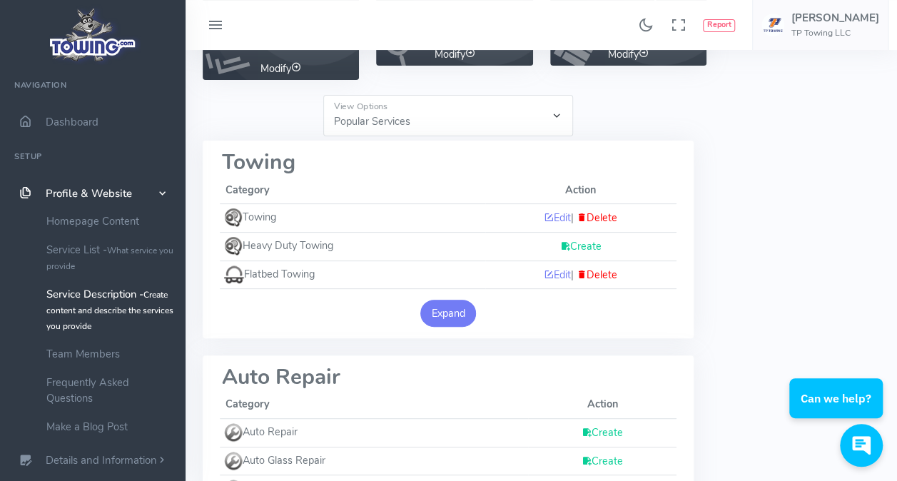
click at [450, 302] on button "Expand" at bounding box center [448, 313] width 56 height 27
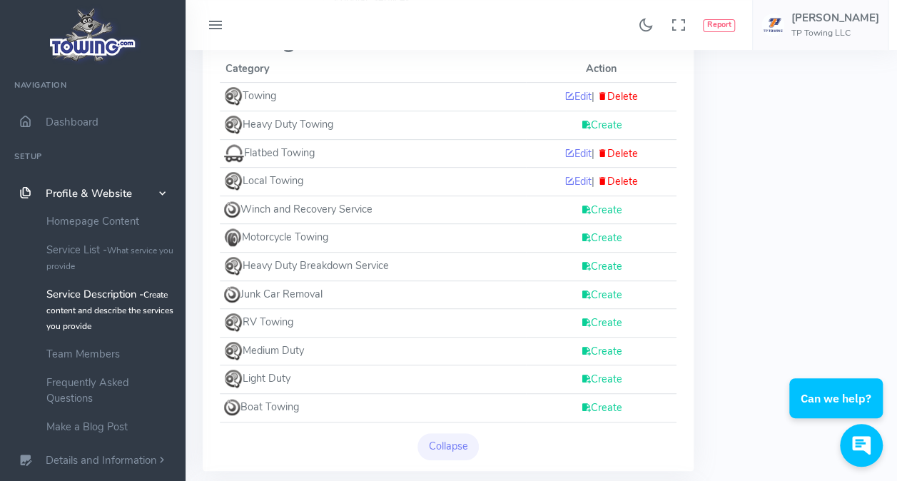
scroll to position [286, 0]
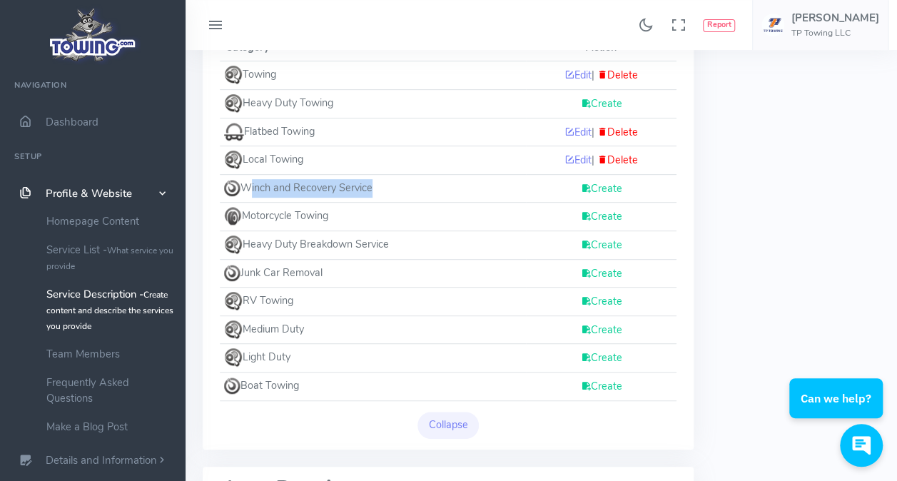
drag, startPoint x: 244, startPoint y: 187, endPoint x: 368, endPoint y: 181, distance: 124.4
click at [368, 181] on td "Winch and Recovery Service" at bounding box center [373, 188] width 306 height 29
click at [370, 180] on td "Winch and Recovery Service" at bounding box center [373, 188] width 306 height 29
click at [306, 191] on td "Winch and Recovery Service" at bounding box center [373, 188] width 306 height 29
drag, startPoint x: 244, startPoint y: 184, endPoint x: 378, endPoint y: 187, distance: 133.5
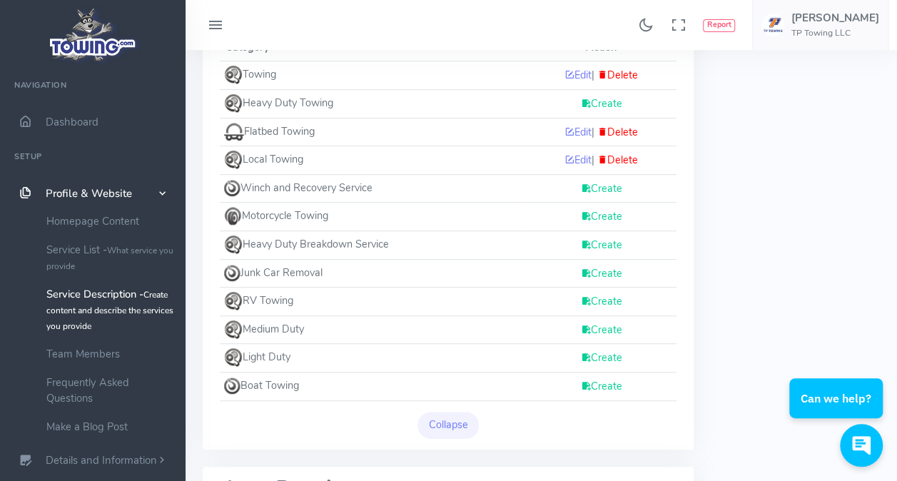
click at [378, 187] on td "Winch and Recovery Service" at bounding box center [373, 188] width 306 height 29
drag, startPoint x: 378, startPoint y: 187, endPoint x: 311, endPoint y: 186, distance: 67.1
copy td "Winch and Recovery Service"
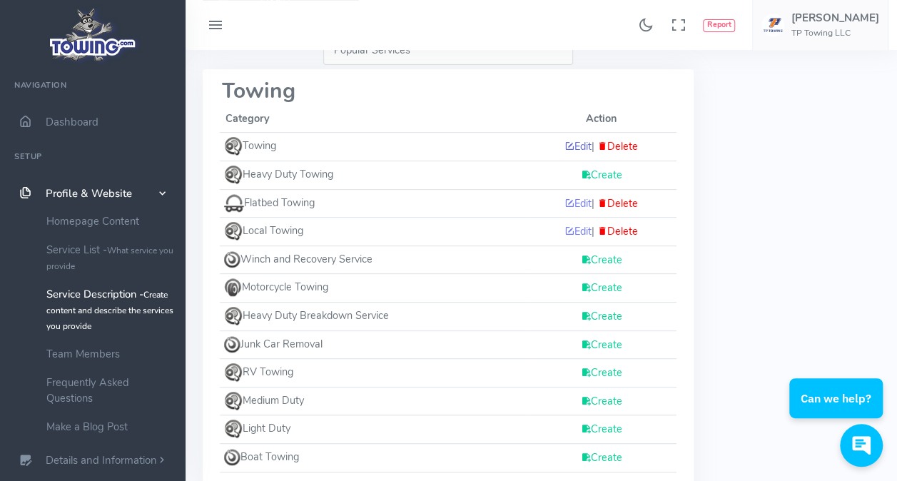
click at [565, 148] on icon at bounding box center [570, 146] width 10 height 14
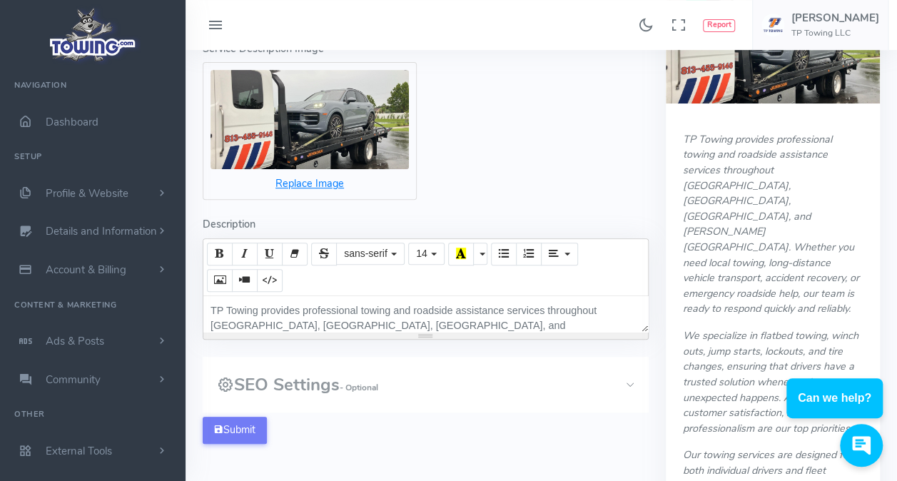
scroll to position [286, 0]
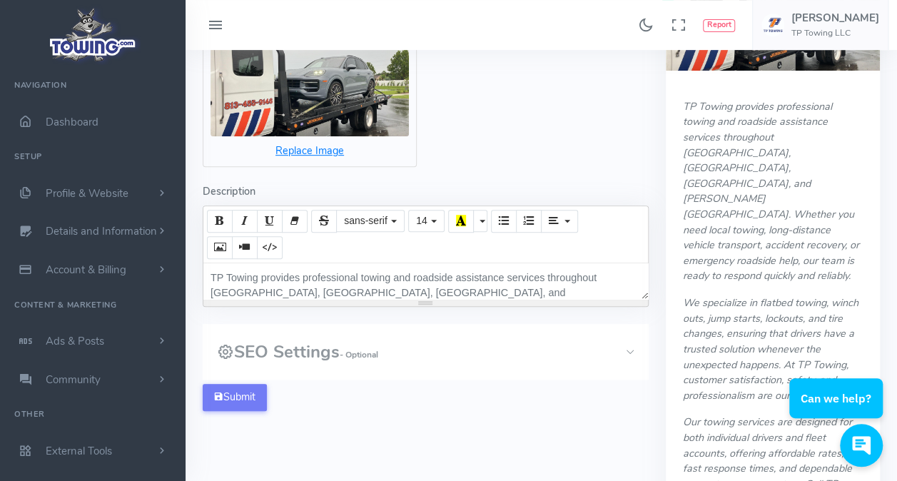
click at [221, 278] on p "TP Towing provides professional towing and roadside assistance services through…" at bounding box center [426, 309] width 430 height 77
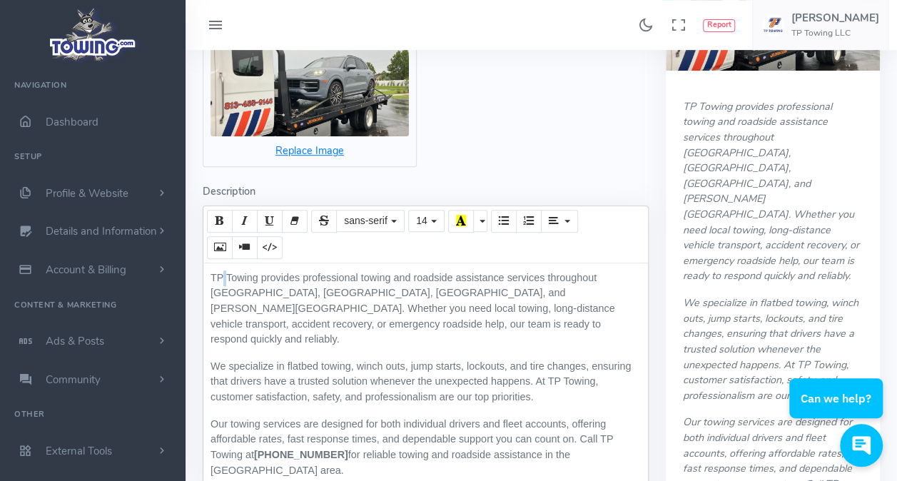
click at [221, 278] on p "TP Towing provides professional towing and roadside assistance services through…" at bounding box center [426, 309] width 430 height 77
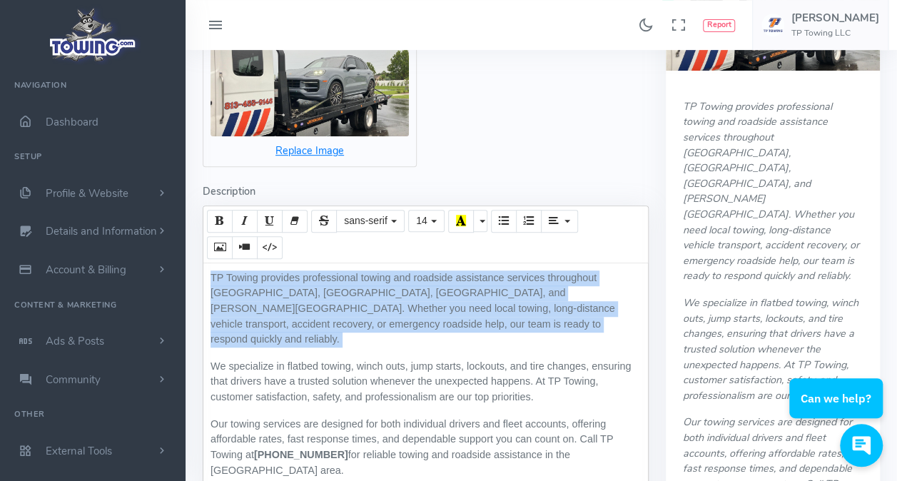
click at [221, 278] on p "TP Towing provides professional towing and roadside assistance services through…" at bounding box center [426, 309] width 430 height 77
click at [250, 311] on p "TP Towing provides professional towing and roadside assistance services through…" at bounding box center [426, 309] width 430 height 77
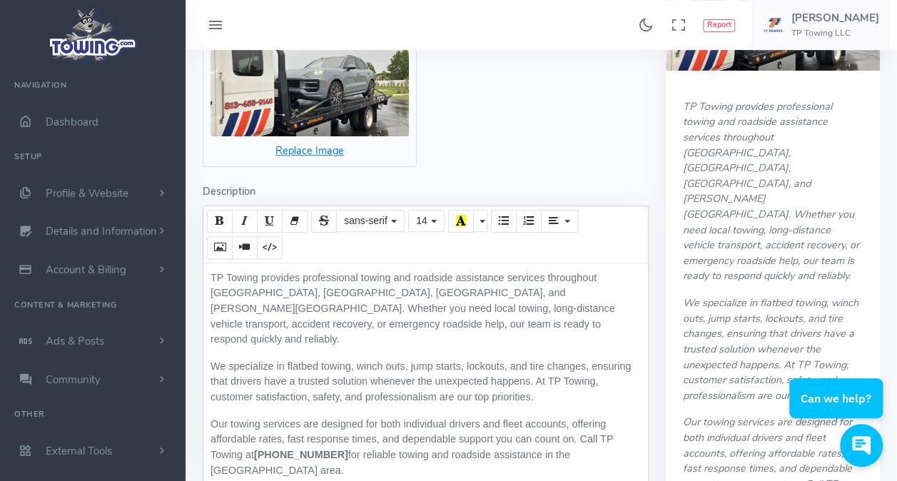
click at [260, 331] on div "TP Towing provides professional towing and roadside assistance services through…" at bounding box center [425, 388] width 445 height 250
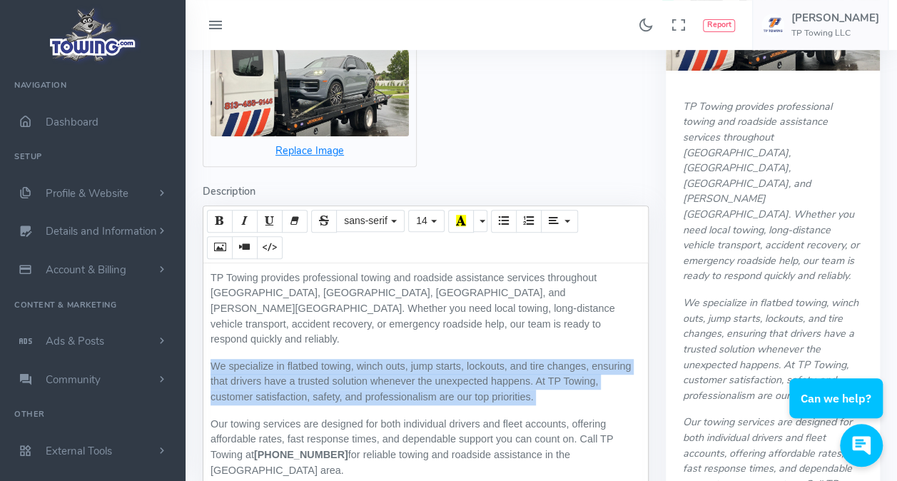
click at [260, 331] on div "TP Towing provides professional towing and roadside assistance services through…" at bounding box center [425, 388] width 445 height 250
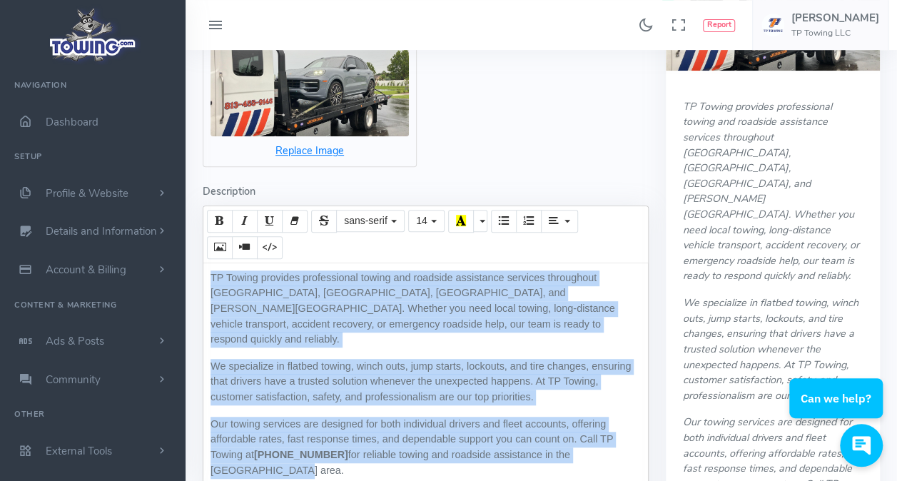
drag, startPoint x: 206, startPoint y: 273, endPoint x: 628, endPoint y: 442, distance: 455.2
click at [628, 442] on div "TP Towing provides professional towing and roadside assistance services through…" at bounding box center [425, 388] width 445 height 250
paste div
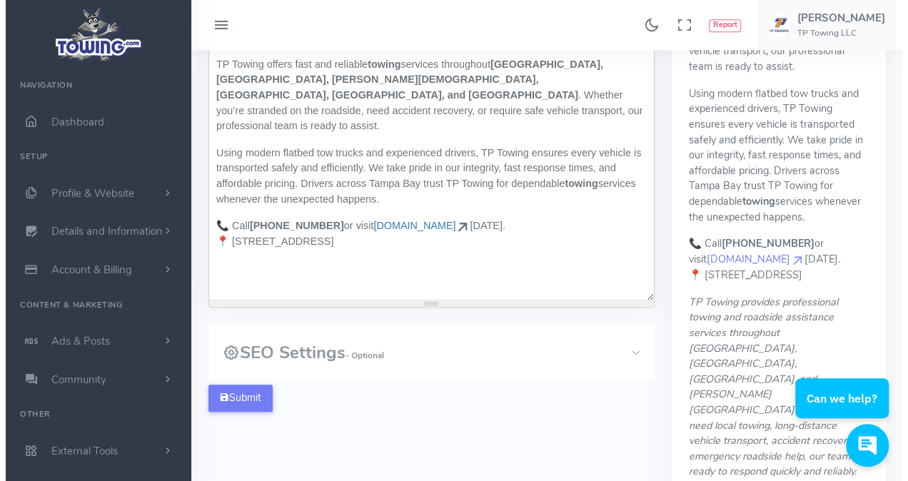
scroll to position [500, 0]
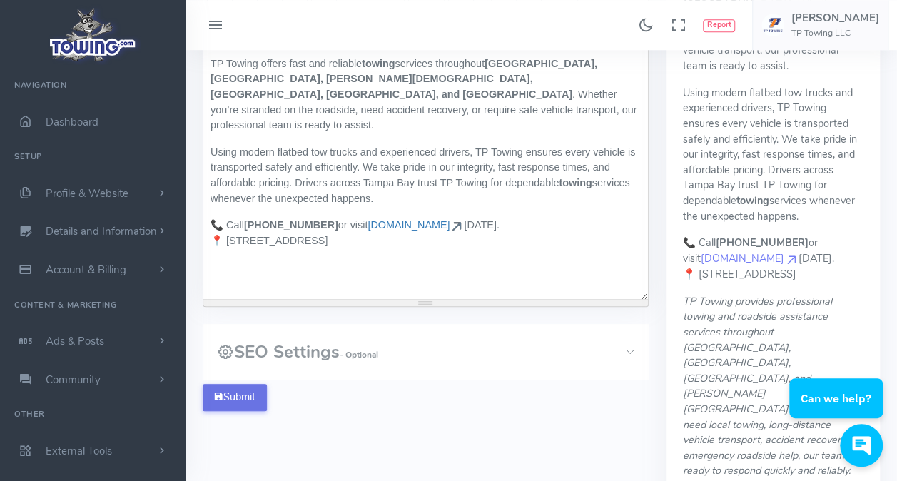
click at [245, 397] on button "Submit" at bounding box center [235, 397] width 64 height 27
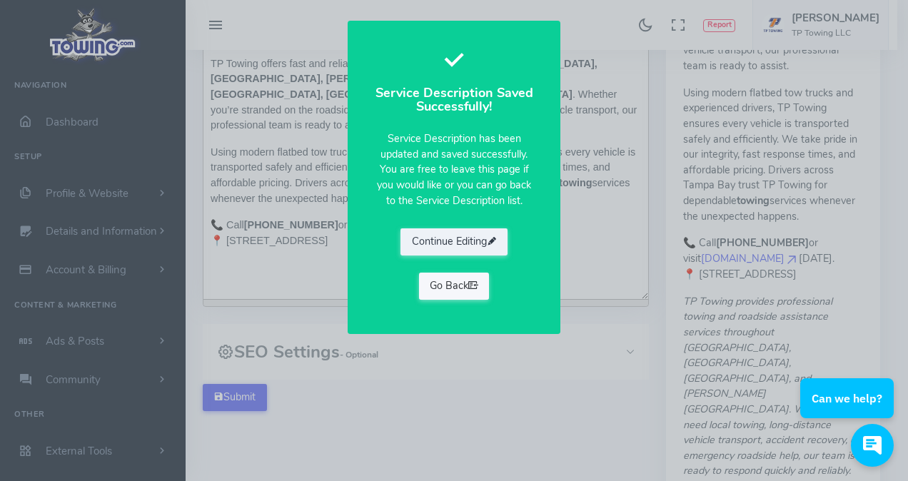
click at [473, 282] on icon at bounding box center [473, 285] width 10 height 14
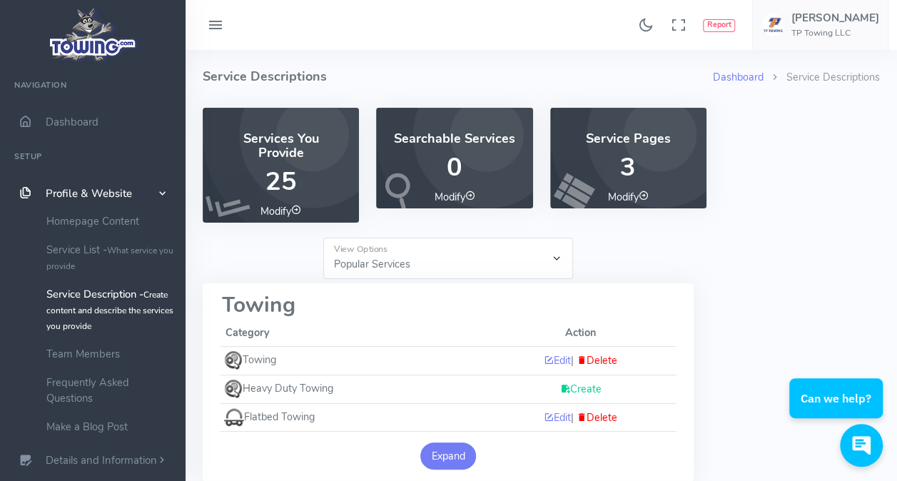
click at [473, 454] on button "Expand" at bounding box center [448, 456] width 56 height 27
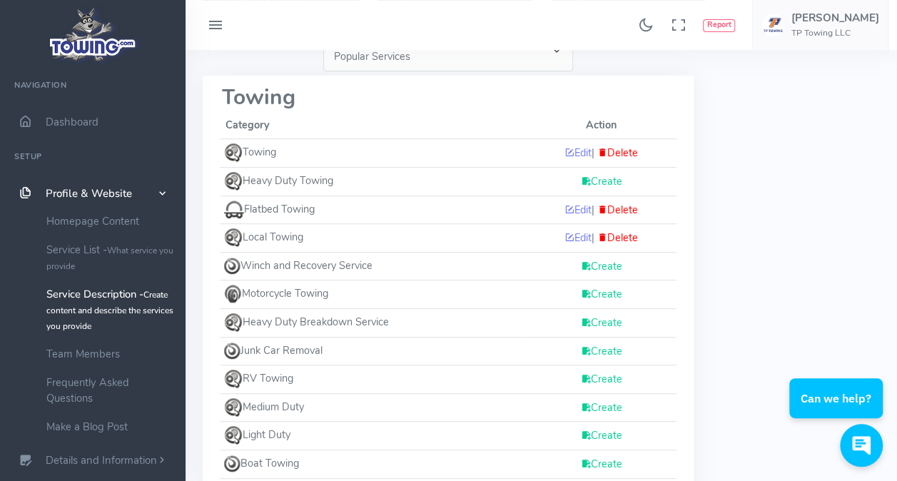
scroll to position [214, 0]
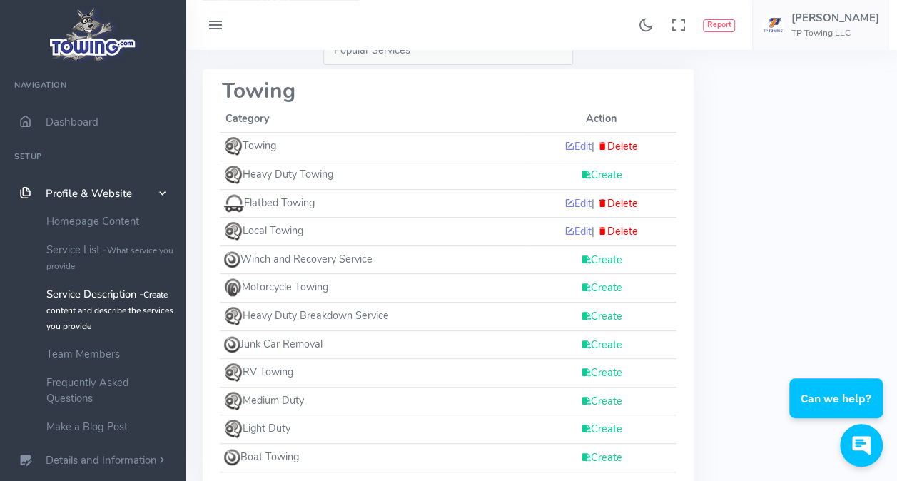
drag, startPoint x: 649, startPoint y: 256, endPoint x: 635, endPoint y: 257, distance: 13.6
click at [649, 256] on div "Create" at bounding box center [601, 260] width 138 height 16
click at [581, 258] on icon at bounding box center [586, 260] width 10 height 14
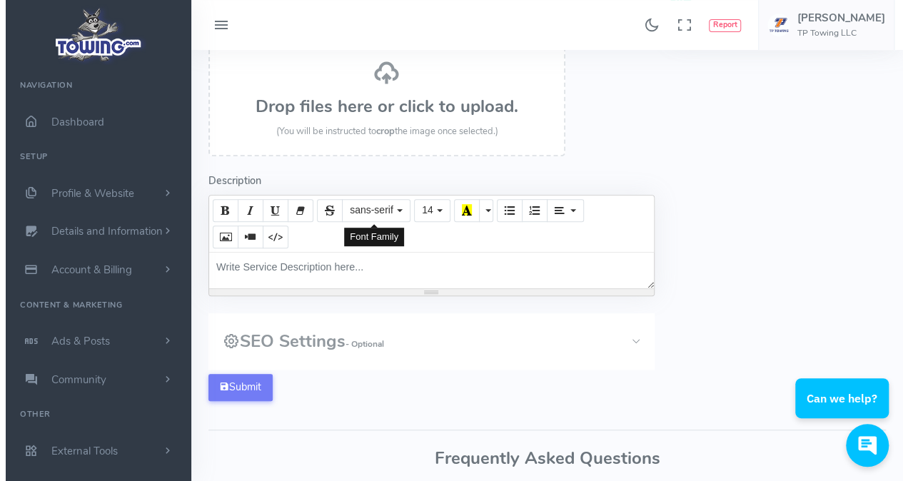
scroll to position [286, 0]
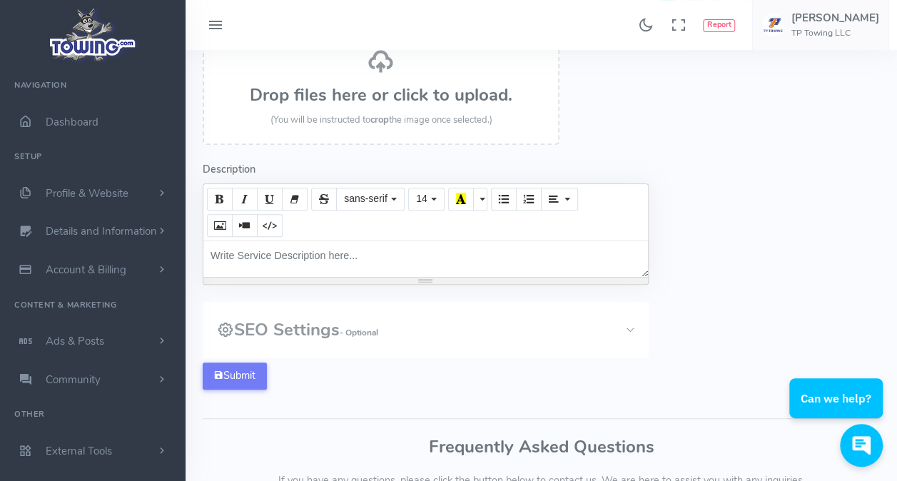
click at [300, 263] on div "Write Service Description here..." at bounding box center [425, 259] width 445 height 36
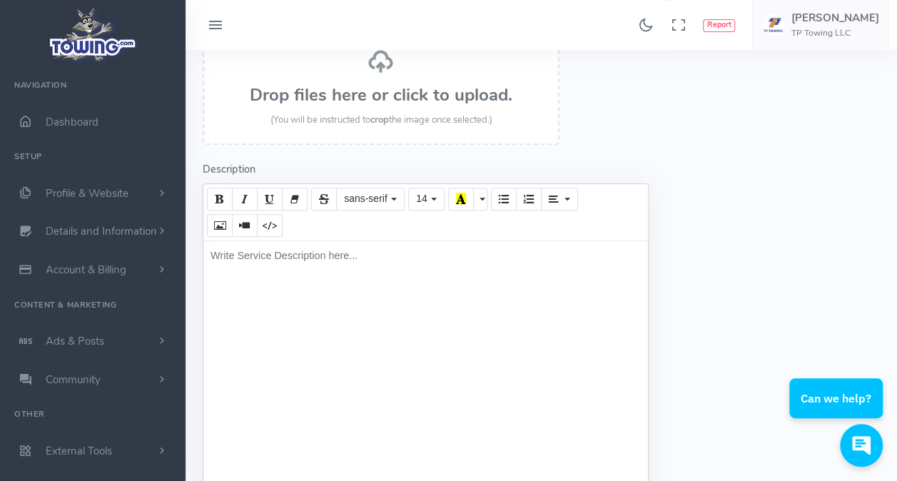
paste div
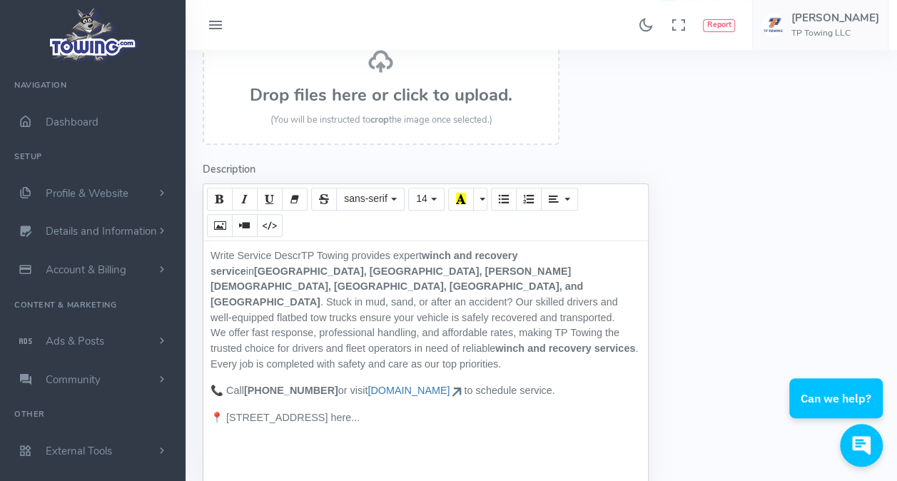
click at [371, 86] on h3 "Drop files here or click to upload." at bounding box center [381, 95] width 326 height 19
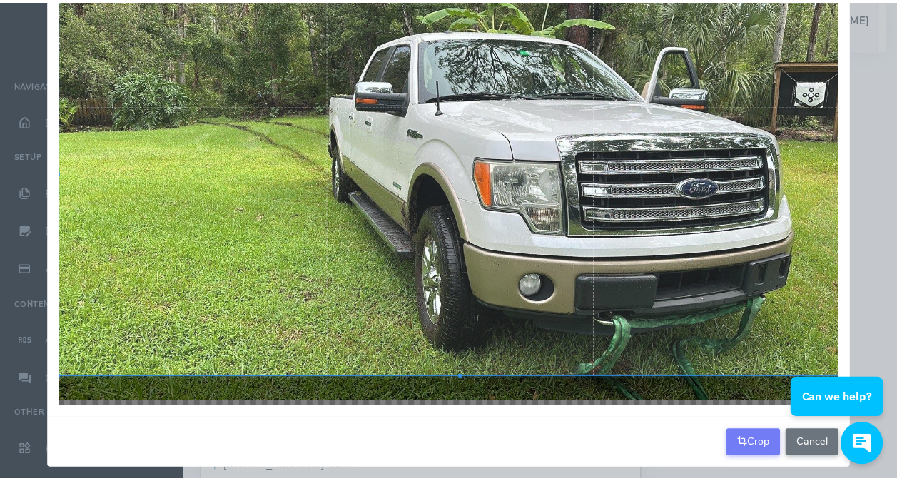
scroll to position [100, 0]
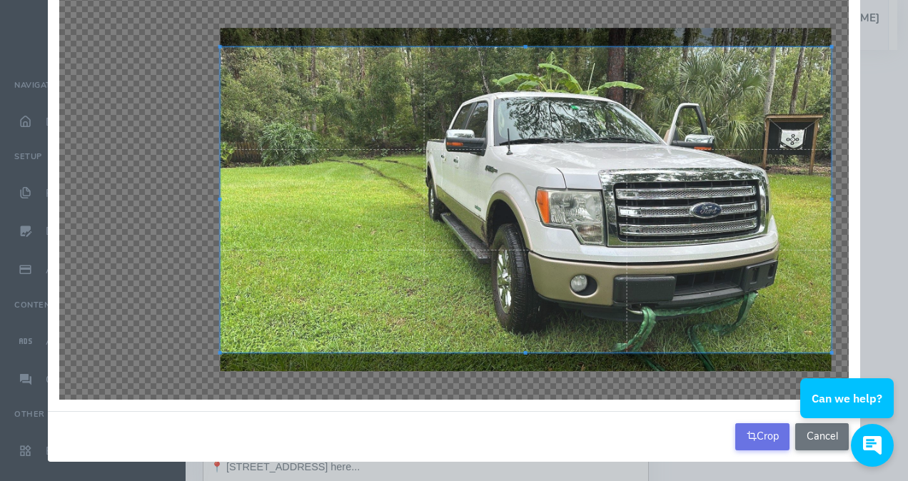
click at [763, 436] on button "Crop" at bounding box center [762, 436] width 54 height 27
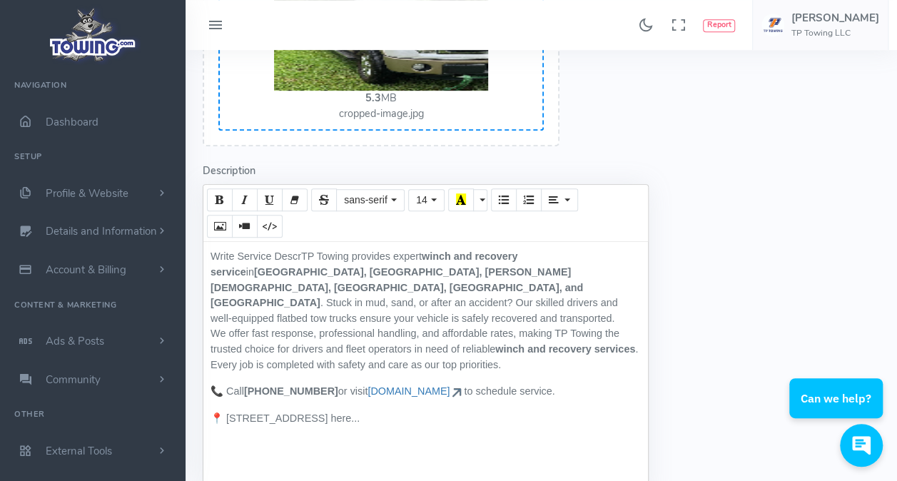
scroll to position [357, 0]
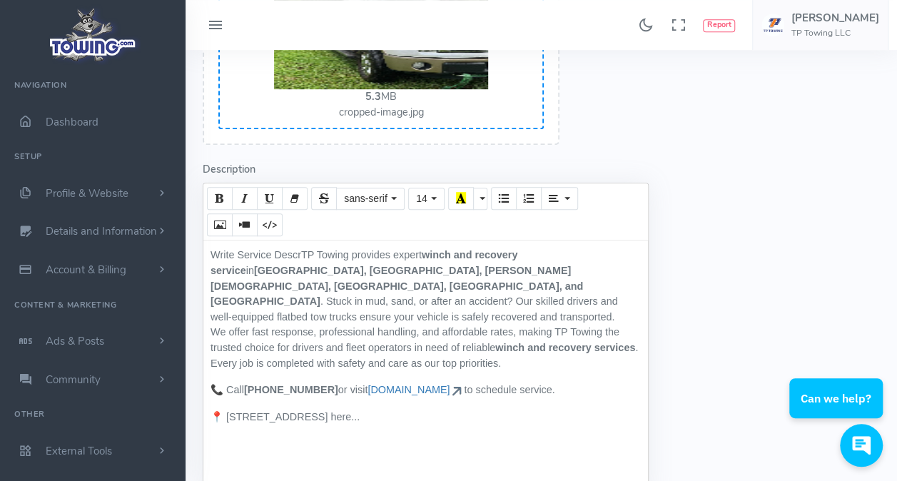
click at [360, 277] on div "Write Service DescrTP Towing provides expert winch and recovery service in Tamp…" at bounding box center [425, 366] width 445 height 250
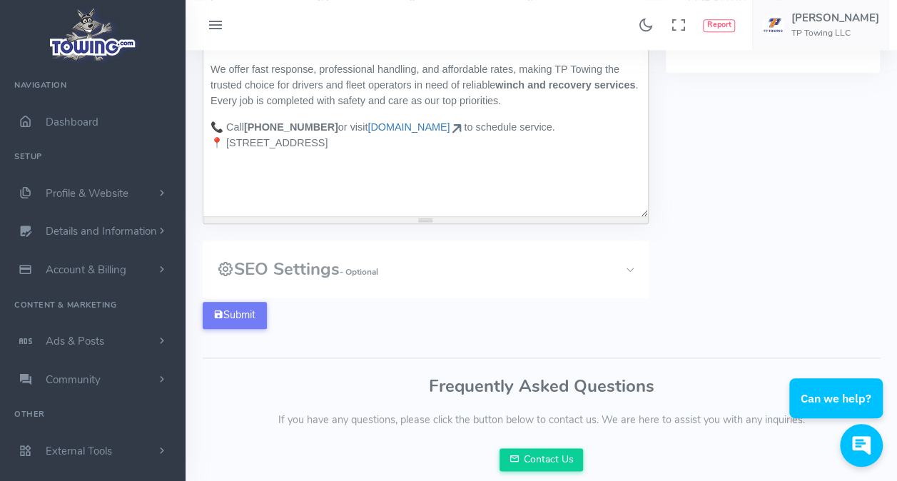
scroll to position [642, 0]
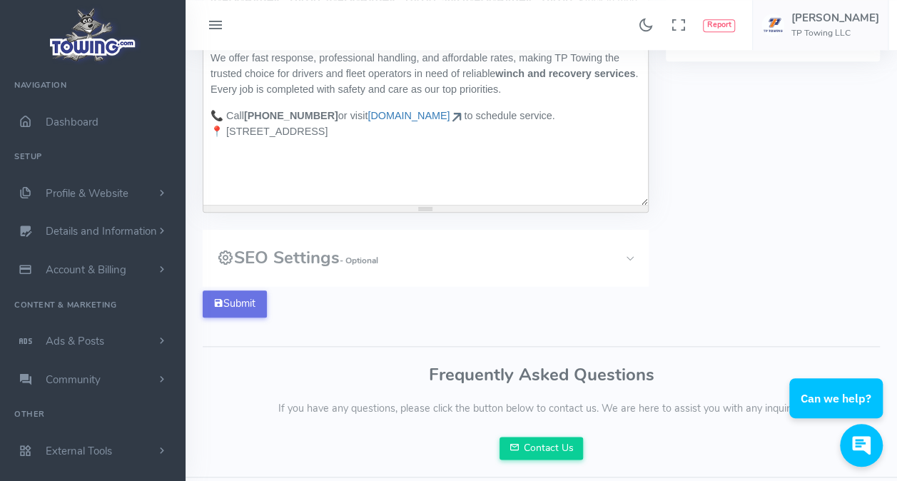
click at [256, 299] on button "Submit" at bounding box center [235, 304] width 64 height 27
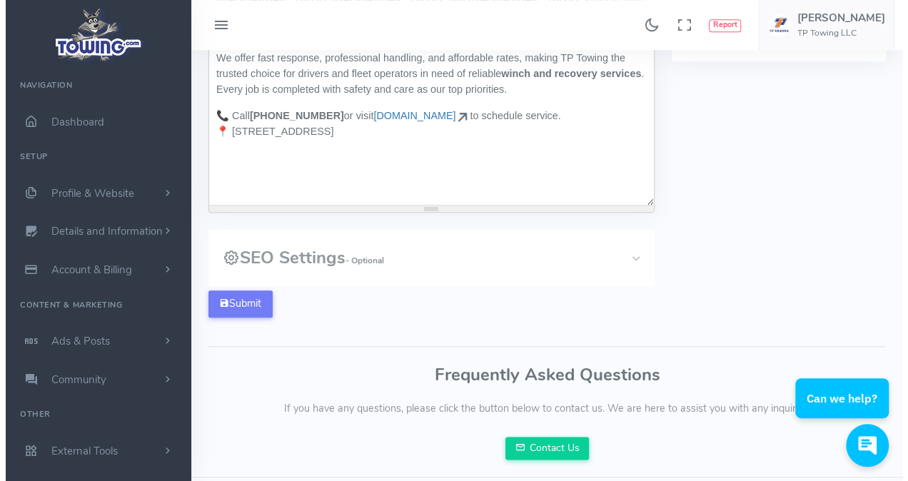
scroll to position [615, 0]
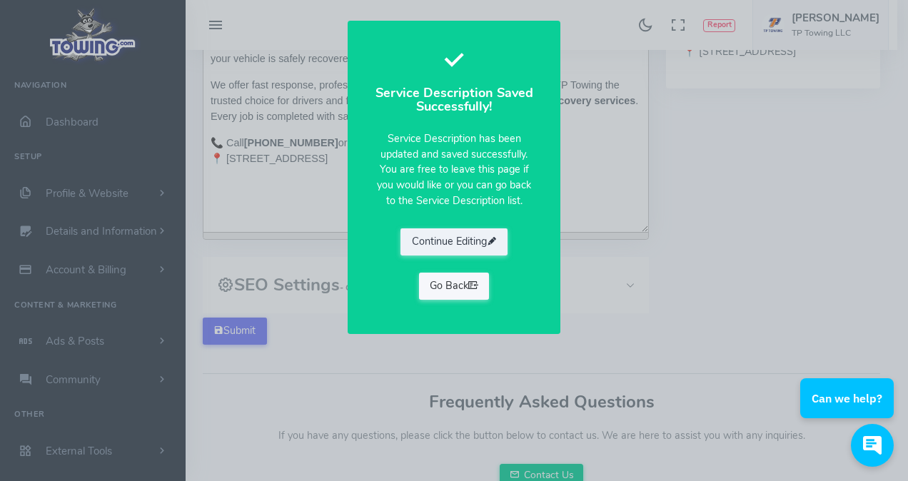
click at [440, 290] on link "Go Back" at bounding box center [454, 286] width 71 height 27
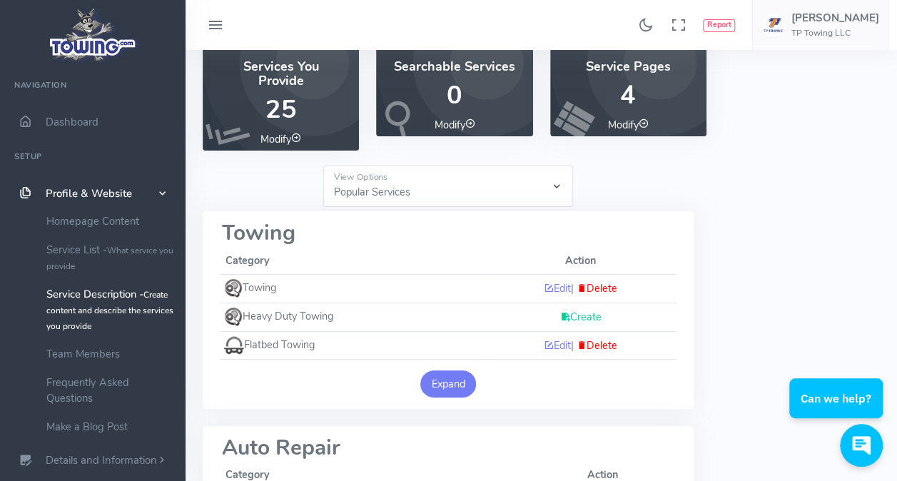
scroll to position [143, 0]
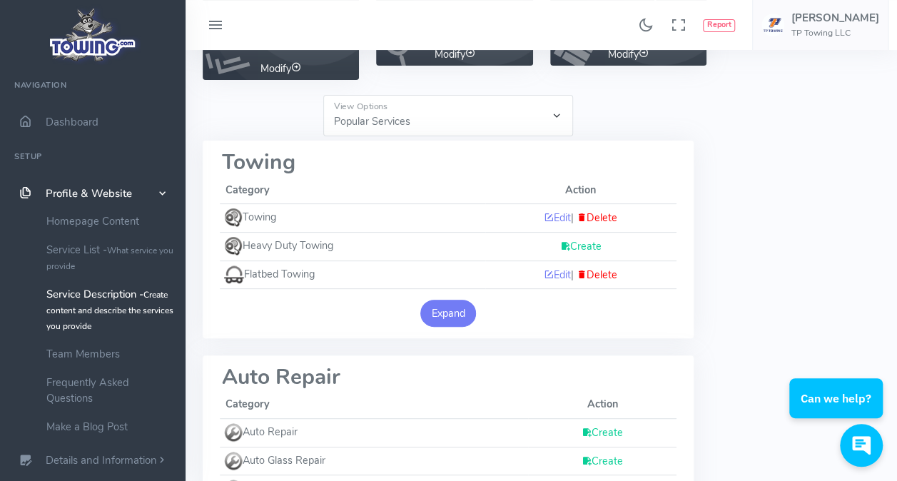
click at [451, 308] on button "Expand" at bounding box center [448, 313] width 56 height 27
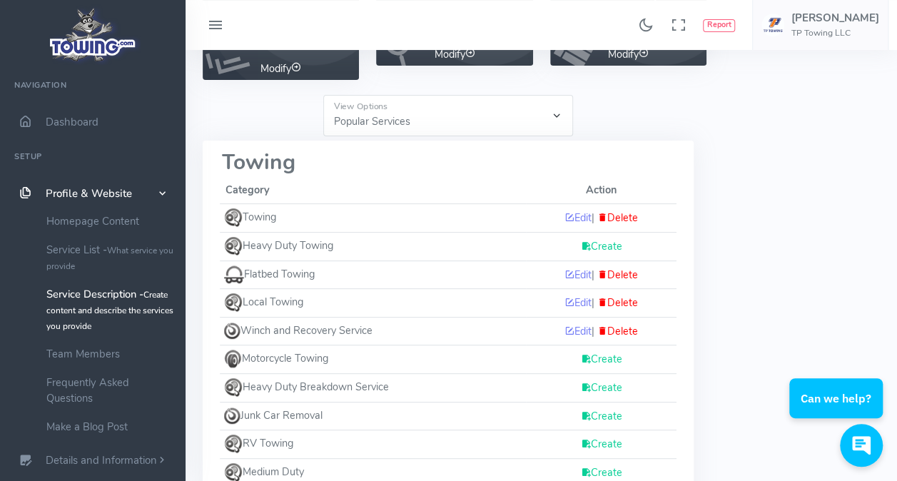
click at [601, 360] on link "Create" at bounding box center [601, 359] width 41 height 14
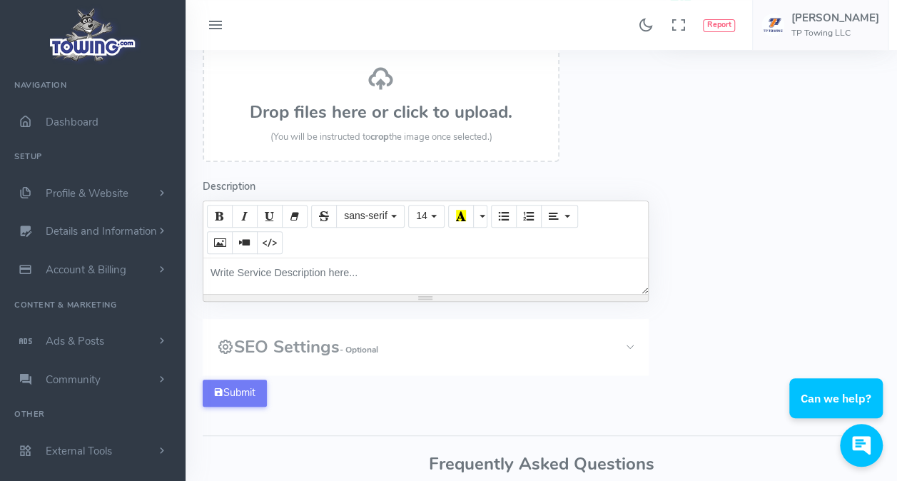
scroll to position [286, 0]
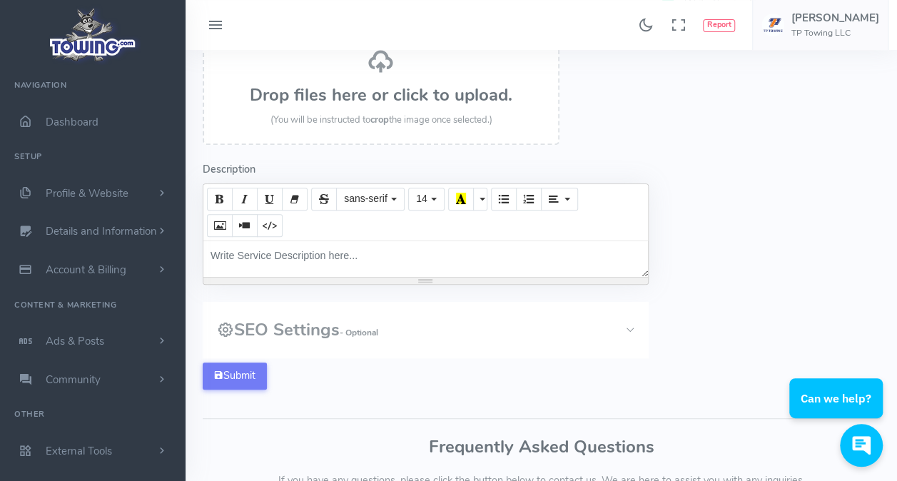
click at [290, 255] on div "Write Service Description here..." at bounding box center [425, 259] width 445 height 36
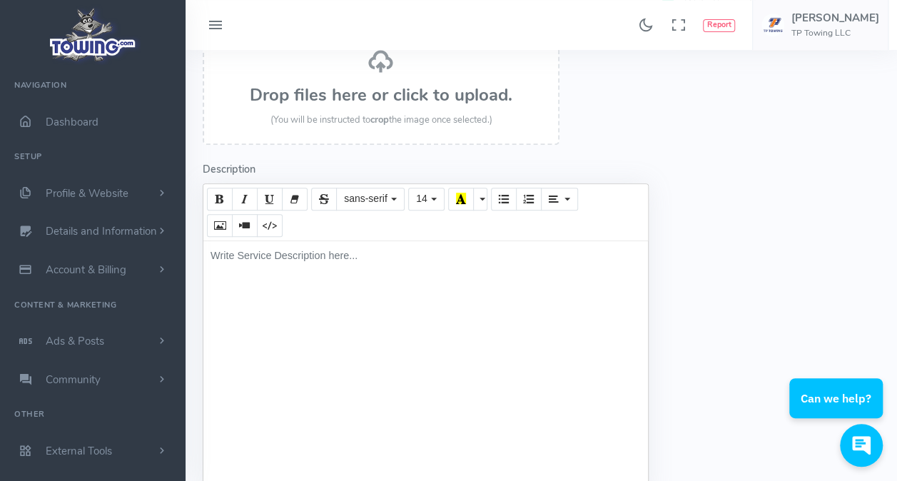
click at [290, 255] on div "Write Service Description here..." at bounding box center [425, 366] width 445 height 250
paste div
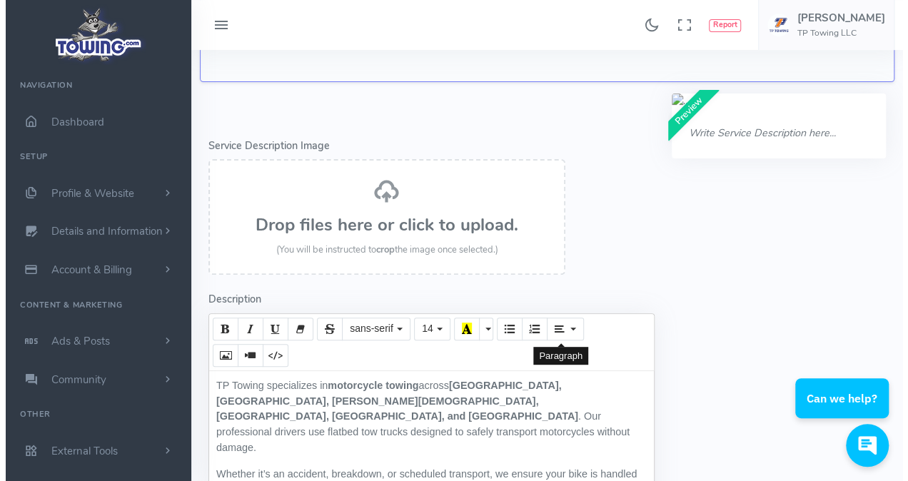
scroll to position [143, 0]
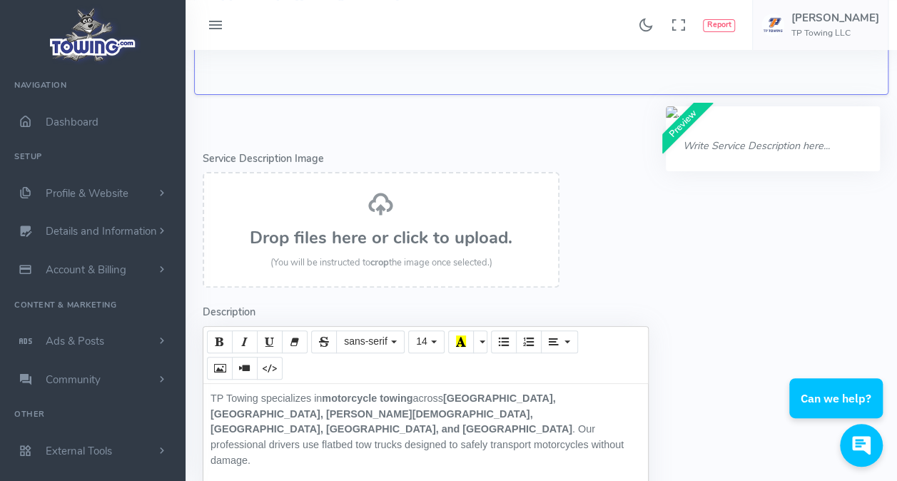
click at [380, 241] on h3 "Drop files here or click to upload." at bounding box center [381, 237] width 326 height 19
click at [370, 233] on h3 "Drop files here or click to upload." at bounding box center [381, 237] width 326 height 19
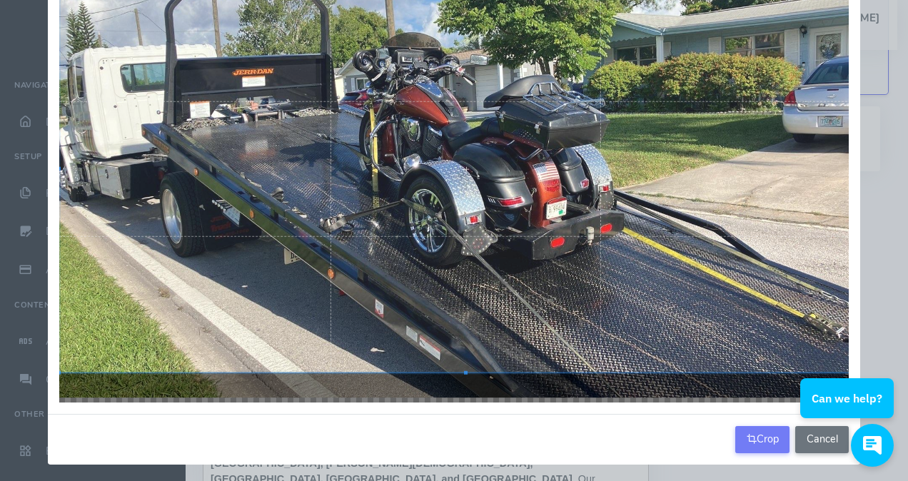
scroll to position [100, 0]
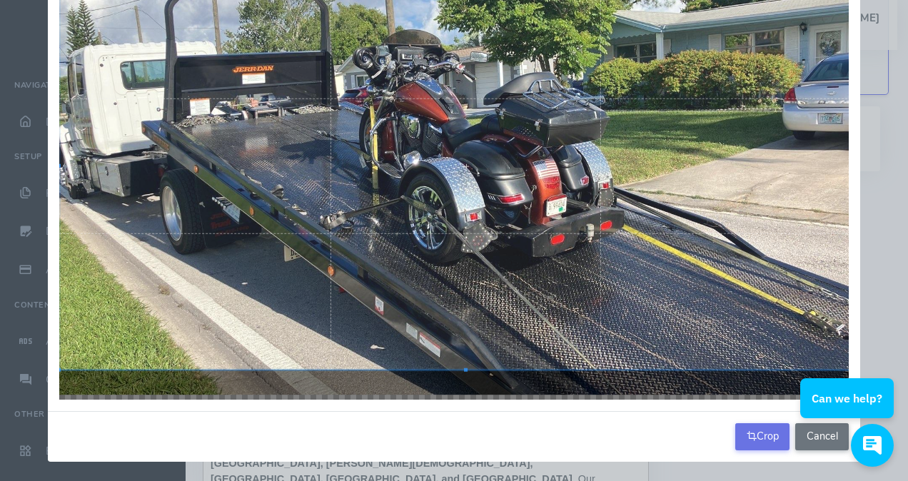
click at [770, 437] on button "Crop" at bounding box center [762, 436] width 54 height 27
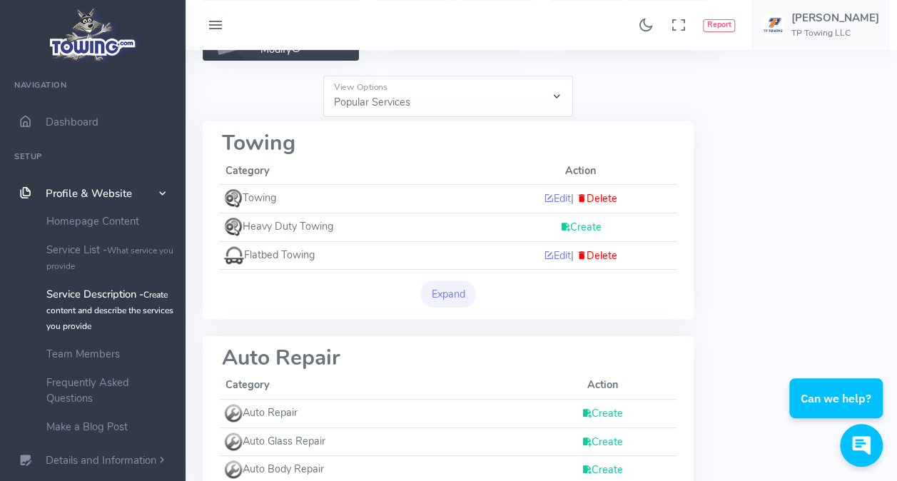
scroll to position [214, 0]
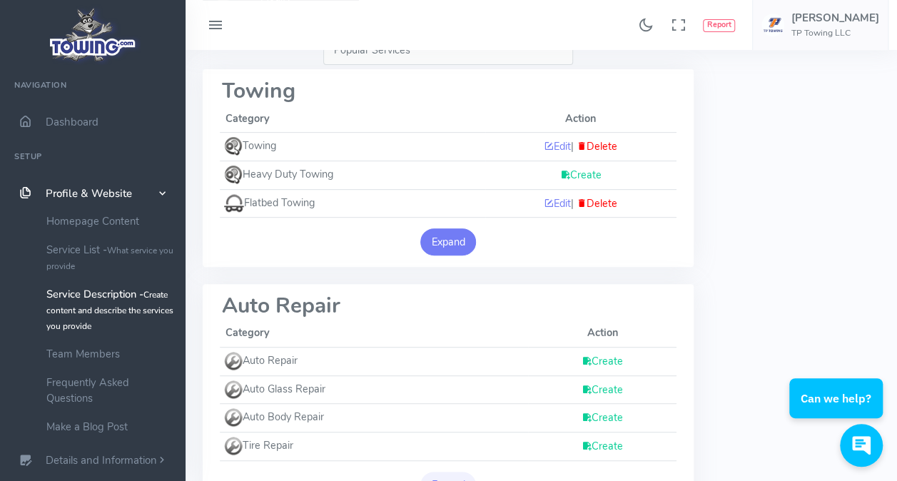
click at [440, 244] on button "Expand" at bounding box center [448, 241] width 56 height 27
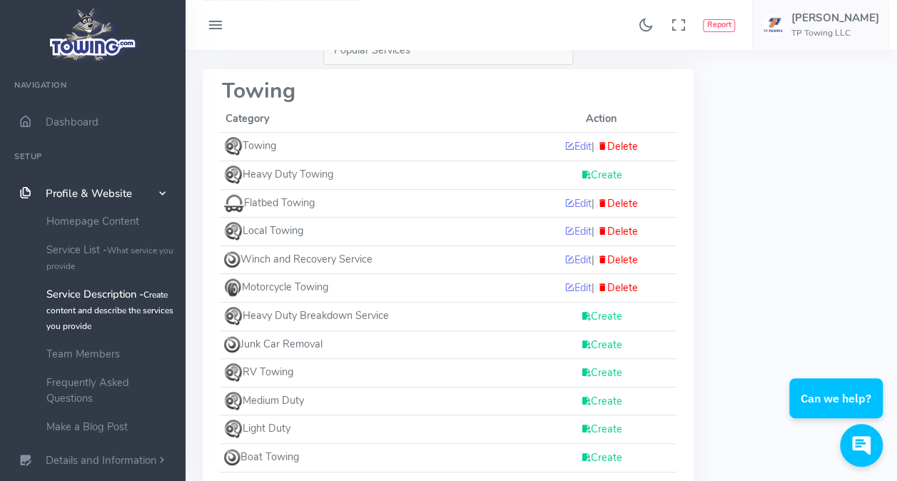
click at [604, 423] on link "Create" at bounding box center [601, 429] width 41 height 14
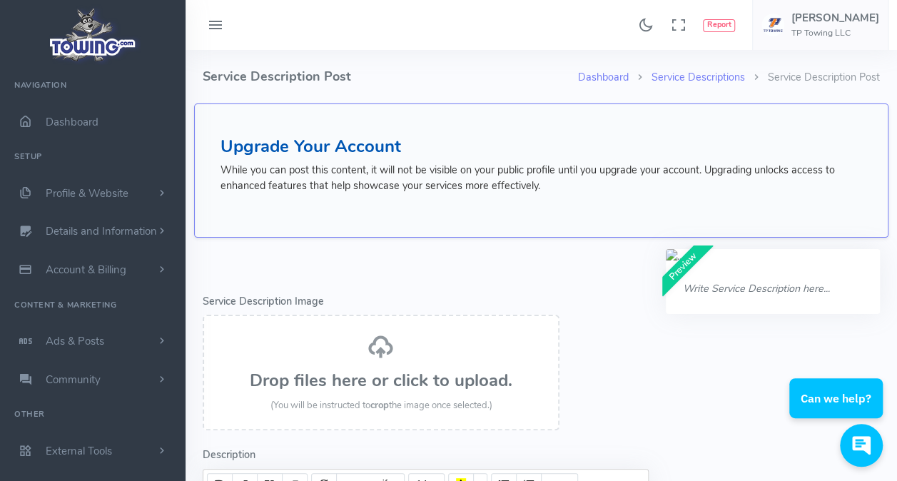
click at [399, 356] on div "Drop files here or click to upload. (You will be instructed to crop the image o…" at bounding box center [381, 373] width 326 height 80
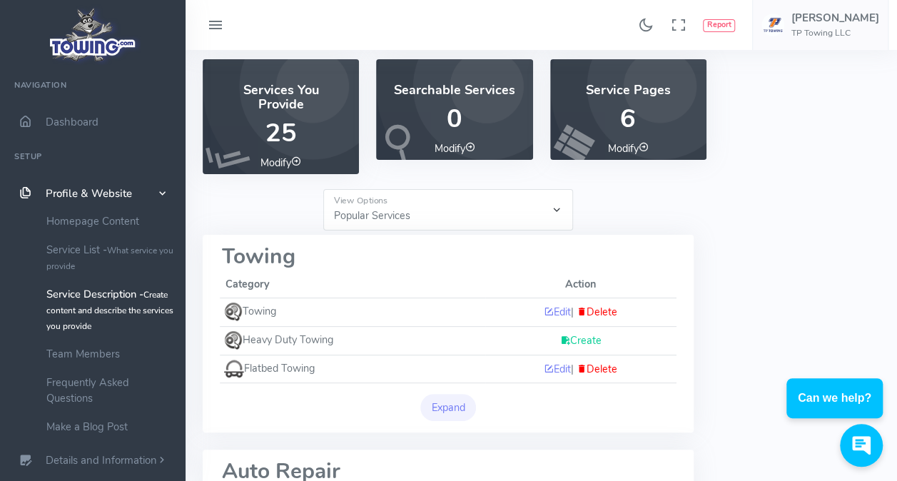
scroll to position [71, 0]
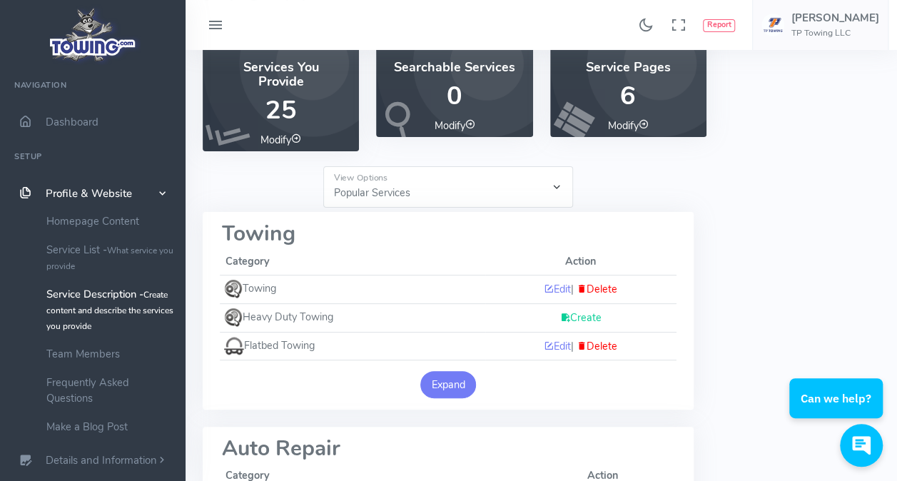
click at [445, 385] on button "Expand" at bounding box center [448, 384] width 56 height 27
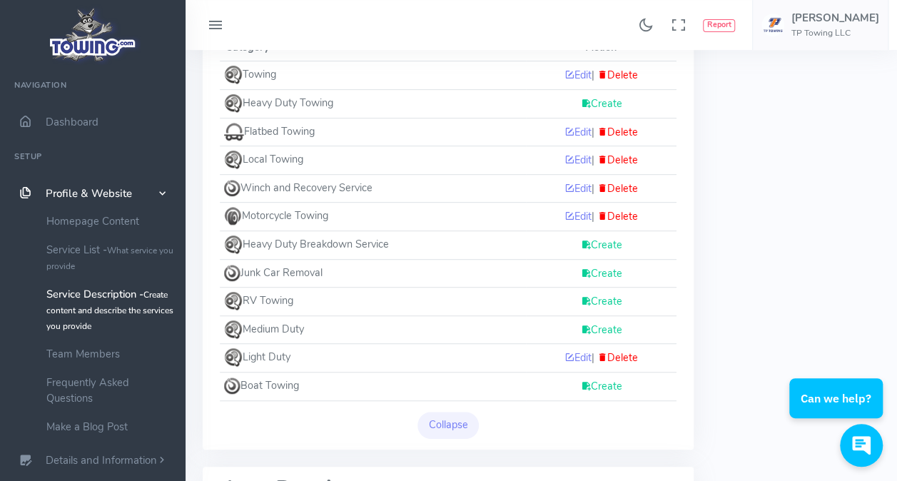
scroll to position [0, 0]
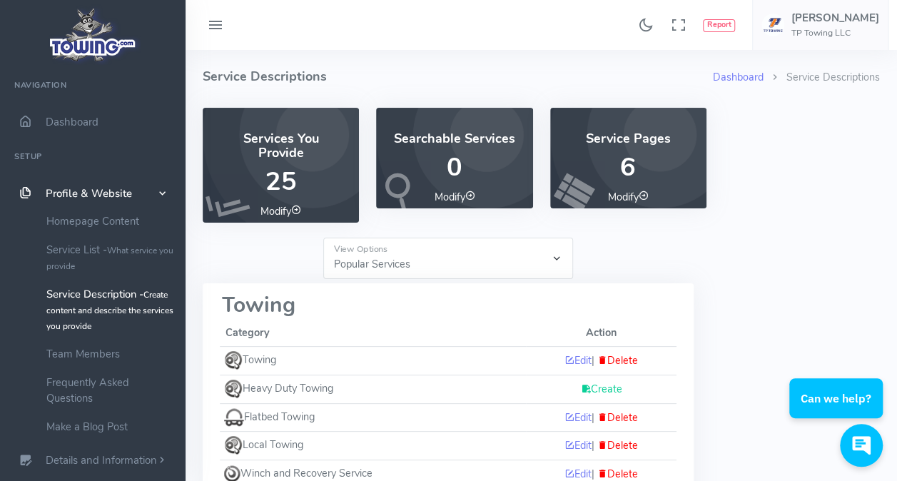
click at [461, 160] on span "0" at bounding box center [455, 167] width 16 height 35
click at [457, 201] on link "Modify" at bounding box center [454, 197] width 41 height 14
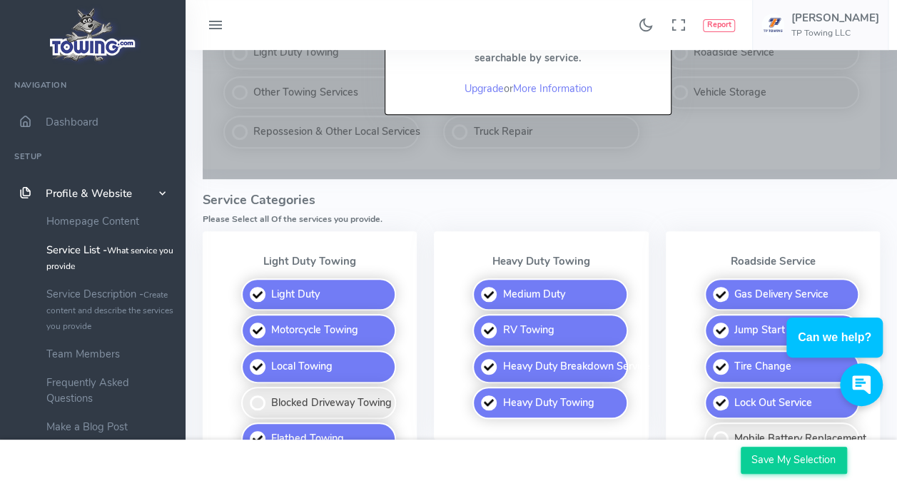
scroll to position [231, 0]
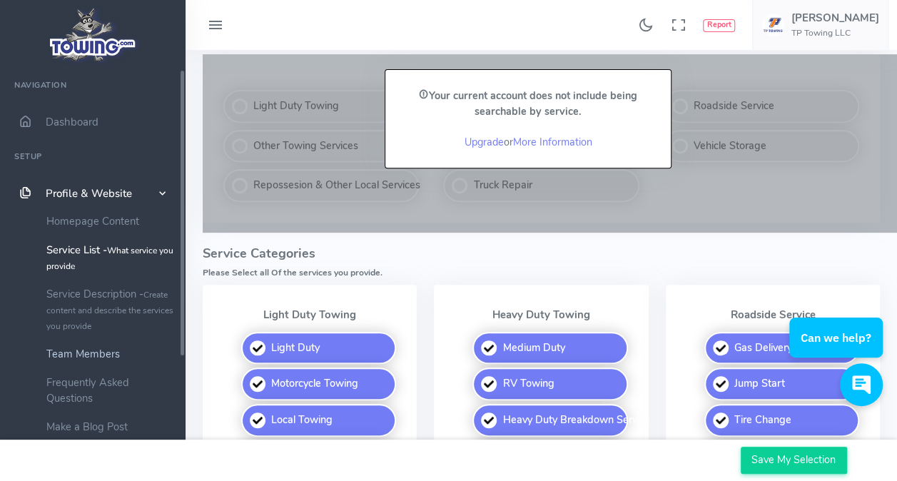
click at [101, 361] on link "Team Members" at bounding box center [111, 354] width 150 height 29
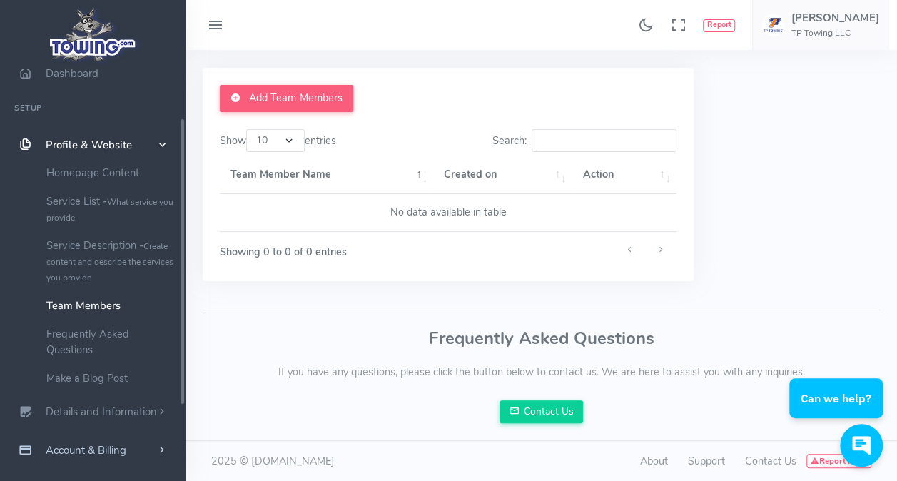
scroll to position [143, 0]
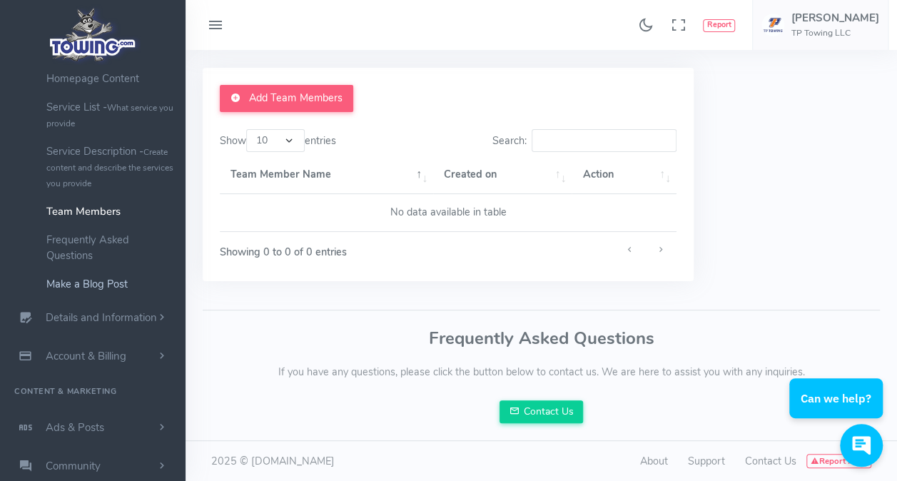
click at [100, 288] on link "Make a Blog Post" at bounding box center [111, 284] width 150 height 29
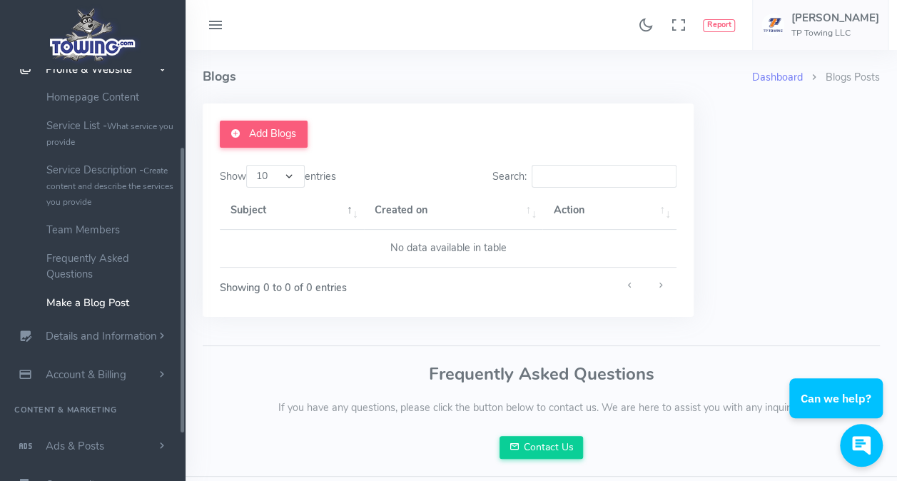
scroll to position [129, 0]
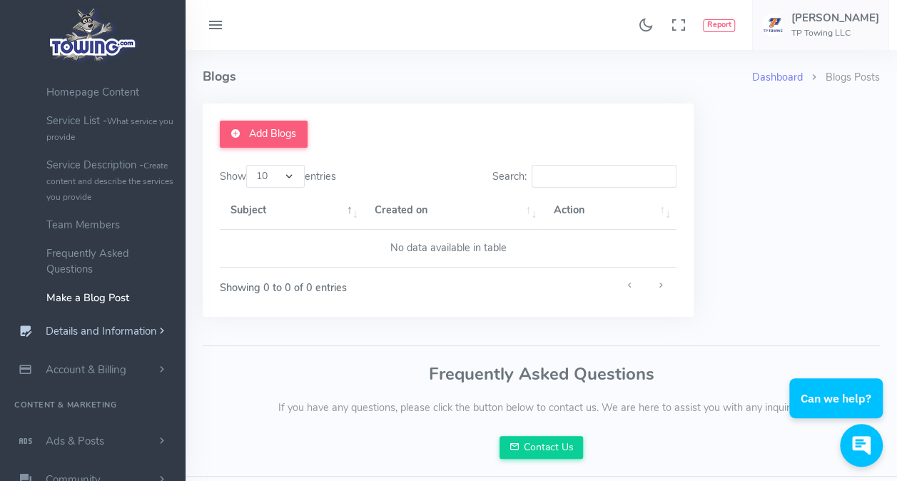
click at [109, 340] on link "Details and Information" at bounding box center [93, 331] width 186 height 39
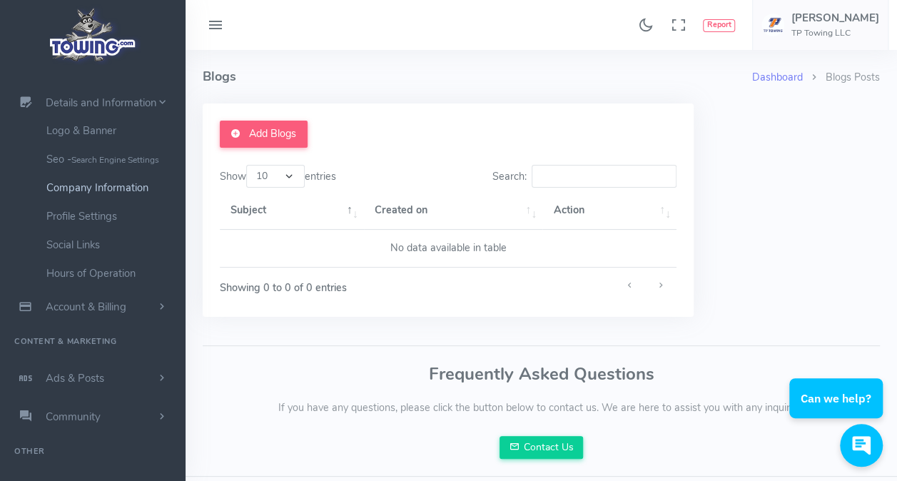
click at [105, 193] on link "Company Information" at bounding box center [111, 187] width 150 height 29
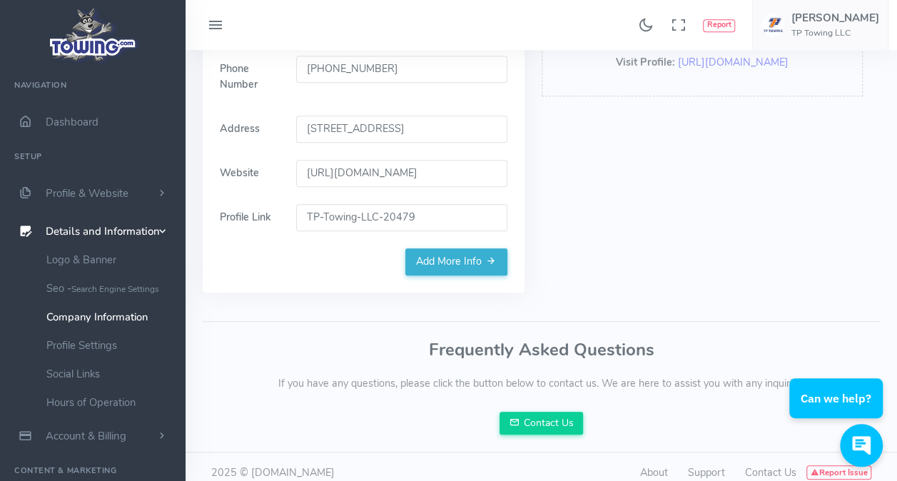
scroll to position [368, 0]
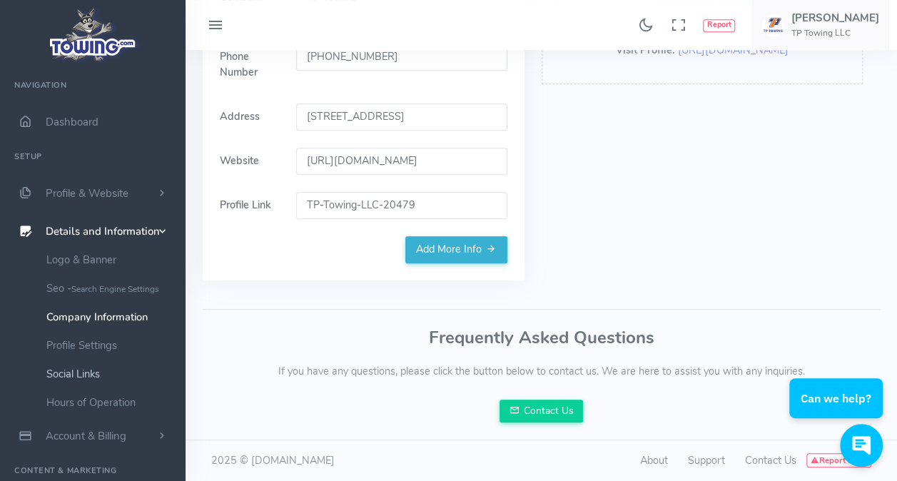
click at [81, 373] on link "Social Links" at bounding box center [111, 374] width 150 height 29
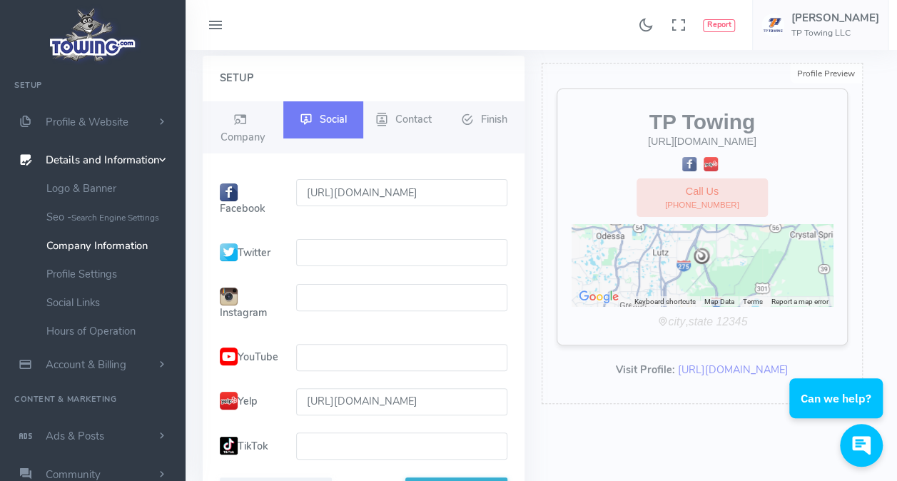
scroll to position [71, 0]
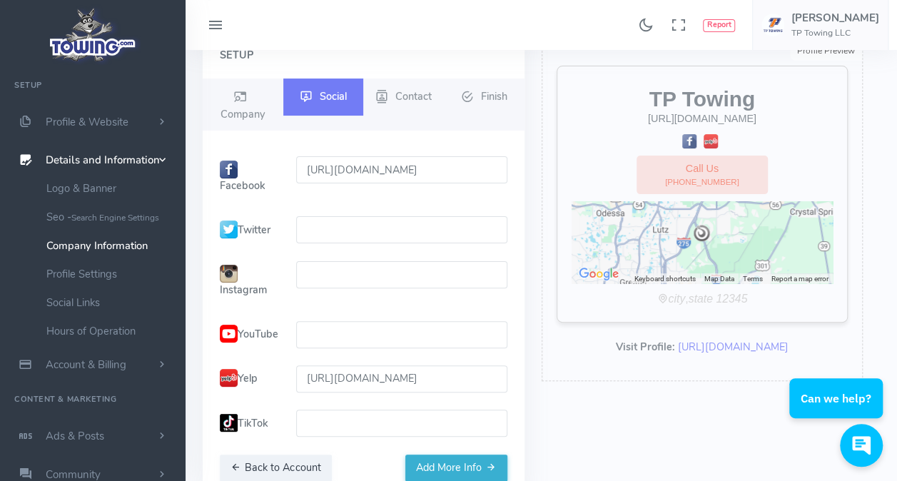
click at [334, 280] on input "text" at bounding box center [401, 274] width 211 height 27
paste input "https://www.instagram.com/tptowing/"
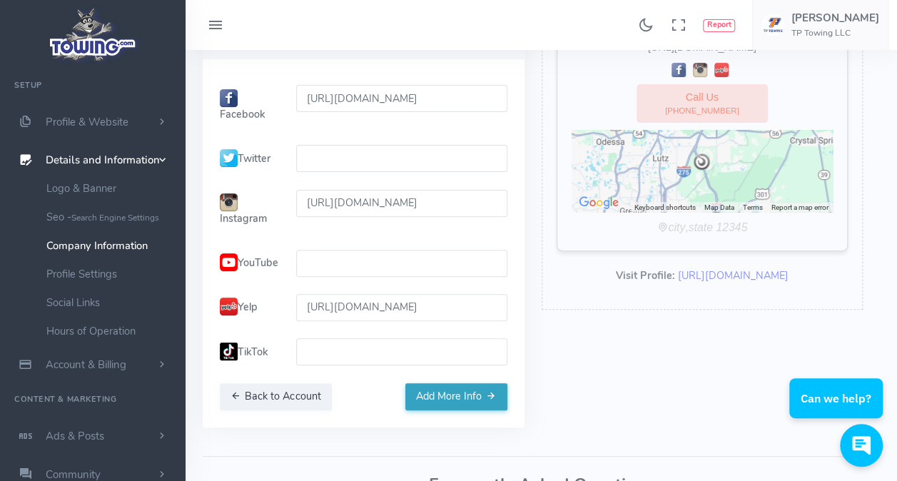
type input "https://www.instagram.com/tptowing/"
click at [476, 410] on button "Add More Info" at bounding box center [456, 396] width 102 height 27
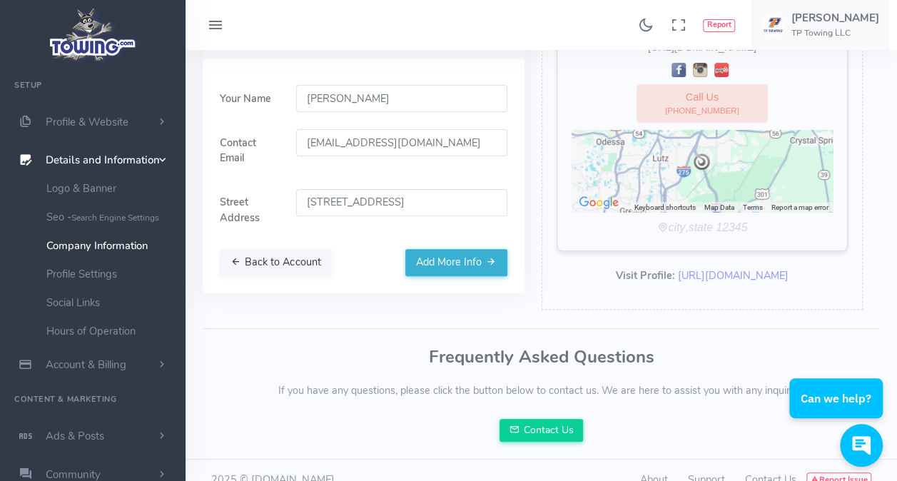
click at [293, 268] on button "Back to Account" at bounding box center [276, 262] width 112 height 27
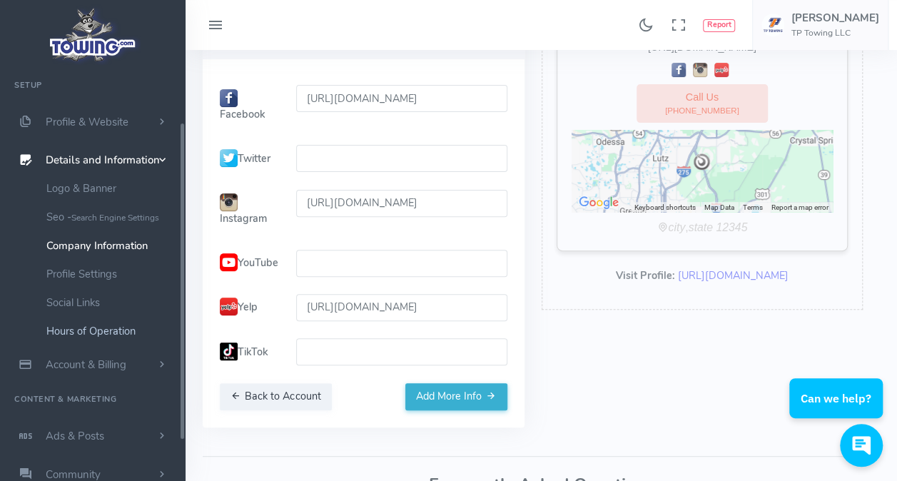
click at [106, 334] on link "Hours of Operation" at bounding box center [111, 331] width 150 height 29
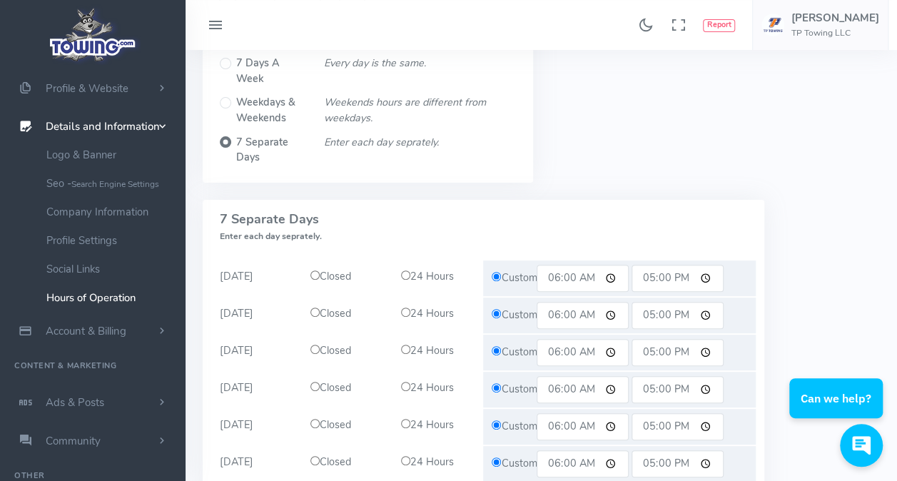
scroll to position [143, 0]
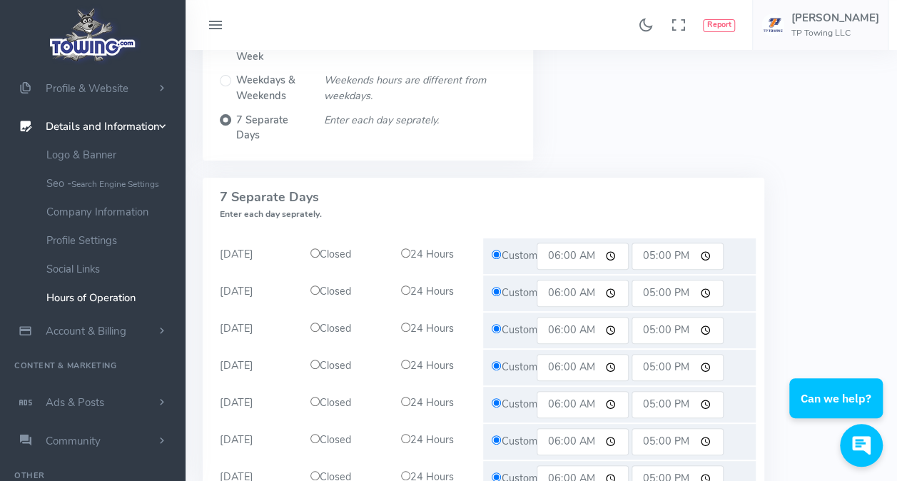
click at [687, 257] on input "17:00" at bounding box center [678, 256] width 92 height 27
click at [658, 257] on input "17:00" at bounding box center [678, 256] width 92 height 27
type input "18:00"
click at [658, 287] on input "17:00" at bounding box center [678, 293] width 92 height 27
type input "18:00"
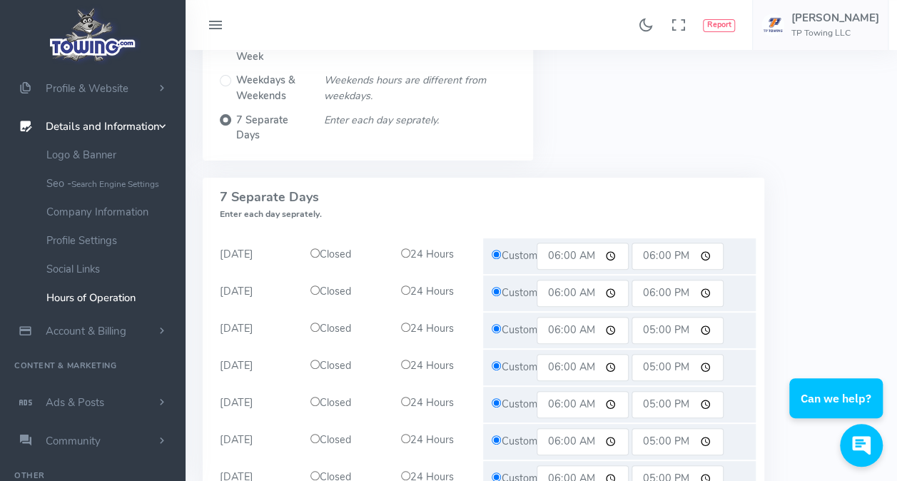
click at [660, 329] on input "17:00" at bounding box center [678, 330] width 92 height 27
type input "18:00"
click at [657, 362] on input "17:00" at bounding box center [678, 367] width 92 height 27
type input "18:00"
click at [660, 400] on input "17:00" at bounding box center [678, 404] width 92 height 27
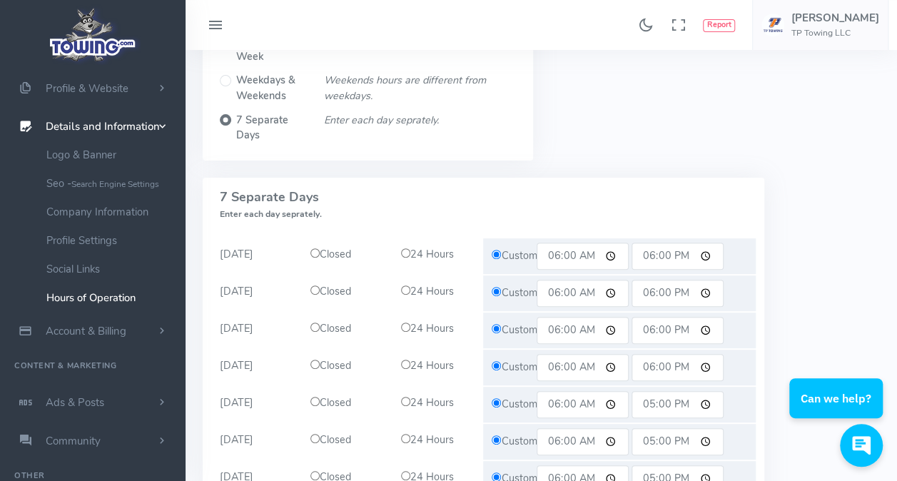
type input "18:00"
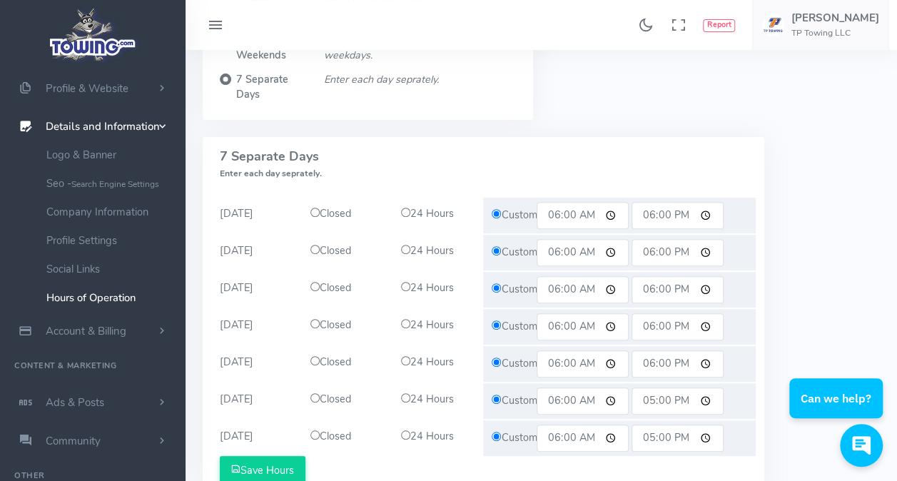
scroll to position [214, 0]
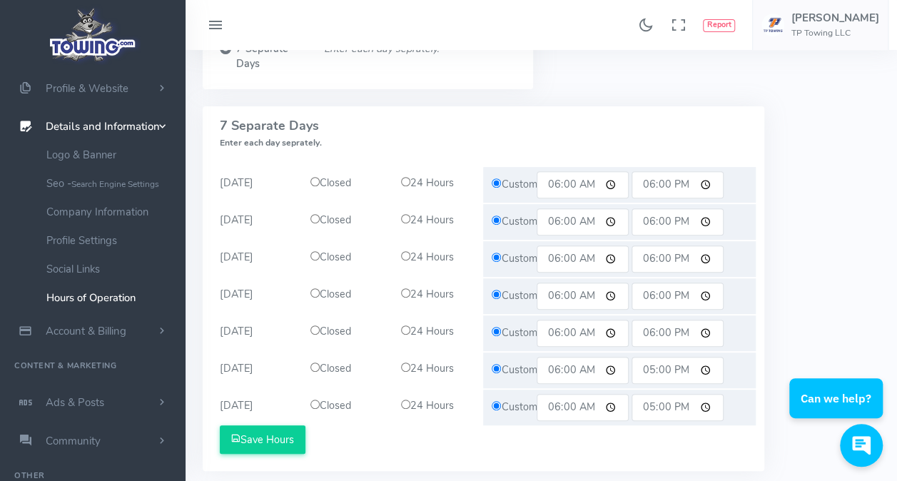
click at [560, 368] on input "06:00" at bounding box center [583, 370] width 92 height 27
type input "08:00"
click at [560, 404] on input "06:00" at bounding box center [583, 407] width 92 height 27
type input "08:00"
click at [284, 440] on button "Save Hours" at bounding box center [263, 439] width 86 height 29
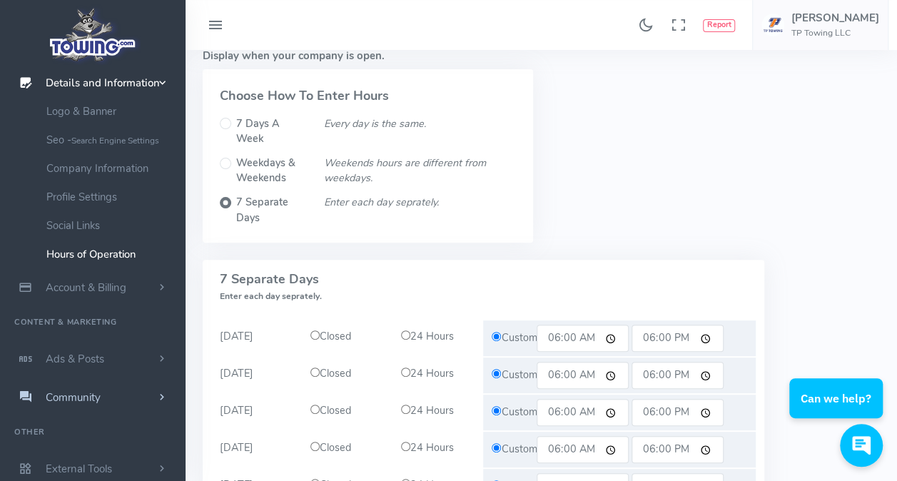
scroll to position [143, 0]
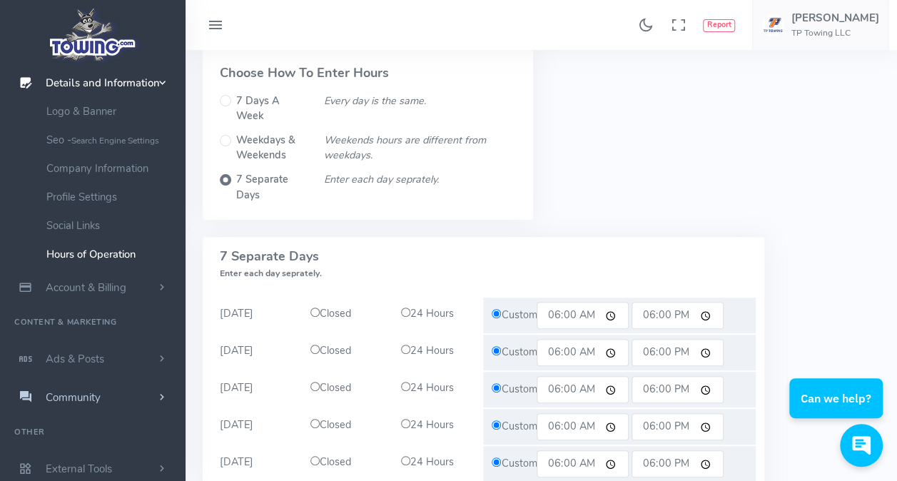
click at [136, 400] on link "Community" at bounding box center [93, 397] width 186 height 39
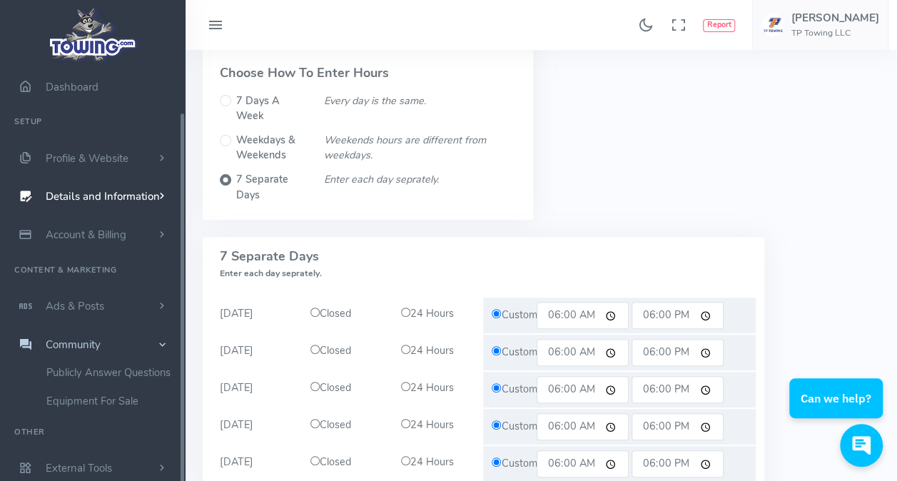
scroll to position [34, 0]
click at [114, 403] on link "Equipment For Sale" at bounding box center [111, 402] width 150 height 29
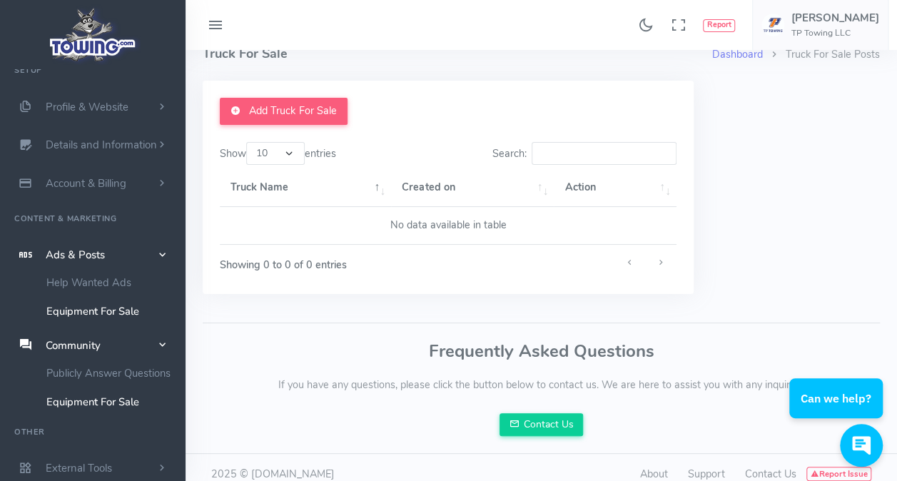
scroll to position [36, 0]
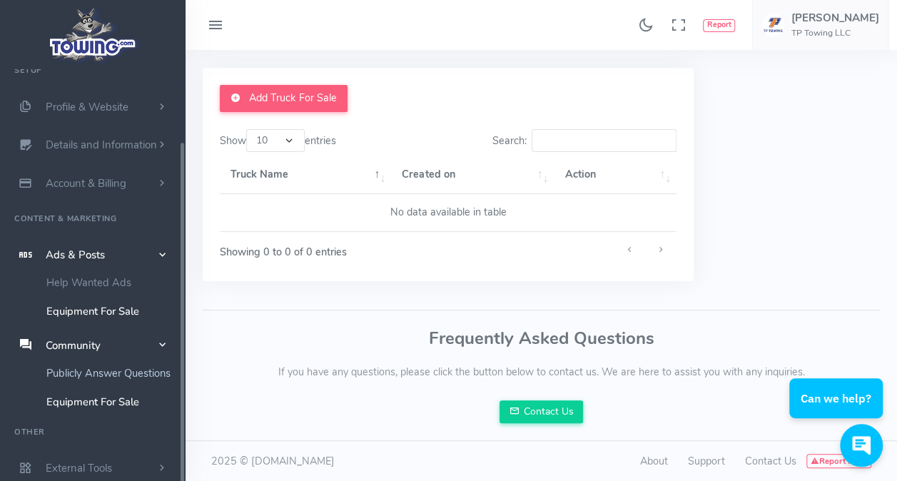
click at [120, 368] on link "Publicly Answer Questions" at bounding box center [111, 373] width 150 height 29
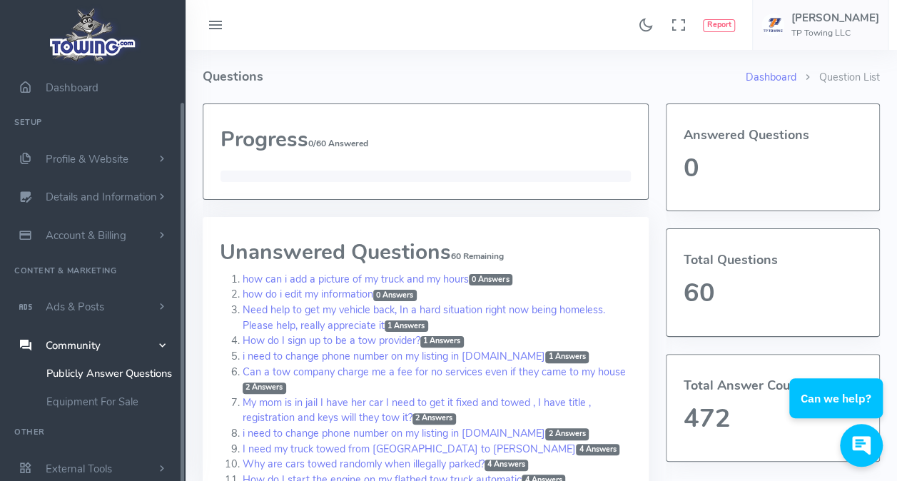
click at [98, 44] on img at bounding box center [93, 34] width 96 height 61
